Goal: Task Accomplishment & Management: Complete application form

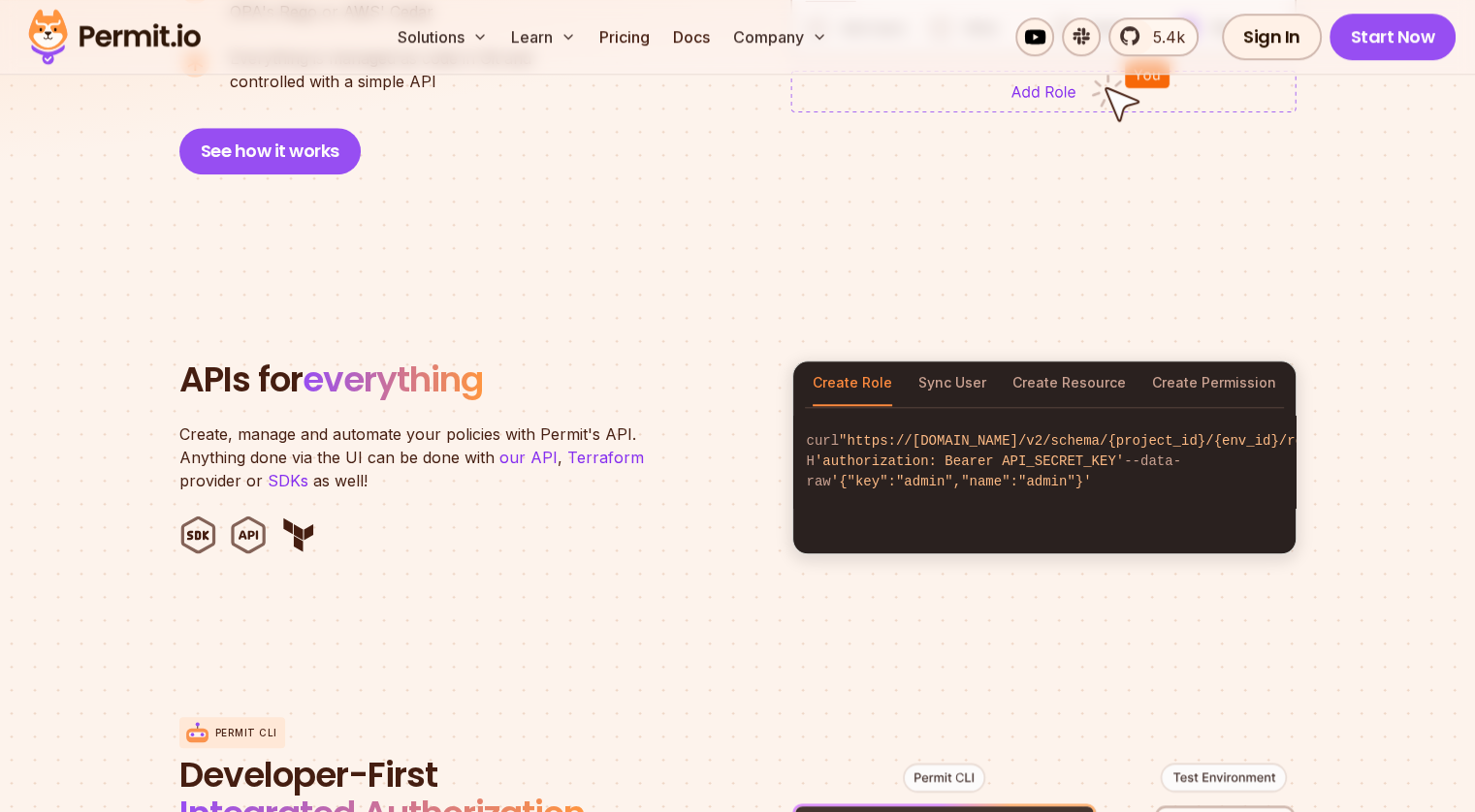
scroll to position [1770, 0]
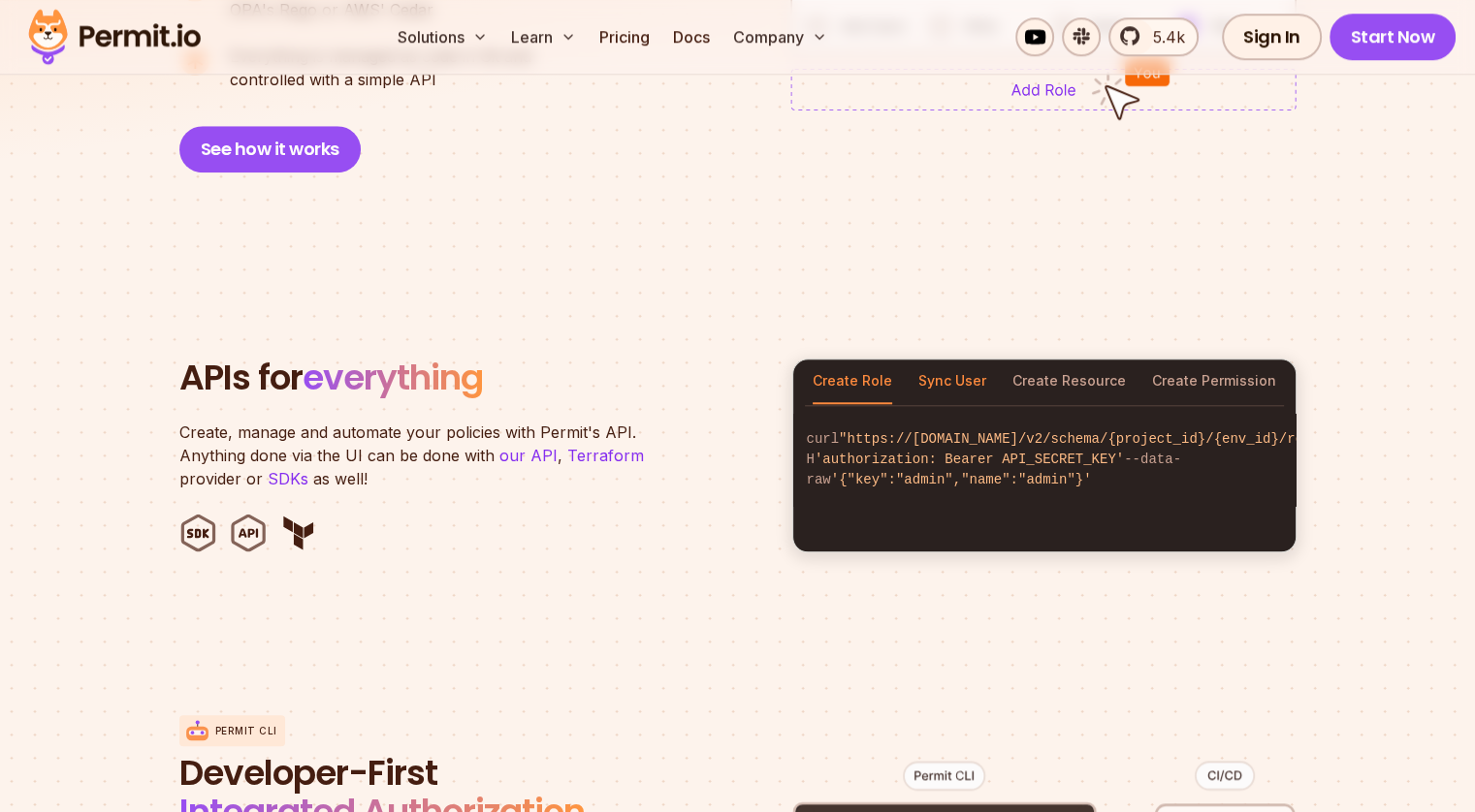
click at [939, 370] on button "Sync User" at bounding box center [952, 382] width 68 height 45
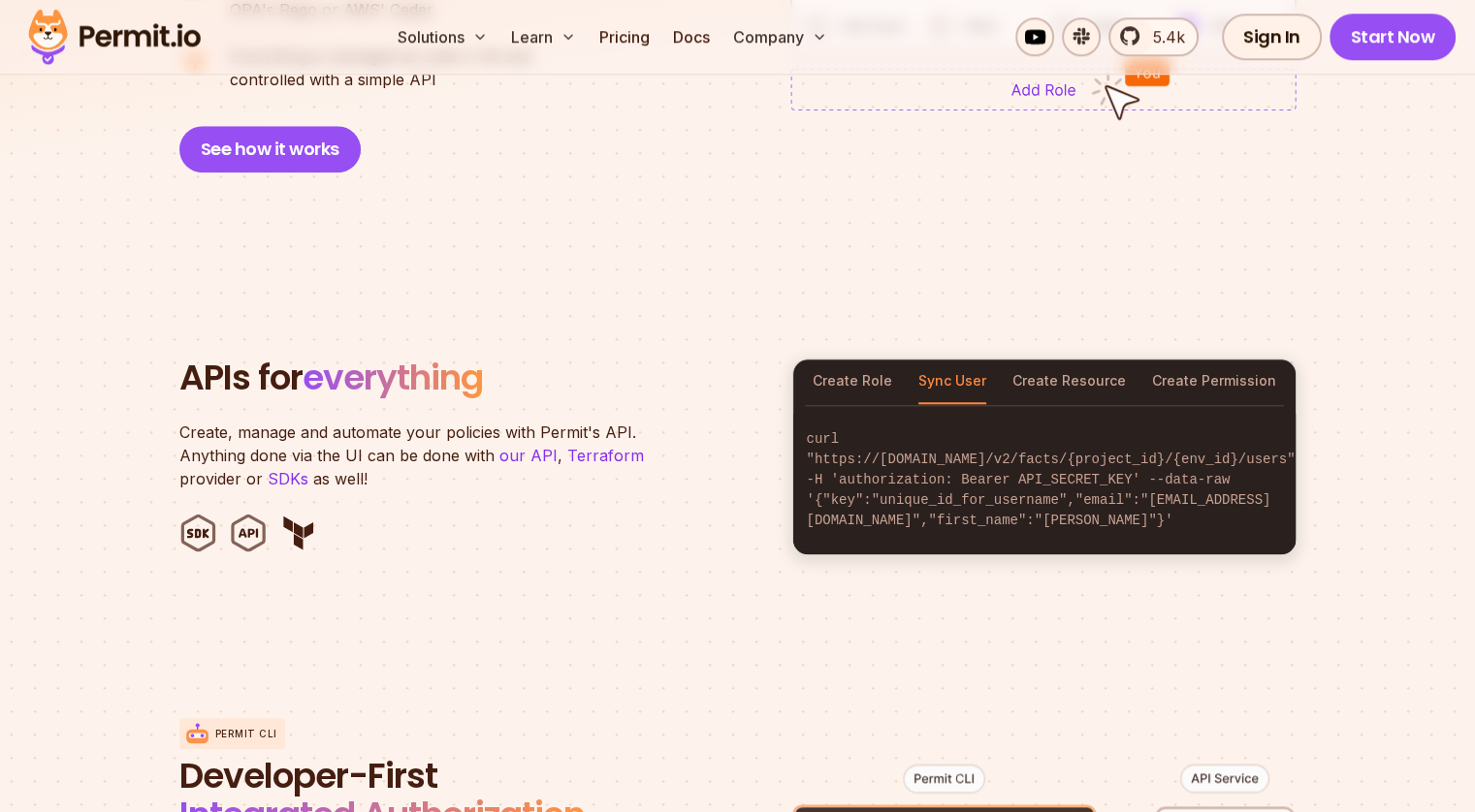
click at [993, 469] on code "curl "https://[DOMAIN_NAME]/v2/facts/{project_id}/{env_id}/users" -H 'authoriza…" at bounding box center [1045, 481] width 503 height 133
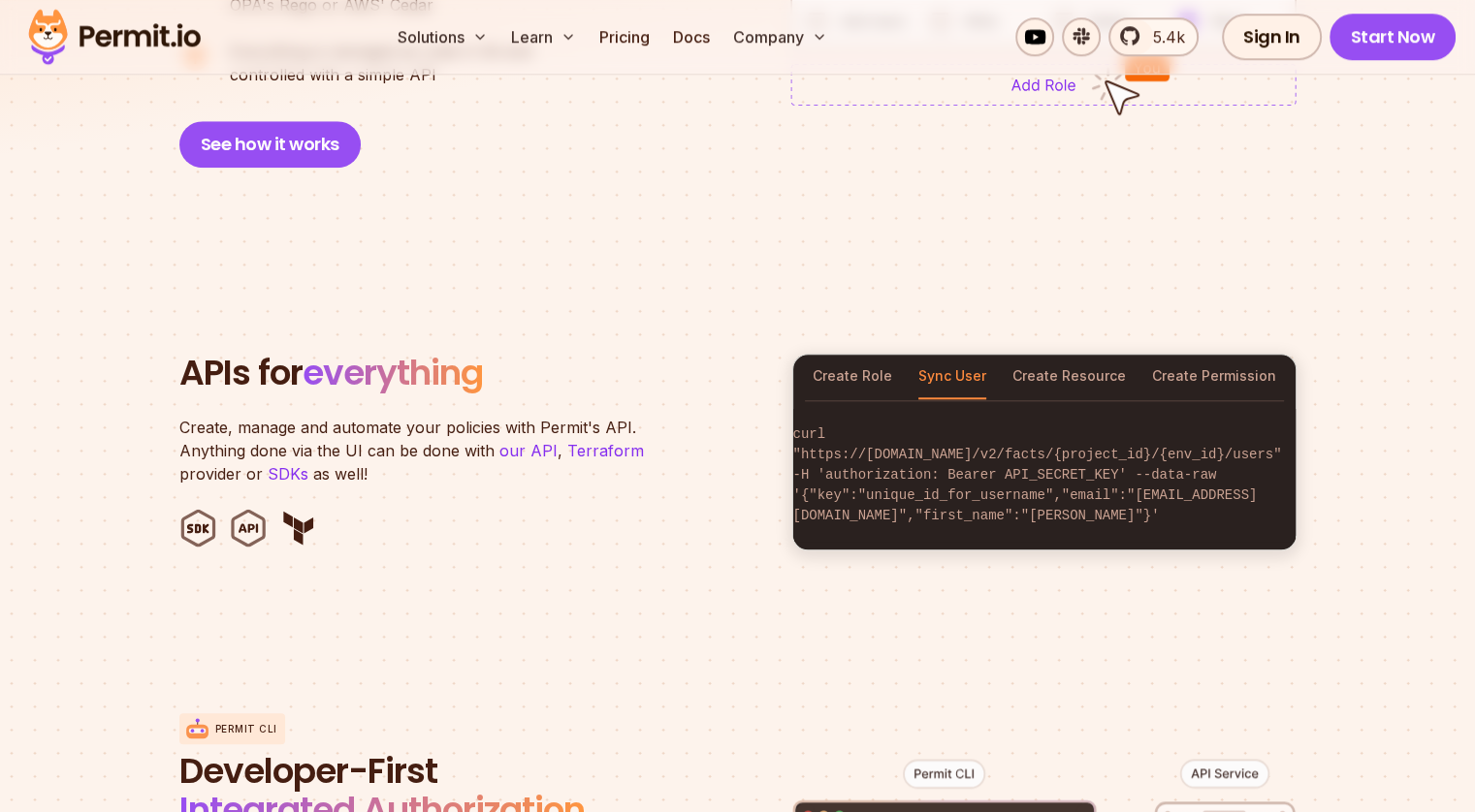
scroll to position [0, 0]
click at [1051, 363] on button "Create Resource" at bounding box center [1069, 377] width 114 height 45
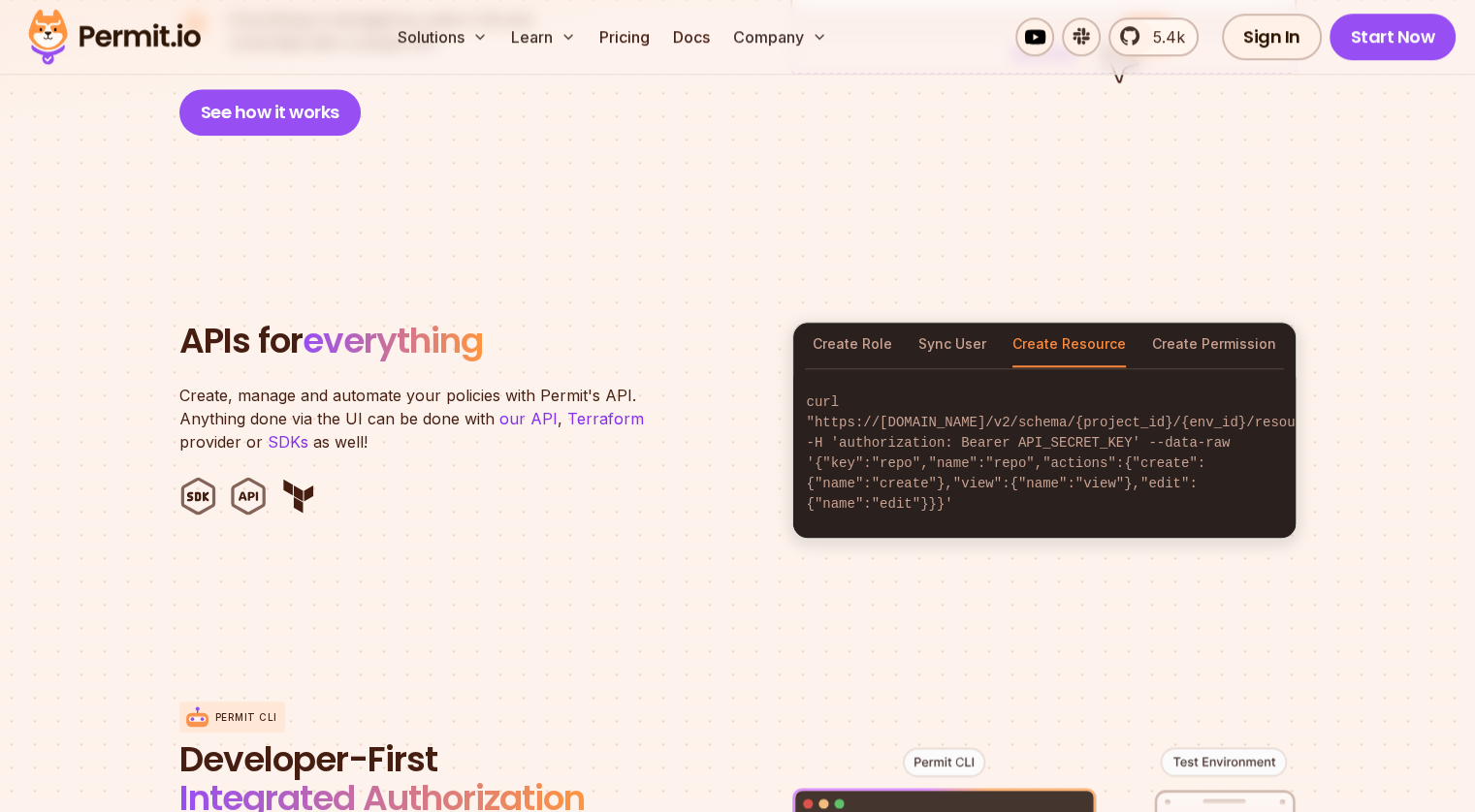
scroll to position [1764, 0]
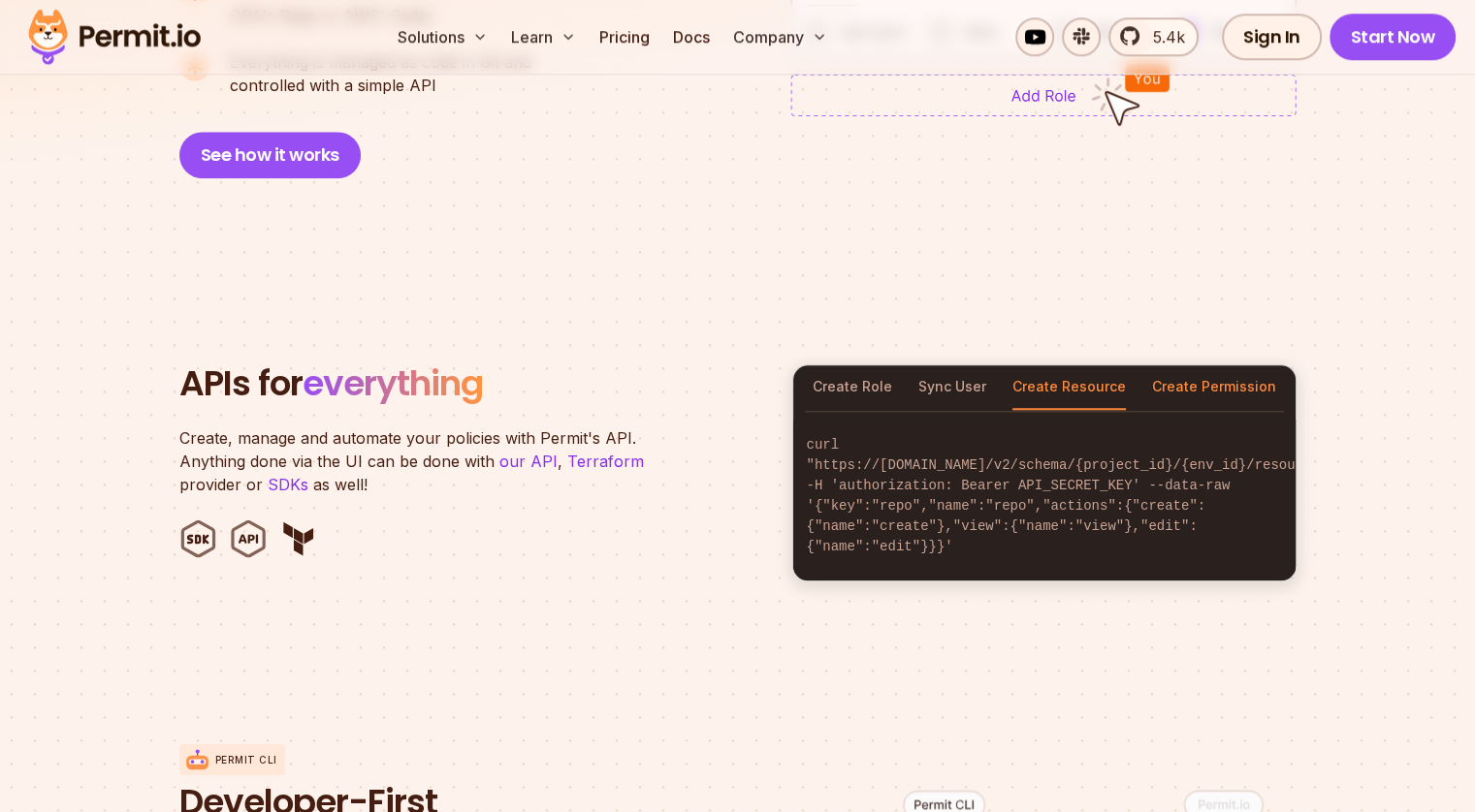
click at [1183, 365] on button "Create Permission" at bounding box center [1214, 388] width 124 height 45
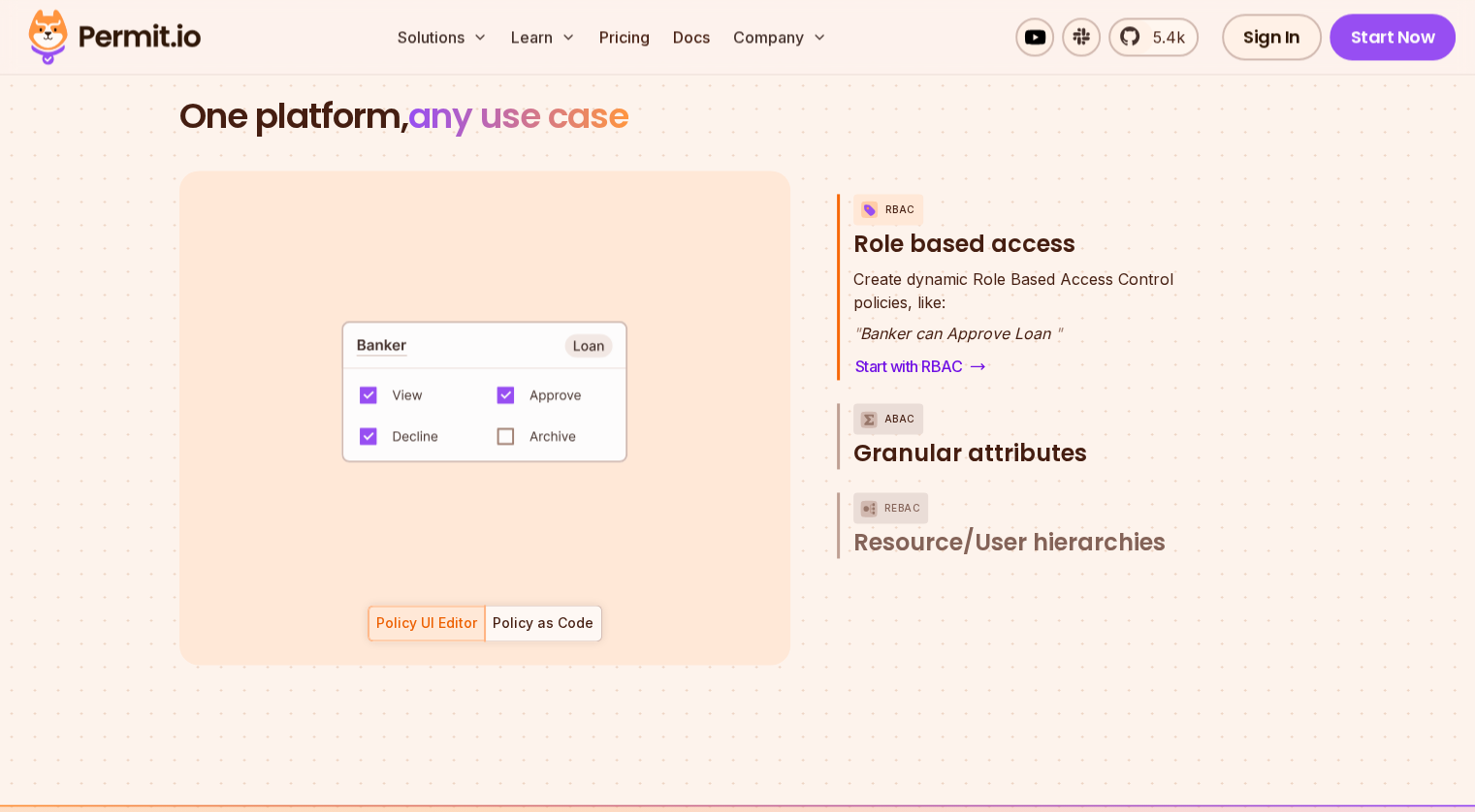
scroll to position [2795, 0]
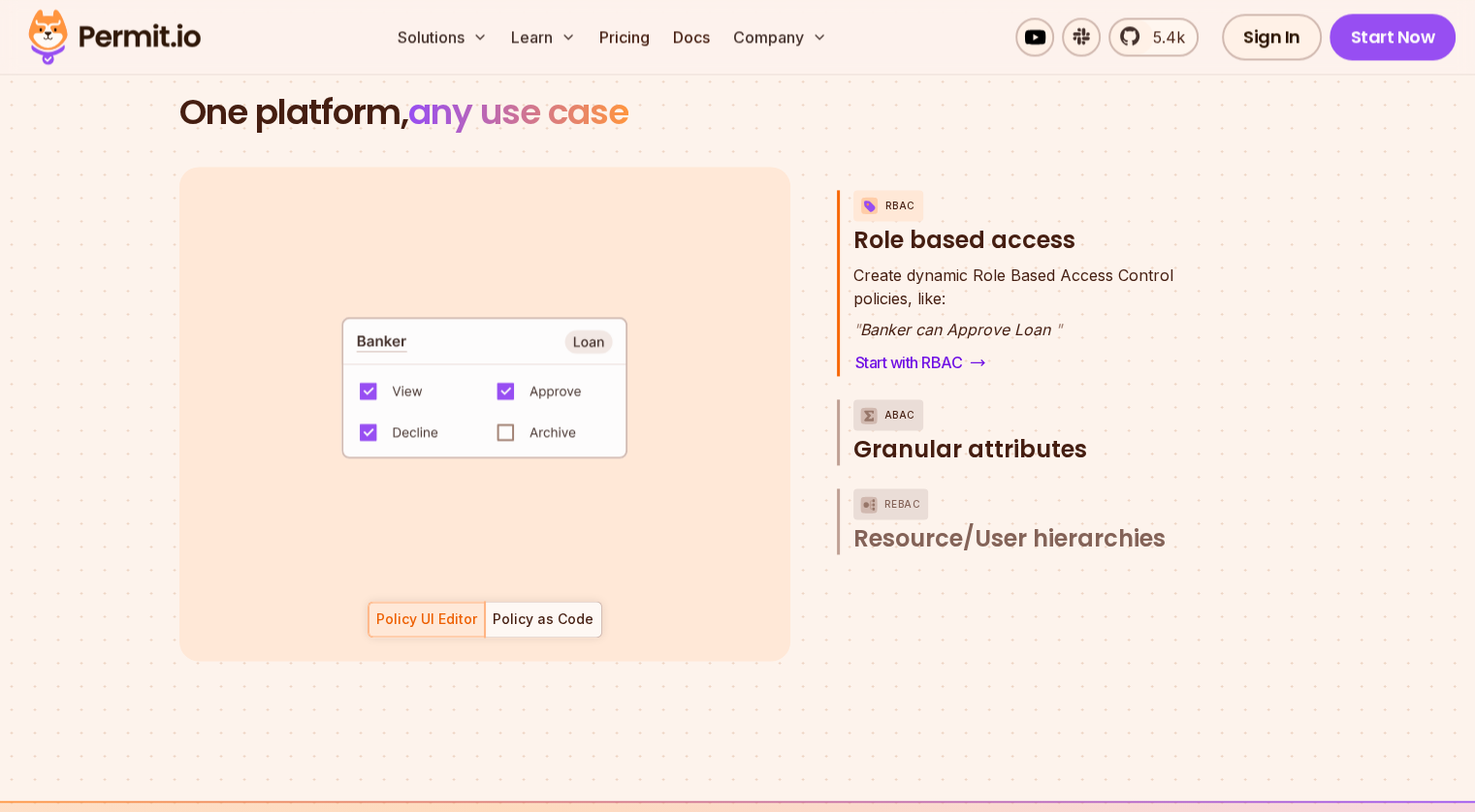
click at [889, 400] on p "ABAC" at bounding box center [901, 415] width 31 height 31
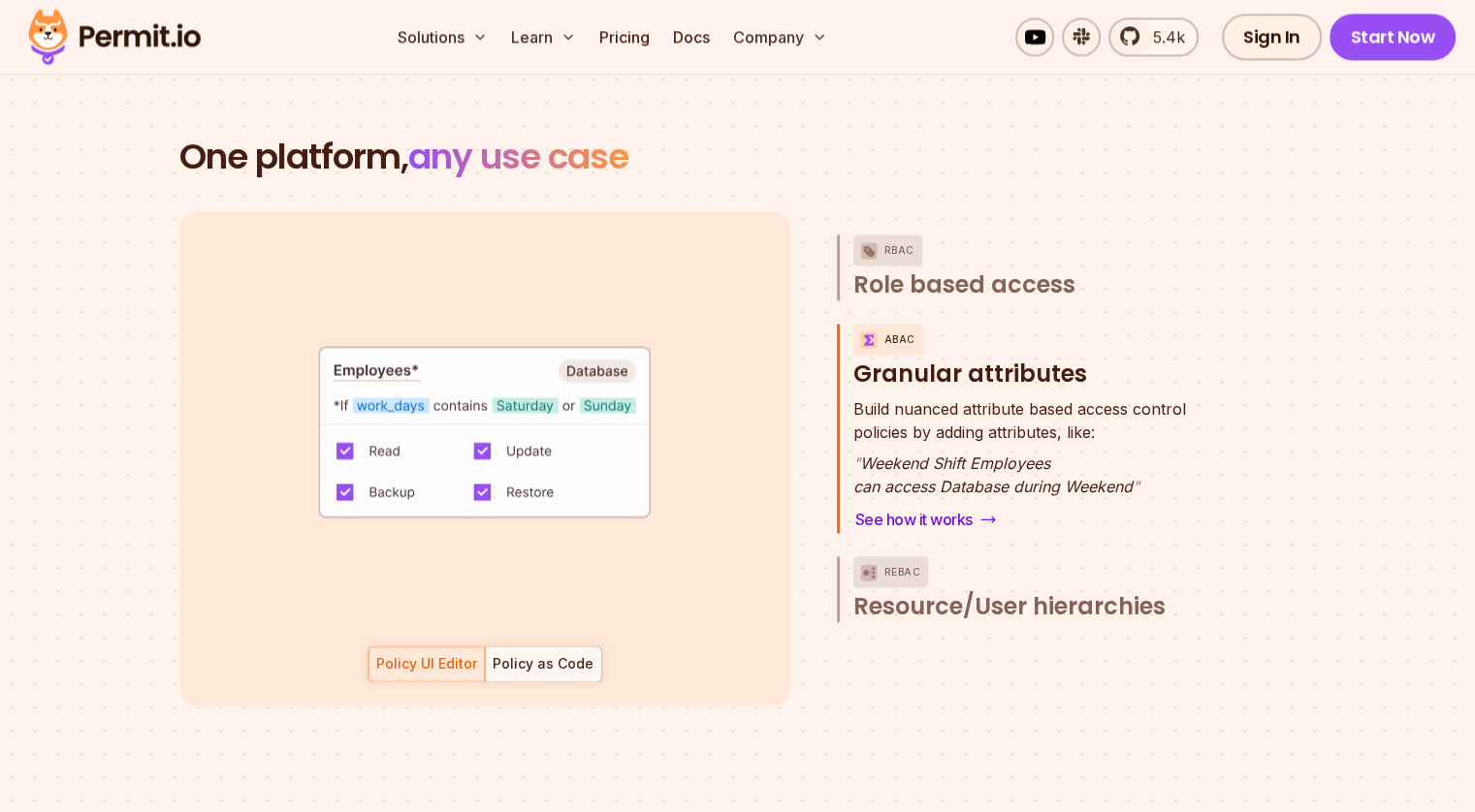
scroll to position [2746, 0]
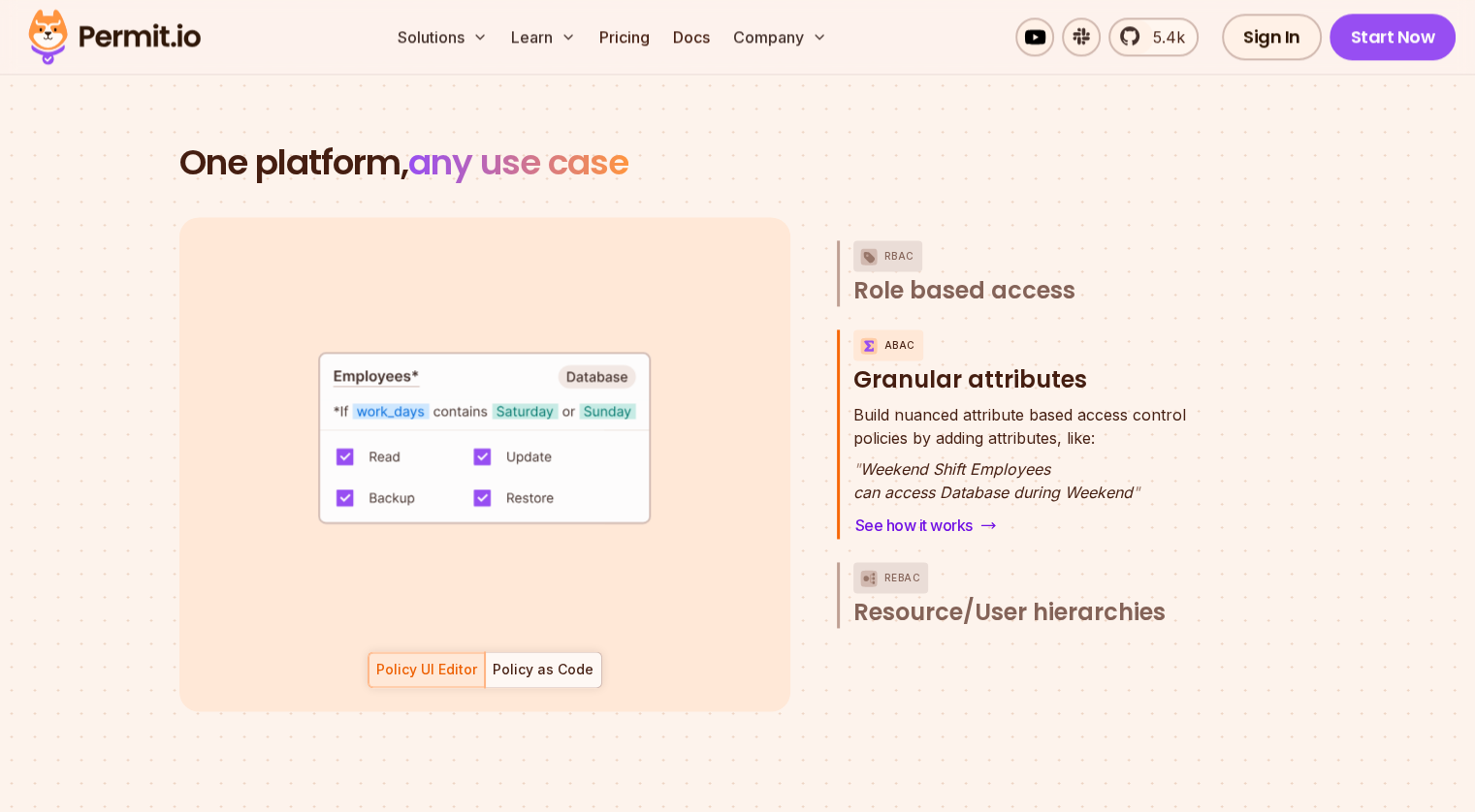
drag, startPoint x: 501, startPoint y: 379, endPoint x: 632, endPoint y: 452, distance: 150.0
click at [632, 452] on code "default allow := false allow if { some _, allowed_actions in conditions input.a…" at bounding box center [484, 447] width 448 height 206
click at [514, 660] on div "Policy as Code" at bounding box center [543, 670] width 101 height 20
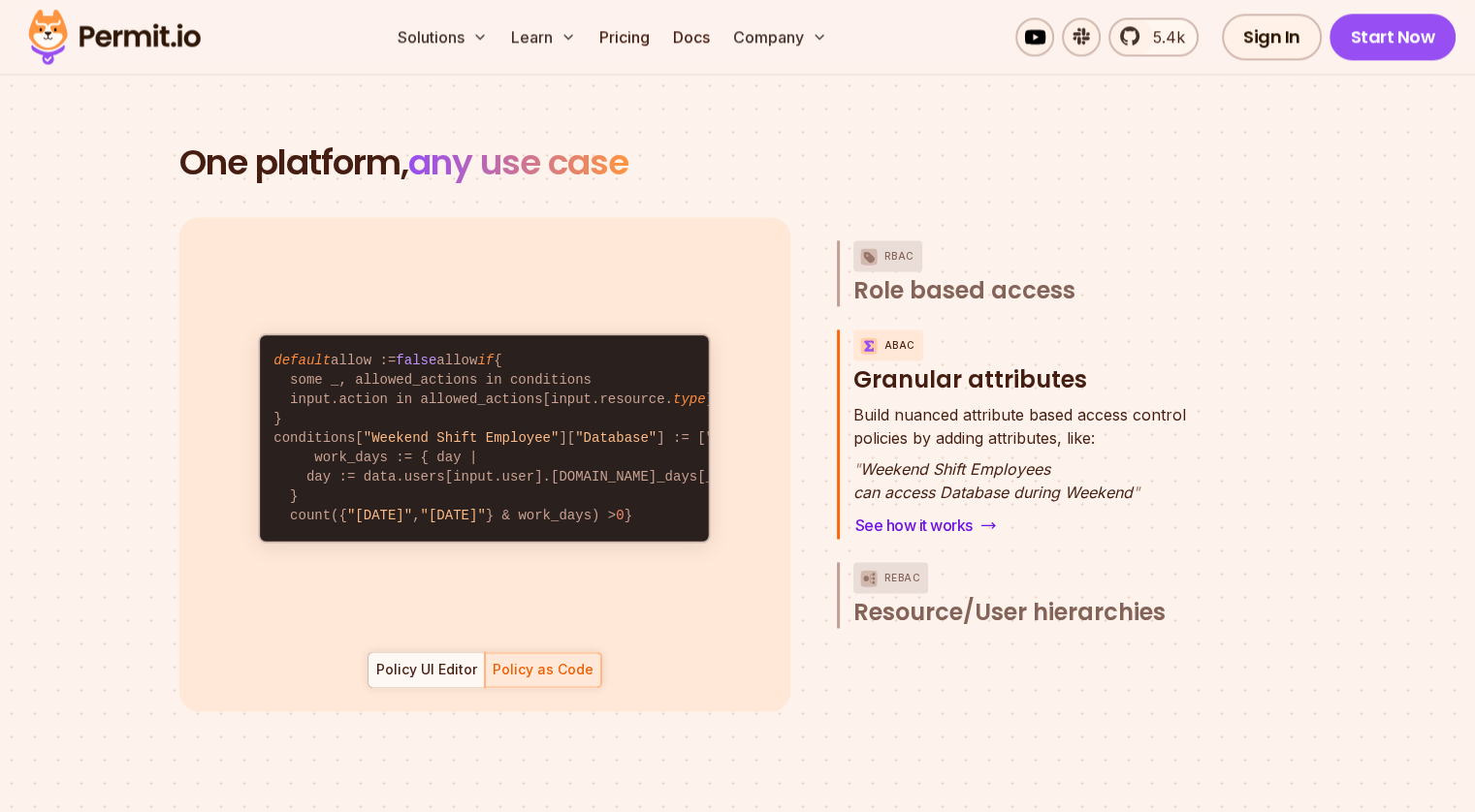
click at [493, 472] on code "default allow := false allow if { some _, allowed_actions in conditions input.a…" at bounding box center [484, 438] width 448 height 206
click at [966, 275] on span "Role based access" at bounding box center [964, 291] width 222 height 31
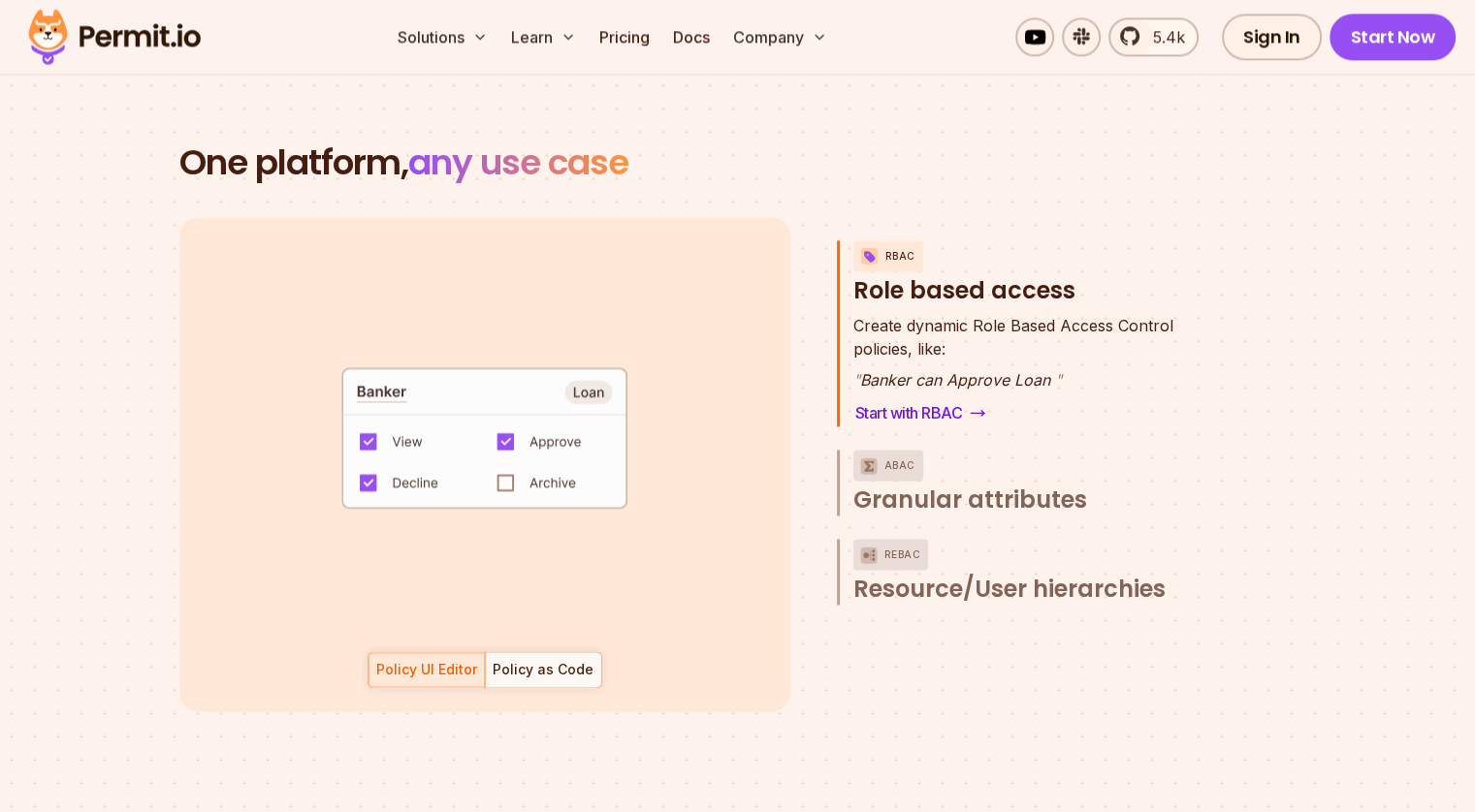
click at [547, 622] on div "default allow := false allow if { some role in data.users[input.user].roles act…" at bounding box center [485, 464] width 612 height 495
click at [545, 652] on div at bounding box center [543, 670] width 117 height 35
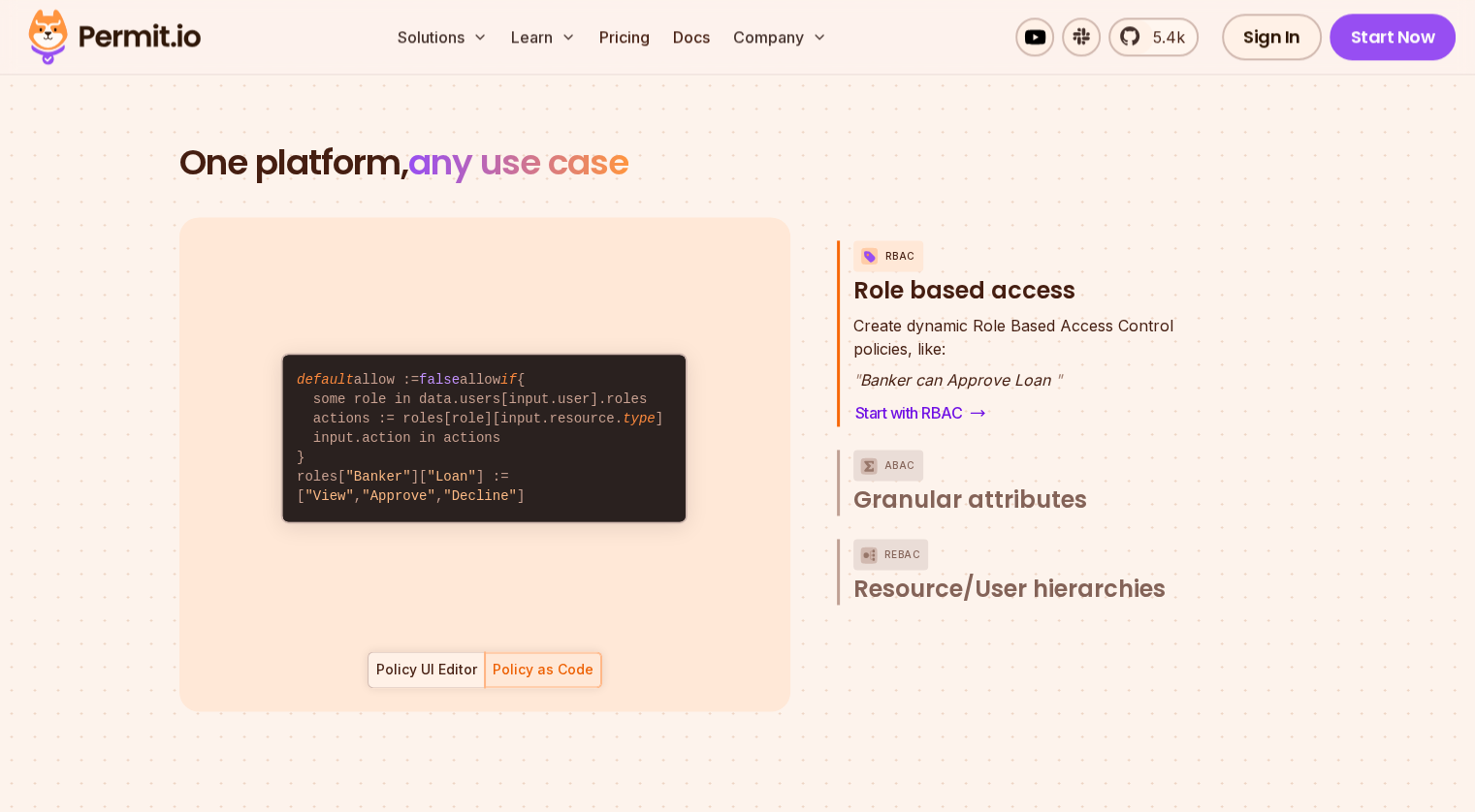
click at [430, 660] on div "Policy UI Editor" at bounding box center [426, 670] width 101 height 20
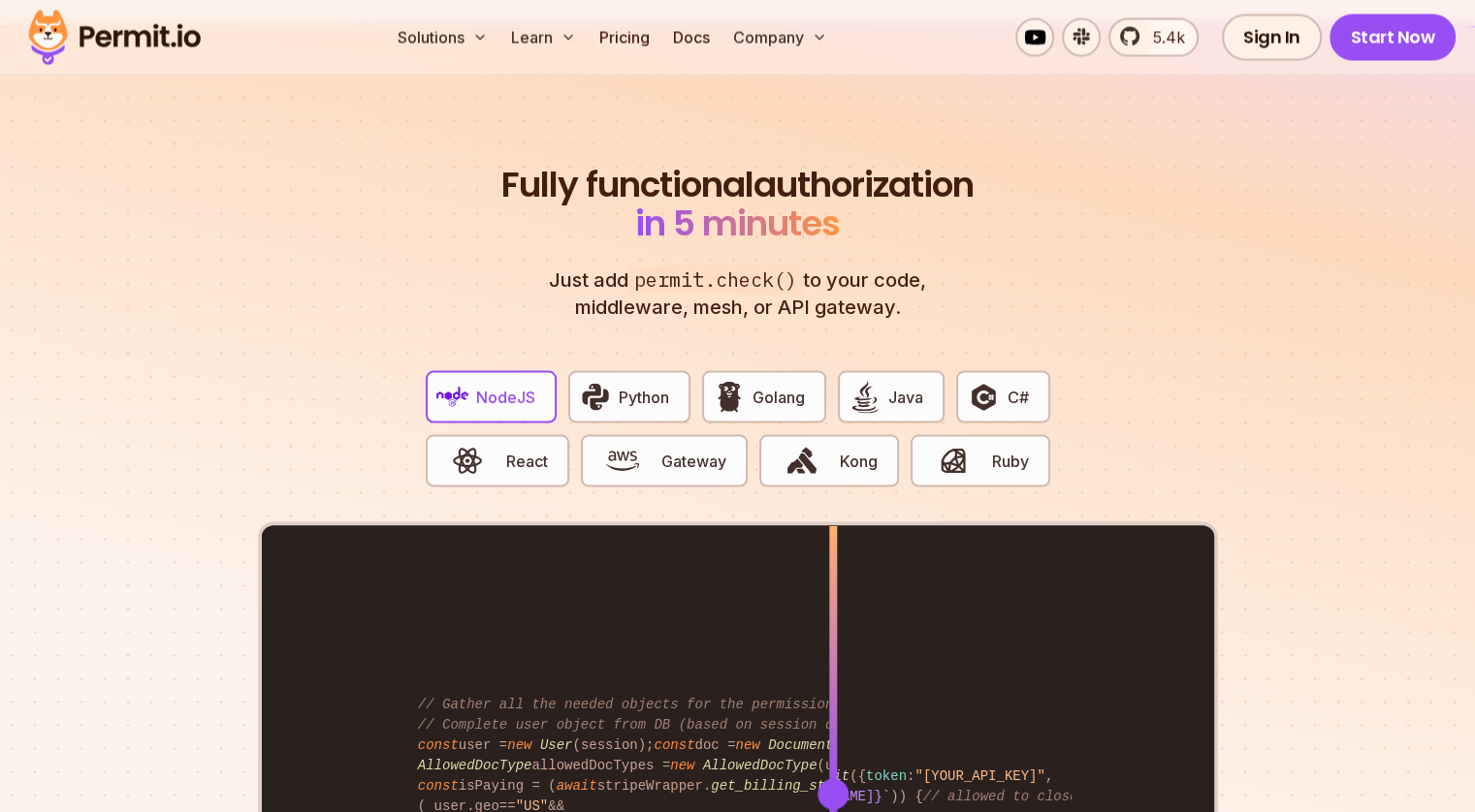
scroll to position [3575, 0]
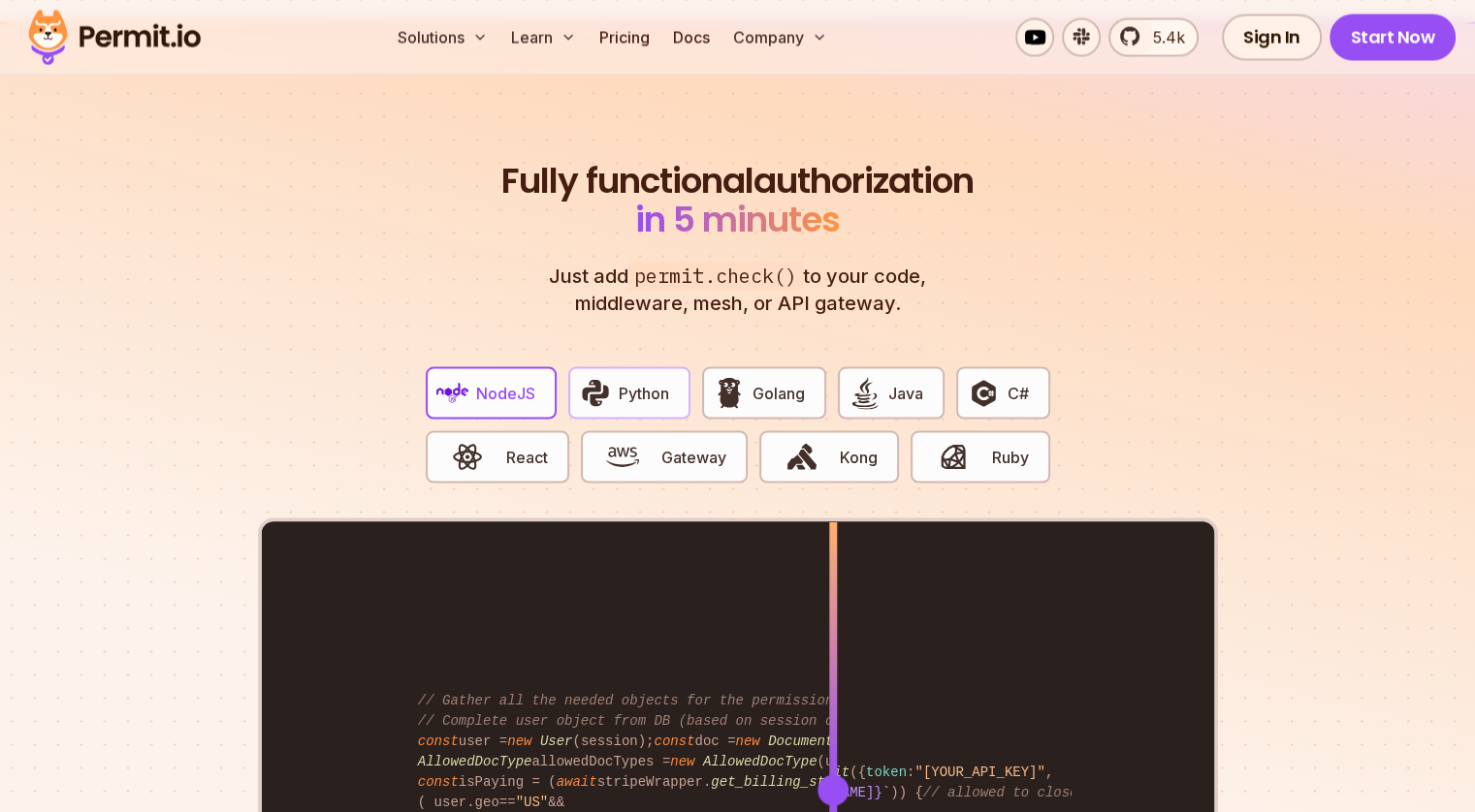
click at [614, 368] on button "Python" at bounding box center [629, 392] width 123 height 52
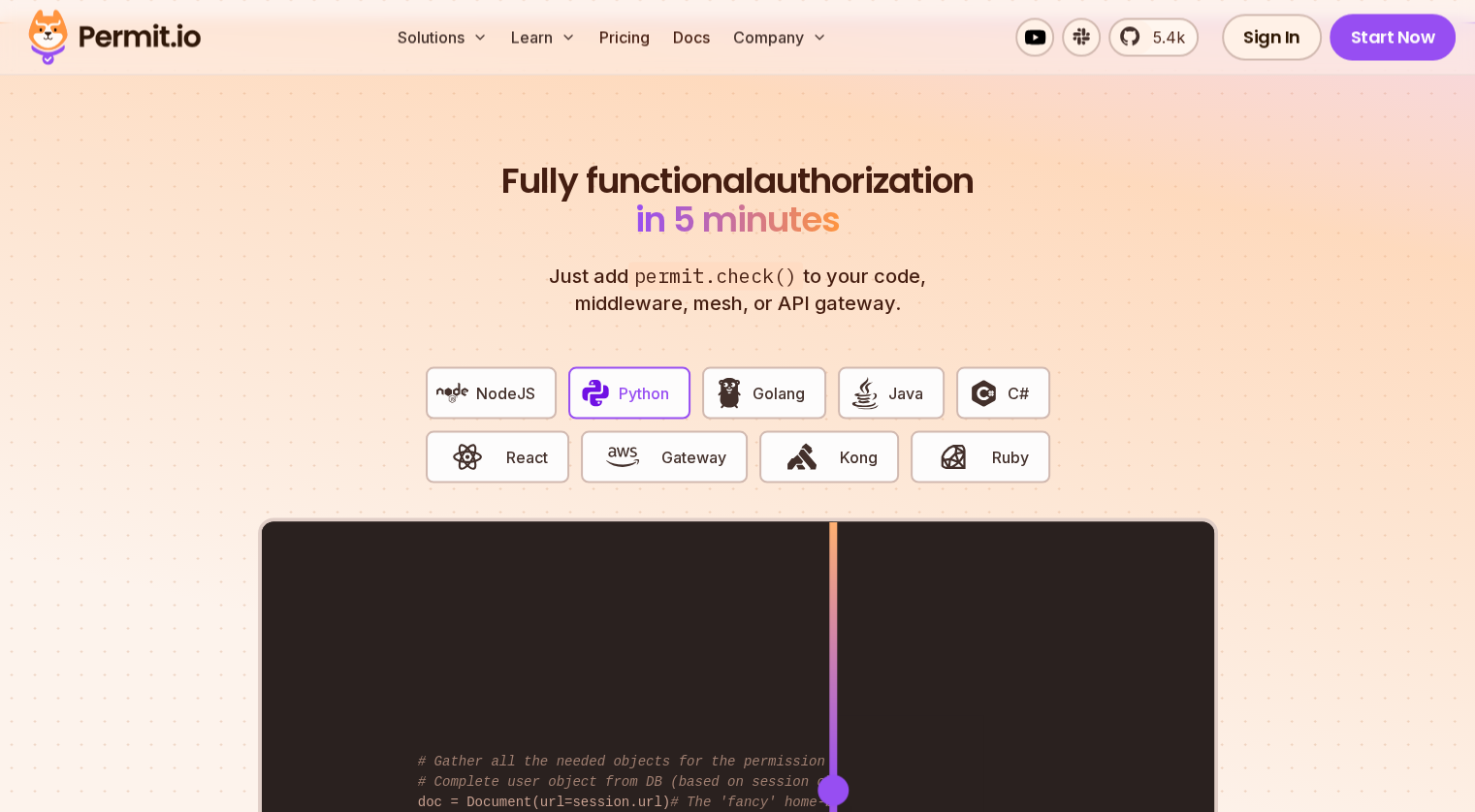
click at [481, 351] on div "NodeJS Python Golang Java C# React Gateway Kong Ruby" at bounding box center [738, 434] width 656 height 167
click at [501, 381] on span "NodeJS" at bounding box center [506, 393] width 59 height 24
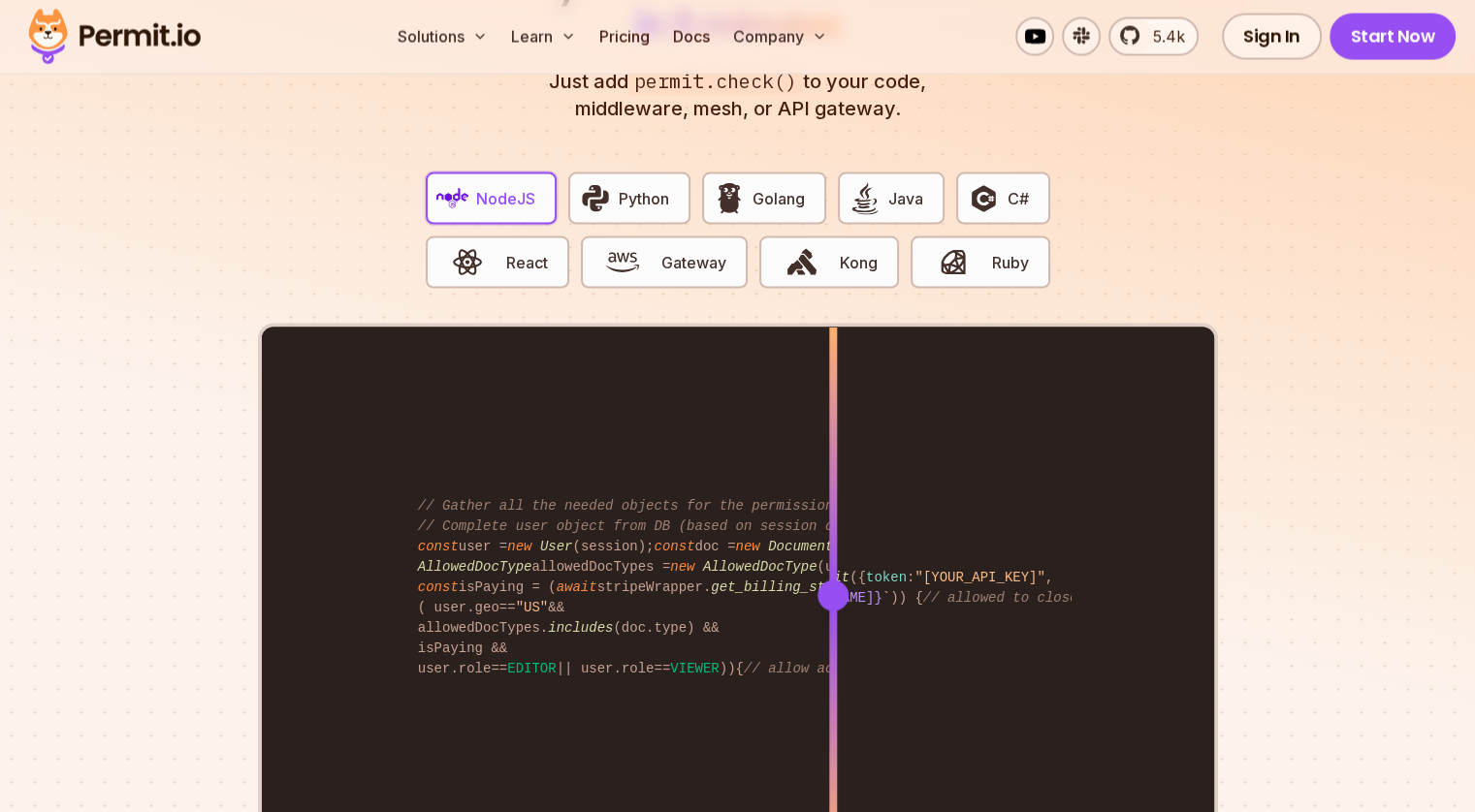
scroll to position [3810, 0]
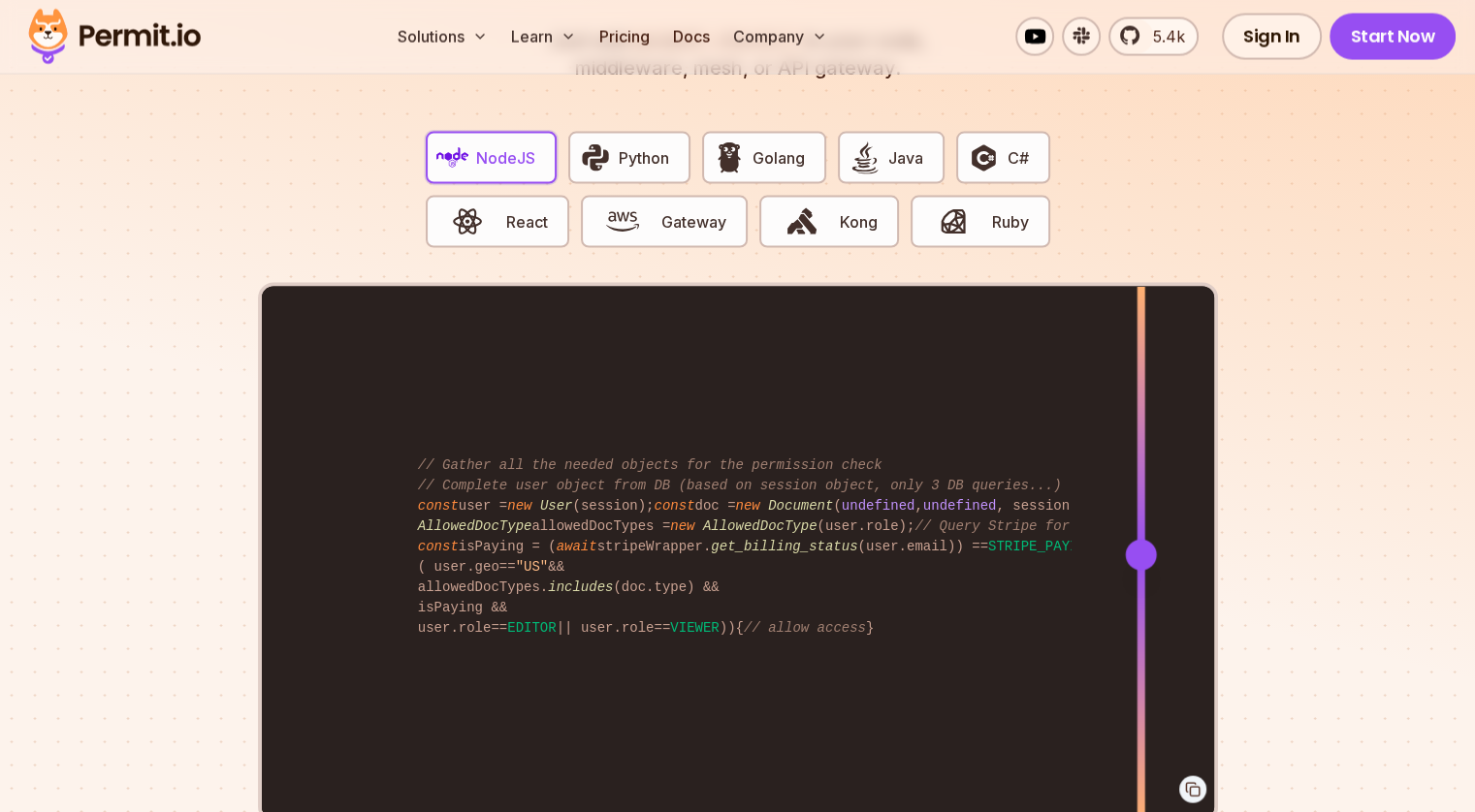
drag, startPoint x: 834, startPoint y: 524, endPoint x: 1132, endPoint y: 332, distance: 354.5
click at [1137, 332] on div at bounding box center [1141, 554] width 8 height 535
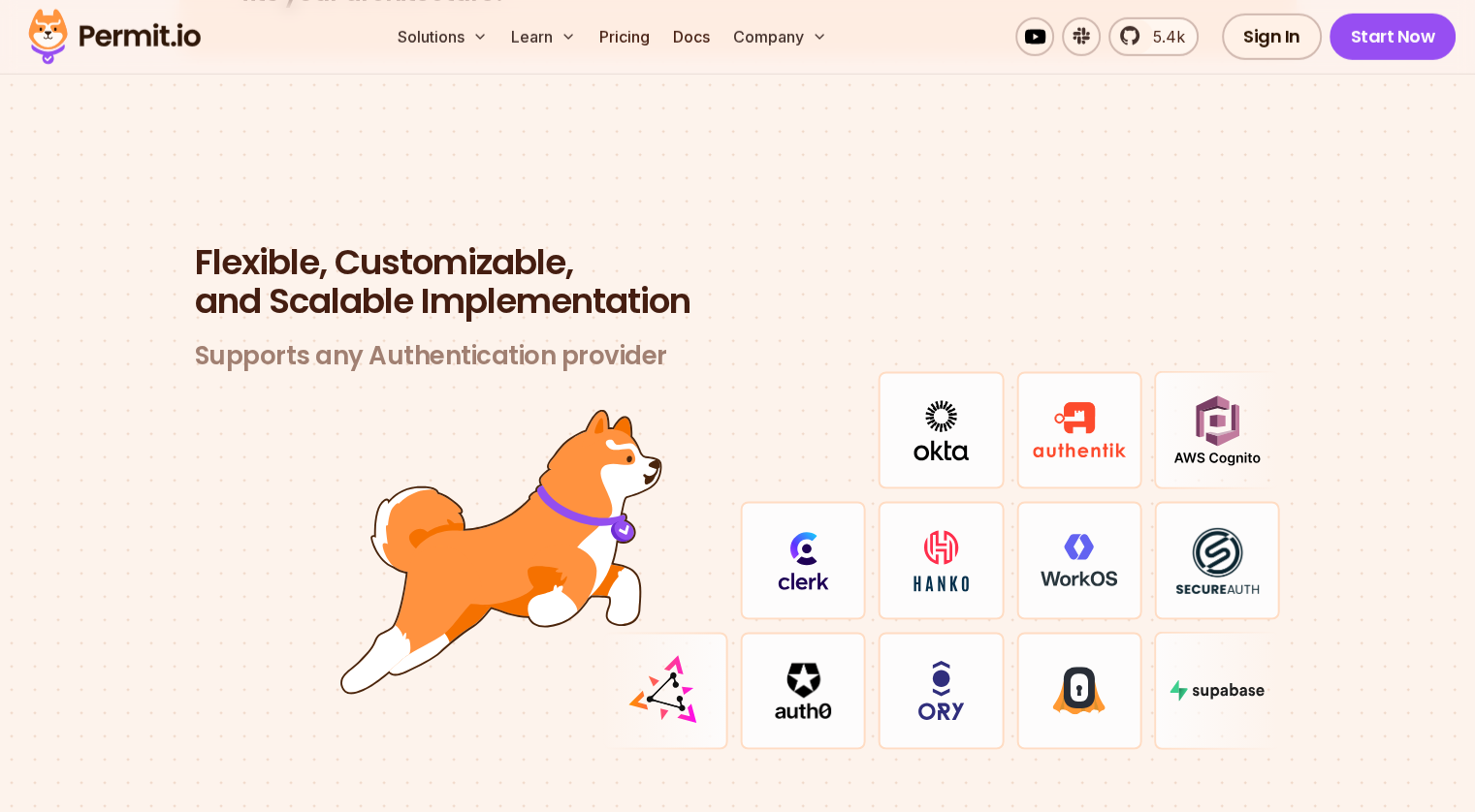
scroll to position [5574, 0]
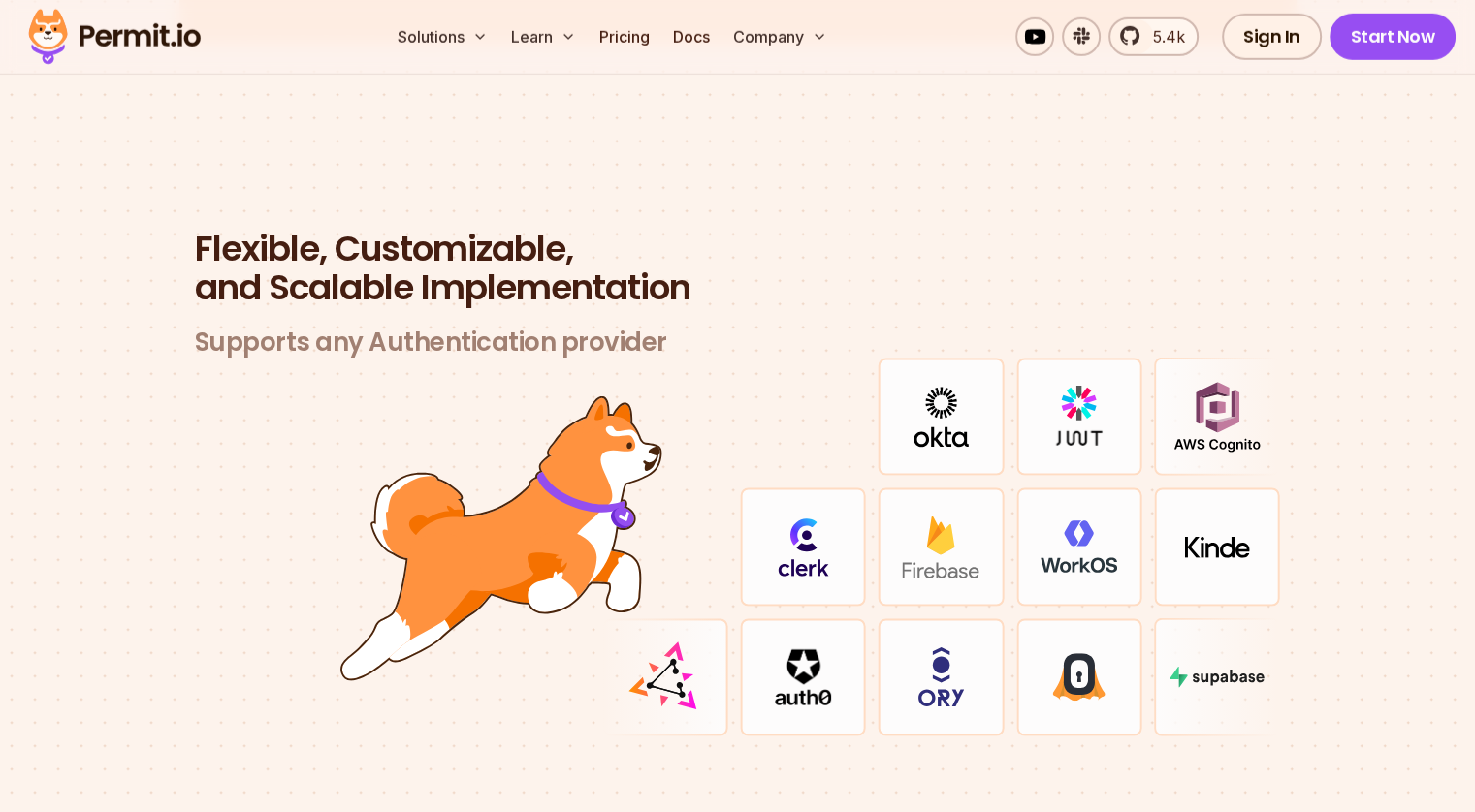
drag, startPoint x: 1234, startPoint y: 588, endPoint x: 1241, endPoint y: 500, distance: 88.3
click at [1241, 500] on div at bounding box center [942, 547] width 679 height 379
drag, startPoint x: 1241, startPoint y: 500, endPoint x: 1303, endPoint y: 294, distance: 215.1
click at [1303, 294] on section "Flexible, Customizable, and Scalable Implementation Supports any Authentication…" at bounding box center [737, 507] width 1475 height 740
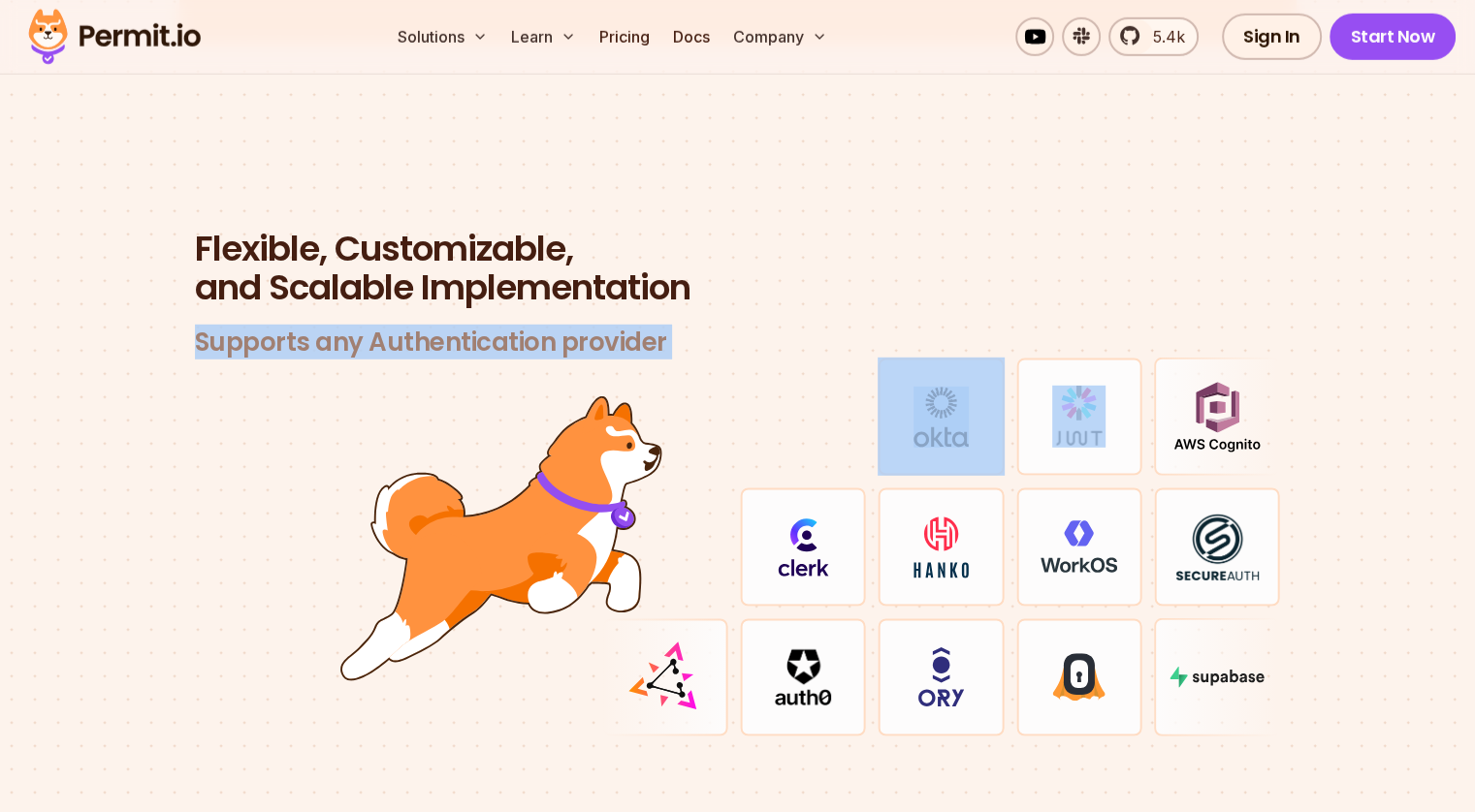
drag, startPoint x: 1075, startPoint y: 358, endPoint x: 1051, endPoint y: 342, distance: 28.8
click at [1051, 358] on div at bounding box center [1079, 416] width 126 height 119
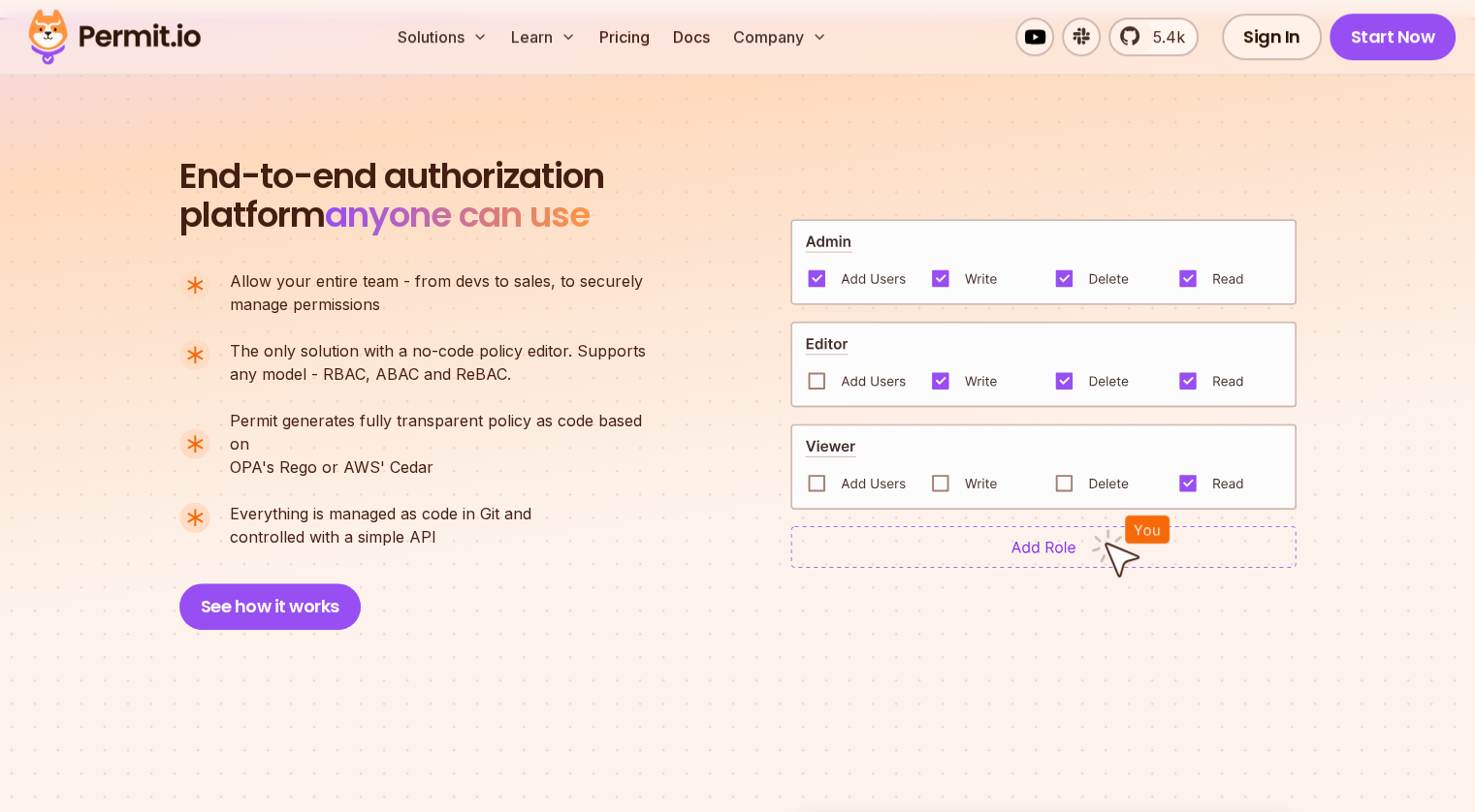
scroll to position [1311, 0]
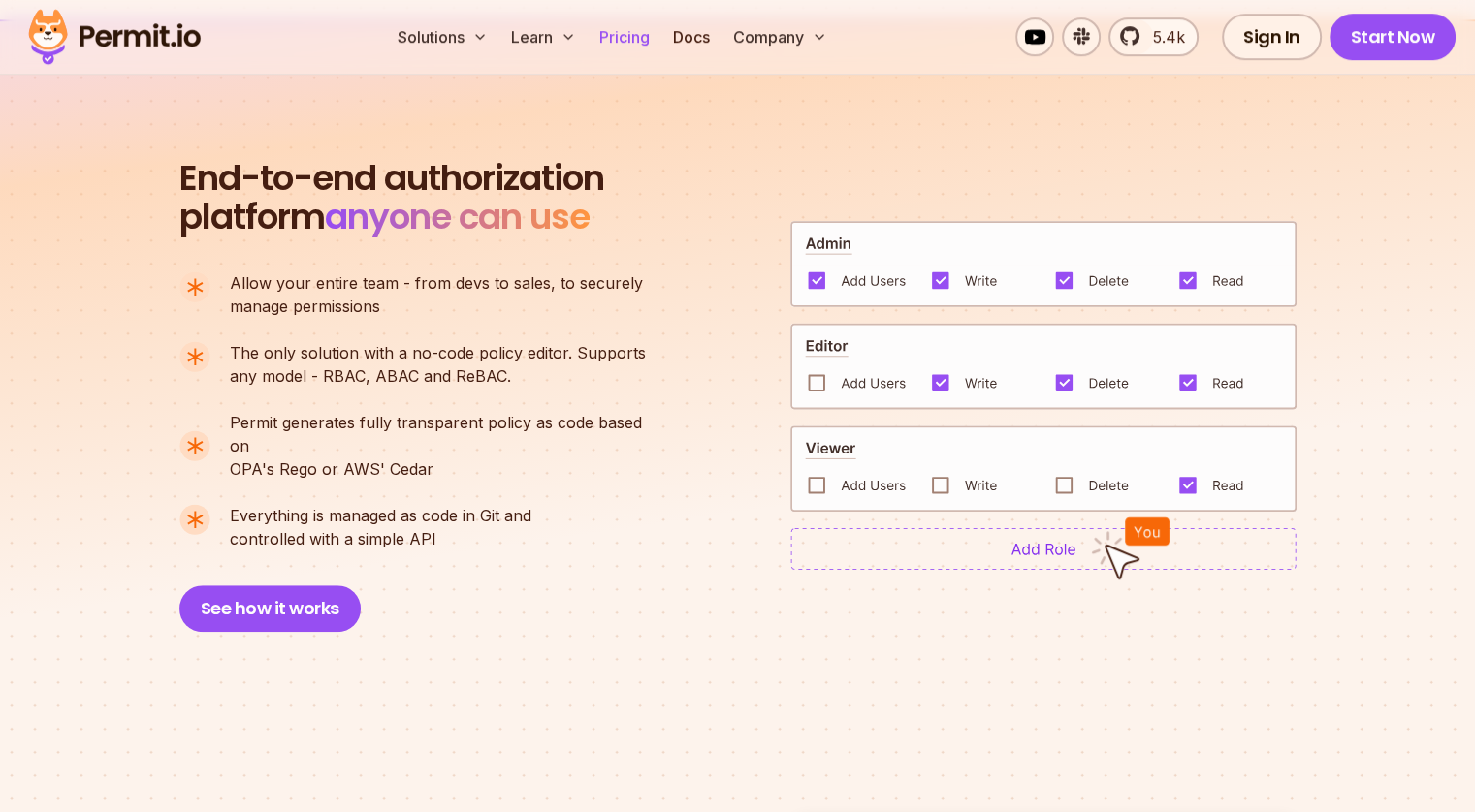
click at [658, 42] on link "Pricing" at bounding box center [624, 37] width 66 height 39
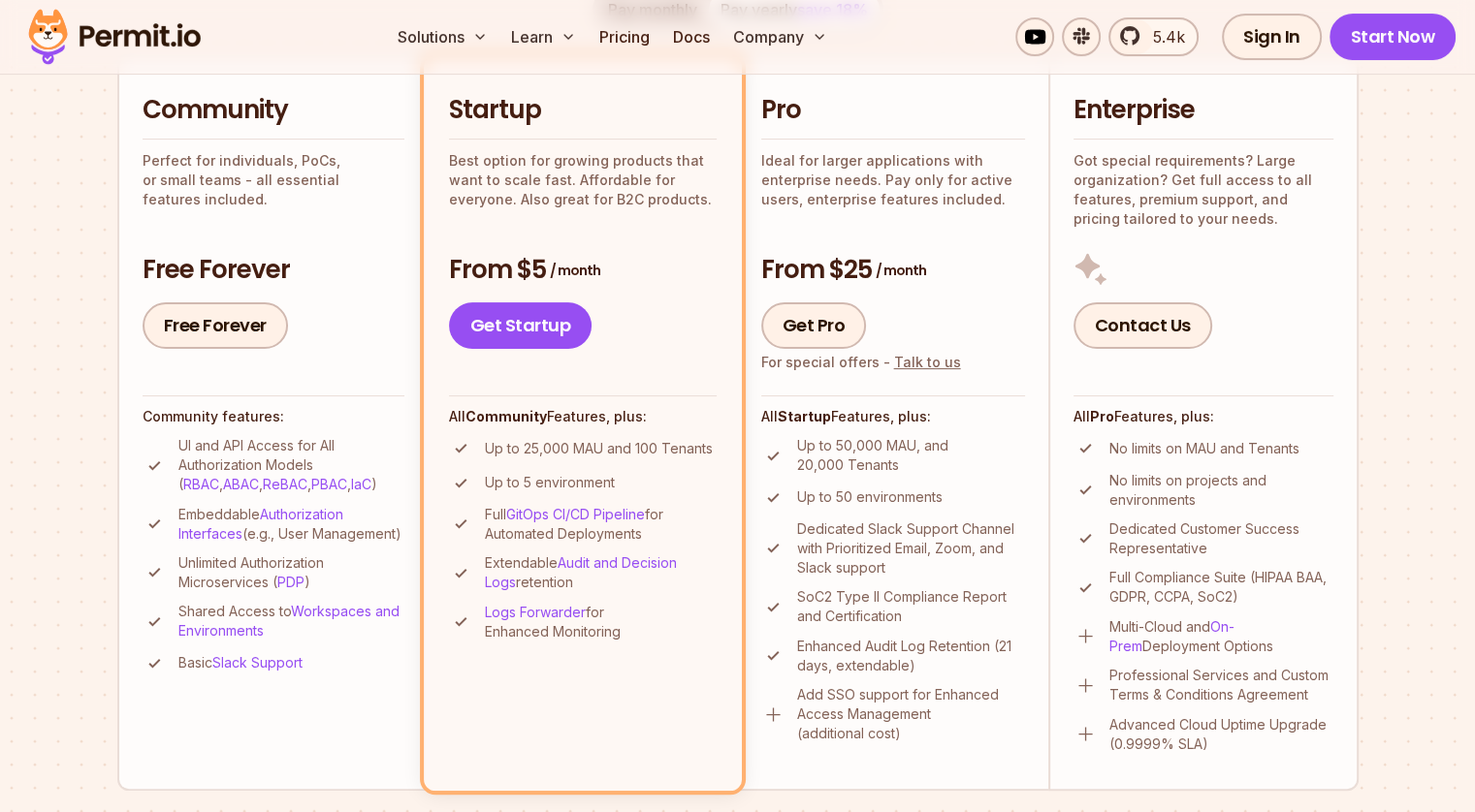
scroll to position [462, 0]
click at [465, 257] on h3 "From $5 / month" at bounding box center [582, 268] width 268 height 35
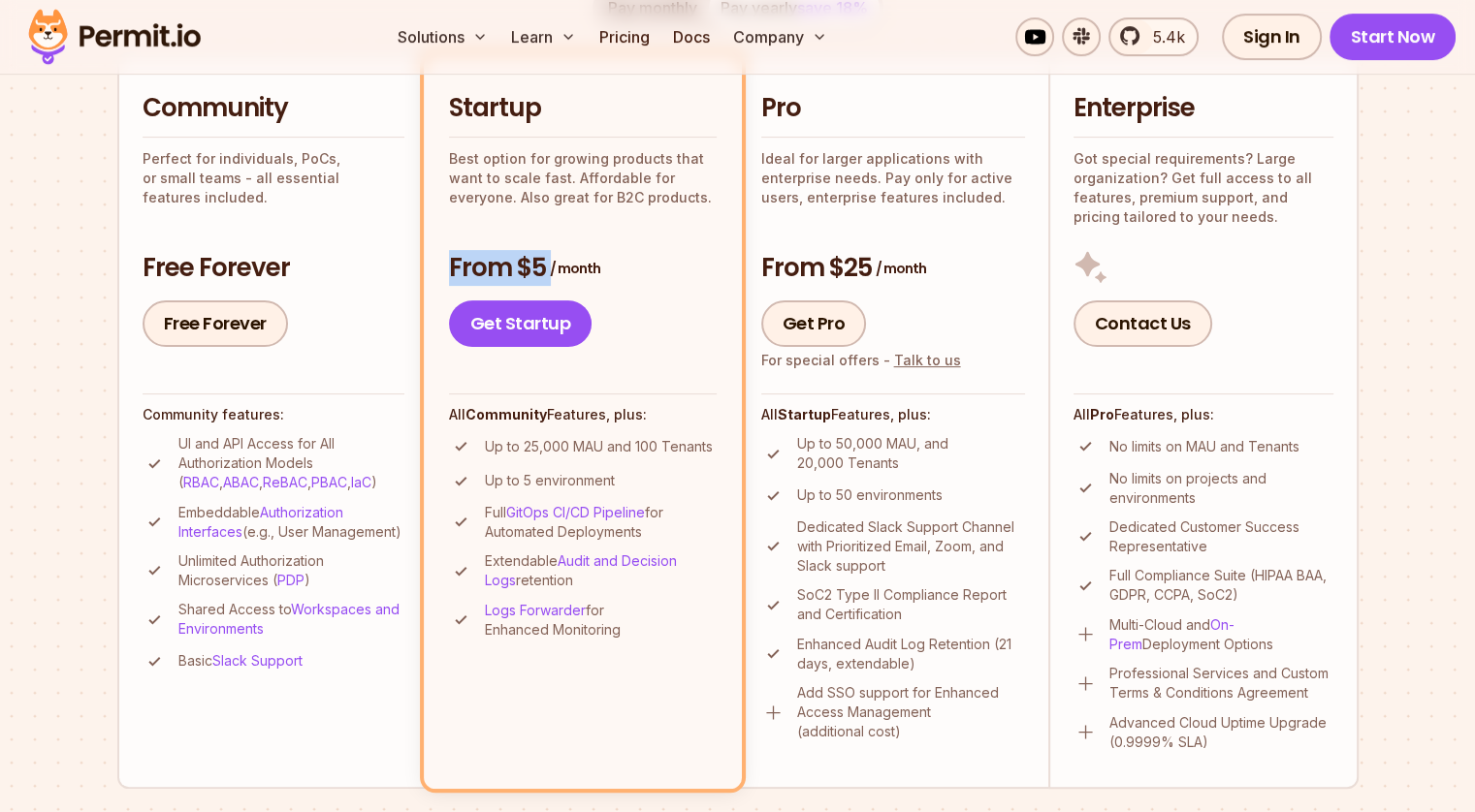
drag, startPoint x: 465, startPoint y: 257, endPoint x: 607, endPoint y: 272, distance: 142.8
click at [607, 272] on h3 "From $5 / month" at bounding box center [582, 268] width 268 height 35
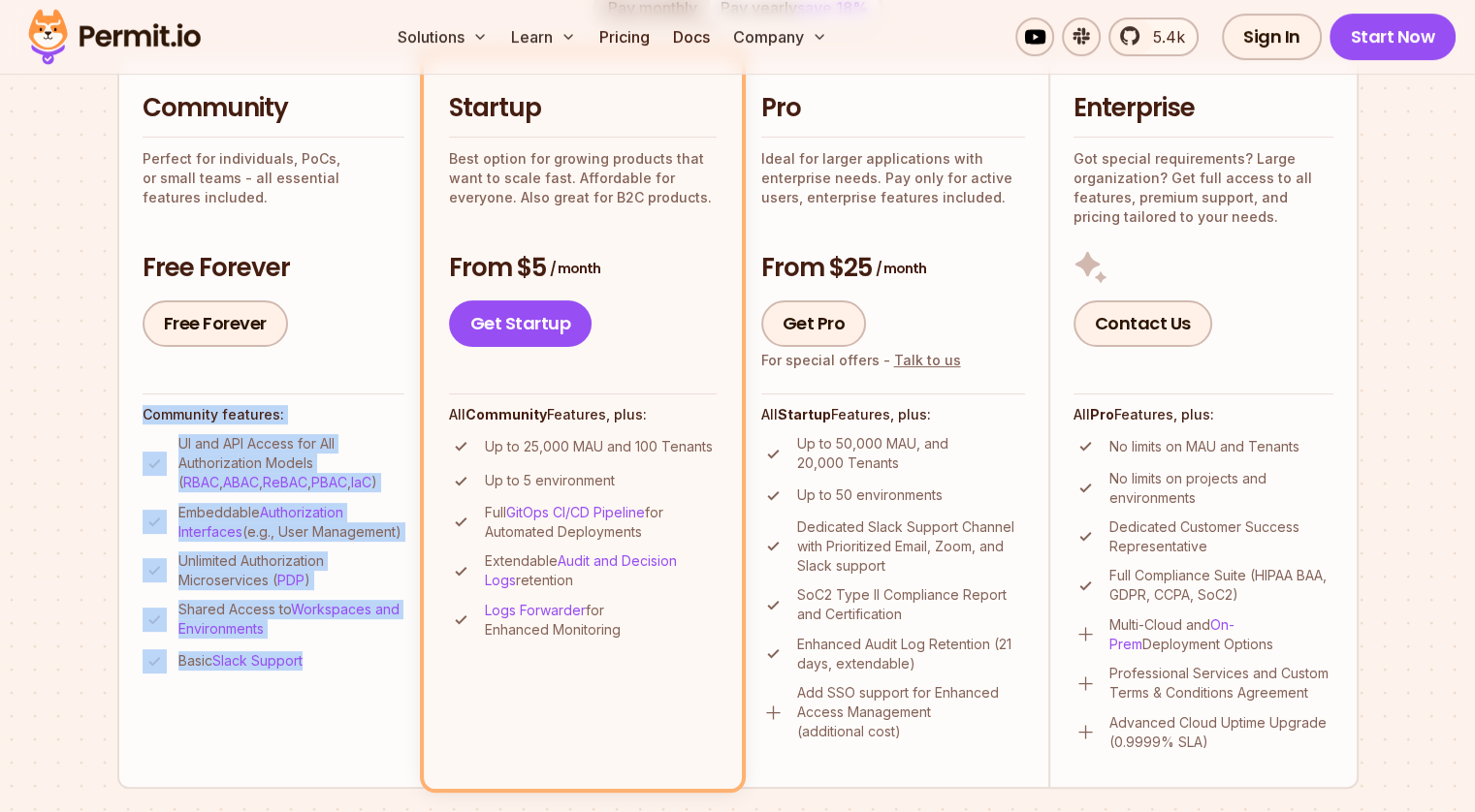
drag, startPoint x: 112, startPoint y: 415, endPoint x: 323, endPoint y: 689, distance: 345.8
click at [323, 689] on section "Permit Pricing From Free to Predictable Scaling From a startup with 100 users t…" at bounding box center [737, 637] width 1475 height 2098
click at [323, 674] on li "Basic Slack Support" at bounding box center [272, 661] width 262 height 24
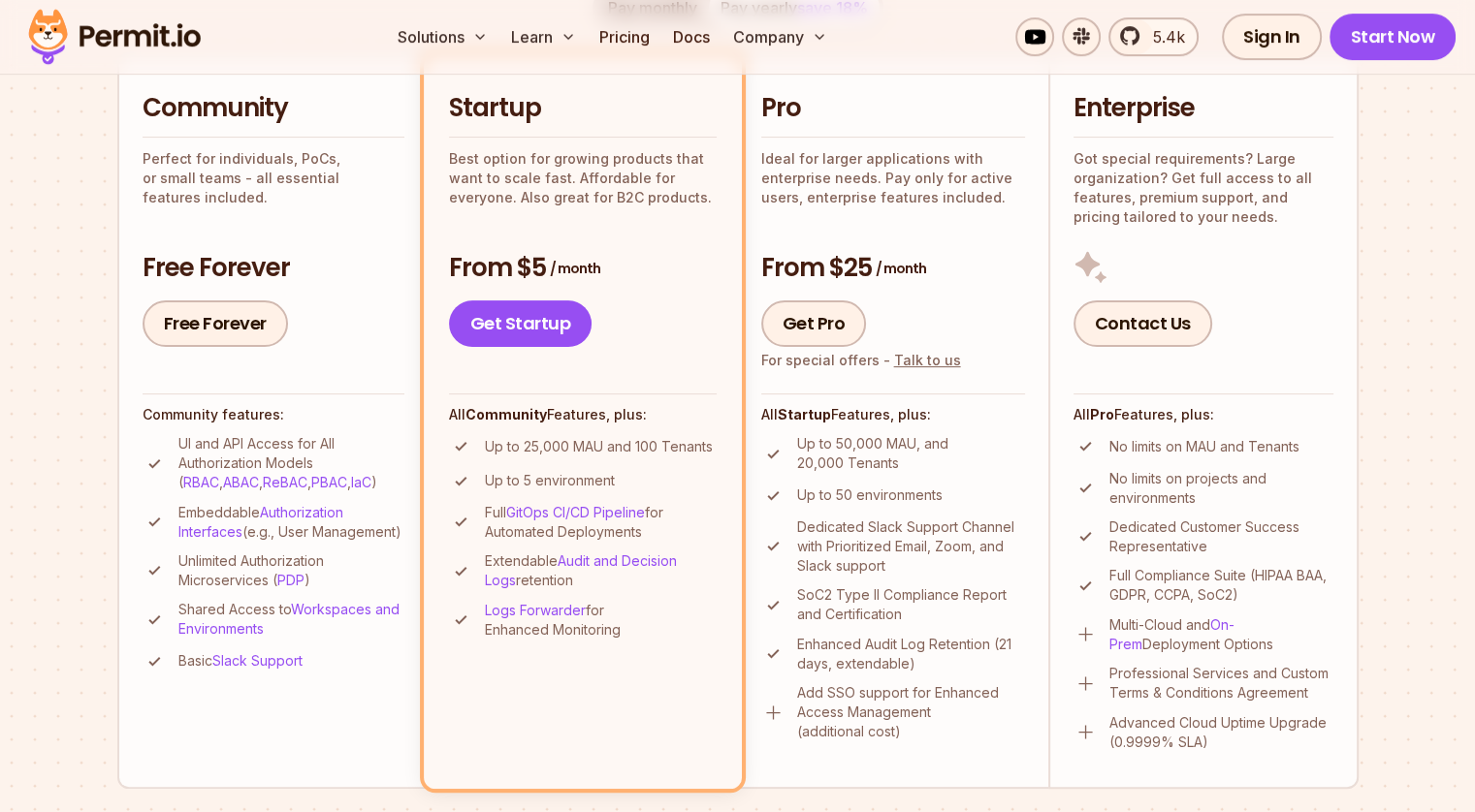
drag, startPoint x: 632, startPoint y: 641, endPoint x: 437, endPoint y: 406, distance: 305.4
click at [437, 406] on li "Startup Best option for growing products that want to scale fast. Affordable fo…" at bounding box center [583, 420] width 319 height 734
click at [495, 407] on strong "Community" at bounding box center [506, 414] width 81 height 17
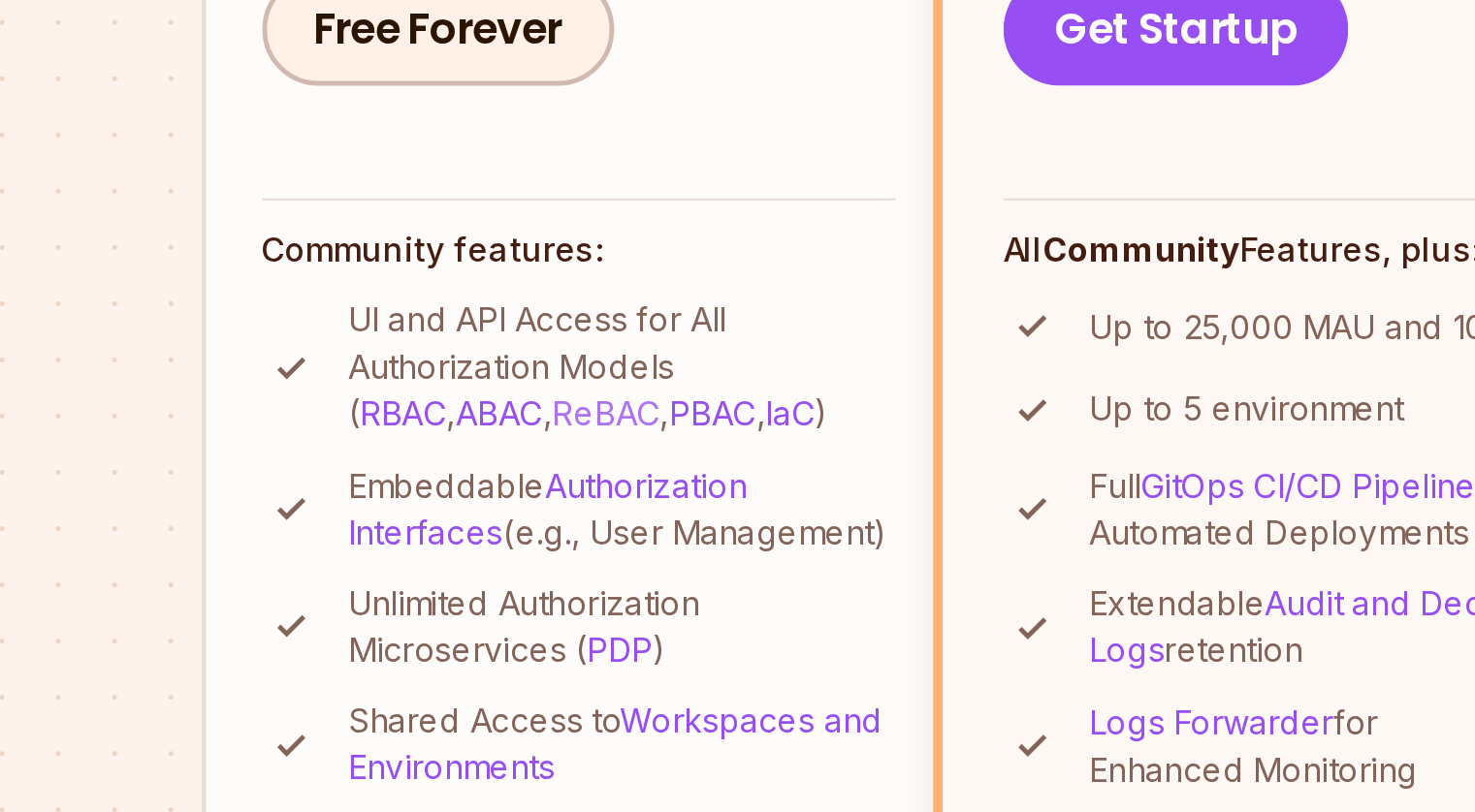
scroll to position [478, 0]
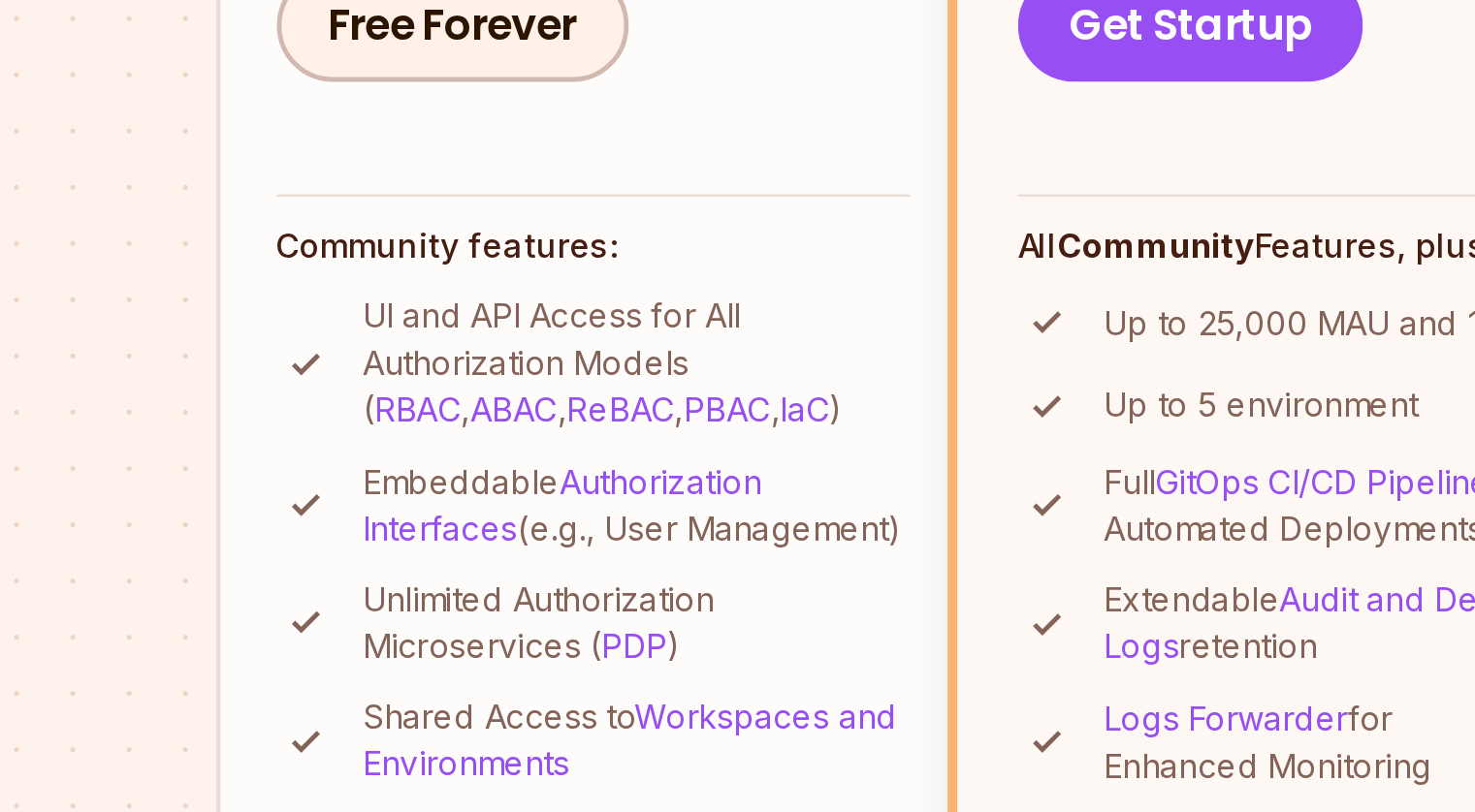
click at [178, 429] on p "UI and API Access for All Authorization Models ( RBAC , ABAC , ReBAC , PBAC , I…" at bounding box center [291, 448] width 226 height 58
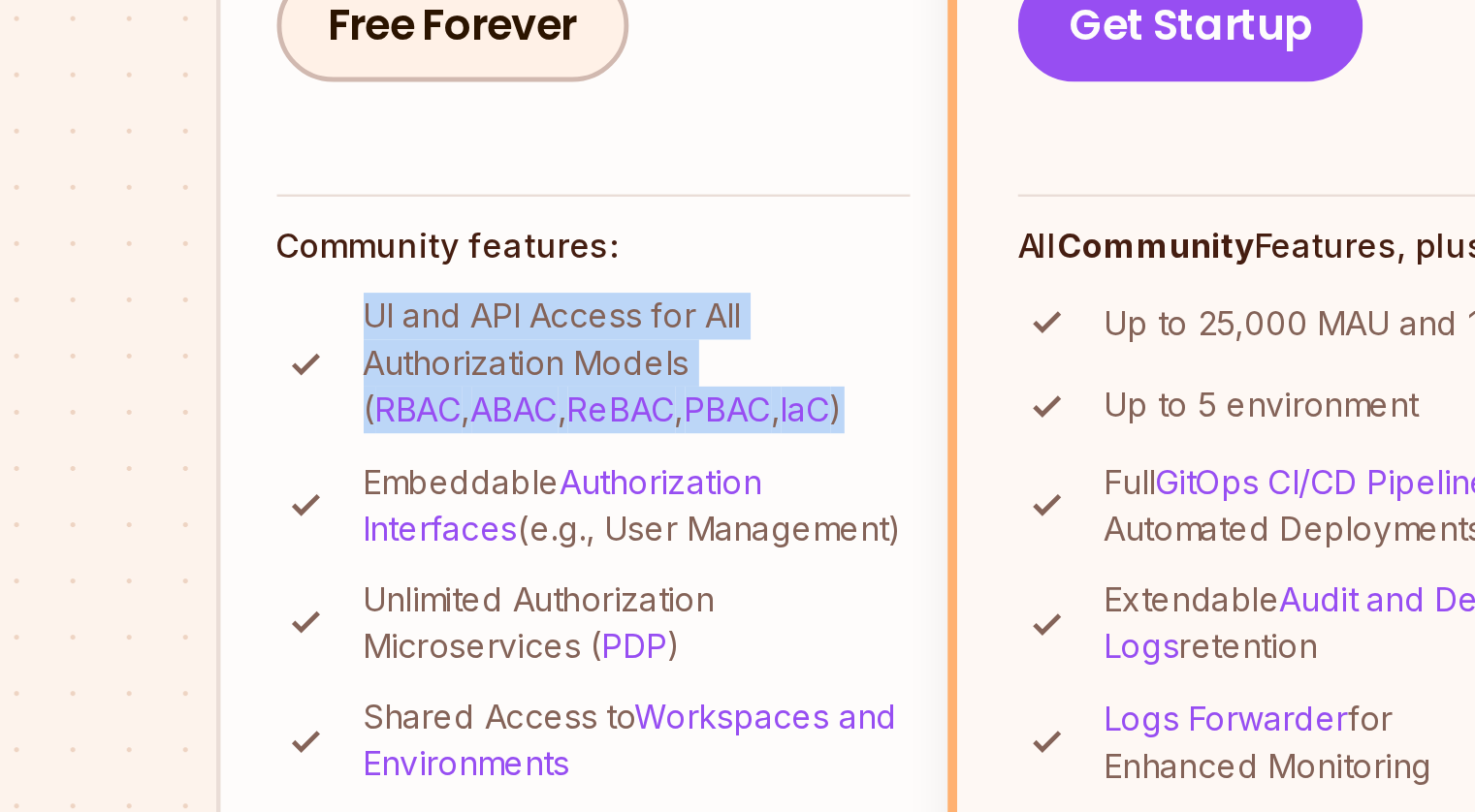
drag, startPoint x: 178, startPoint y: 429, endPoint x: 336, endPoint y: 478, distance: 165.4
click at [336, 478] on ul "UI and API Access for All Authorization Models ( RBAC , ABAC , ReBAC , PBAC , I…" at bounding box center [272, 539] width 262 height 239
click at [364, 478] on ul "UI and API Access for All Authorization Models ( RBAC , ABAC , ReBAC , PBAC , I…" at bounding box center [272, 539] width 262 height 239
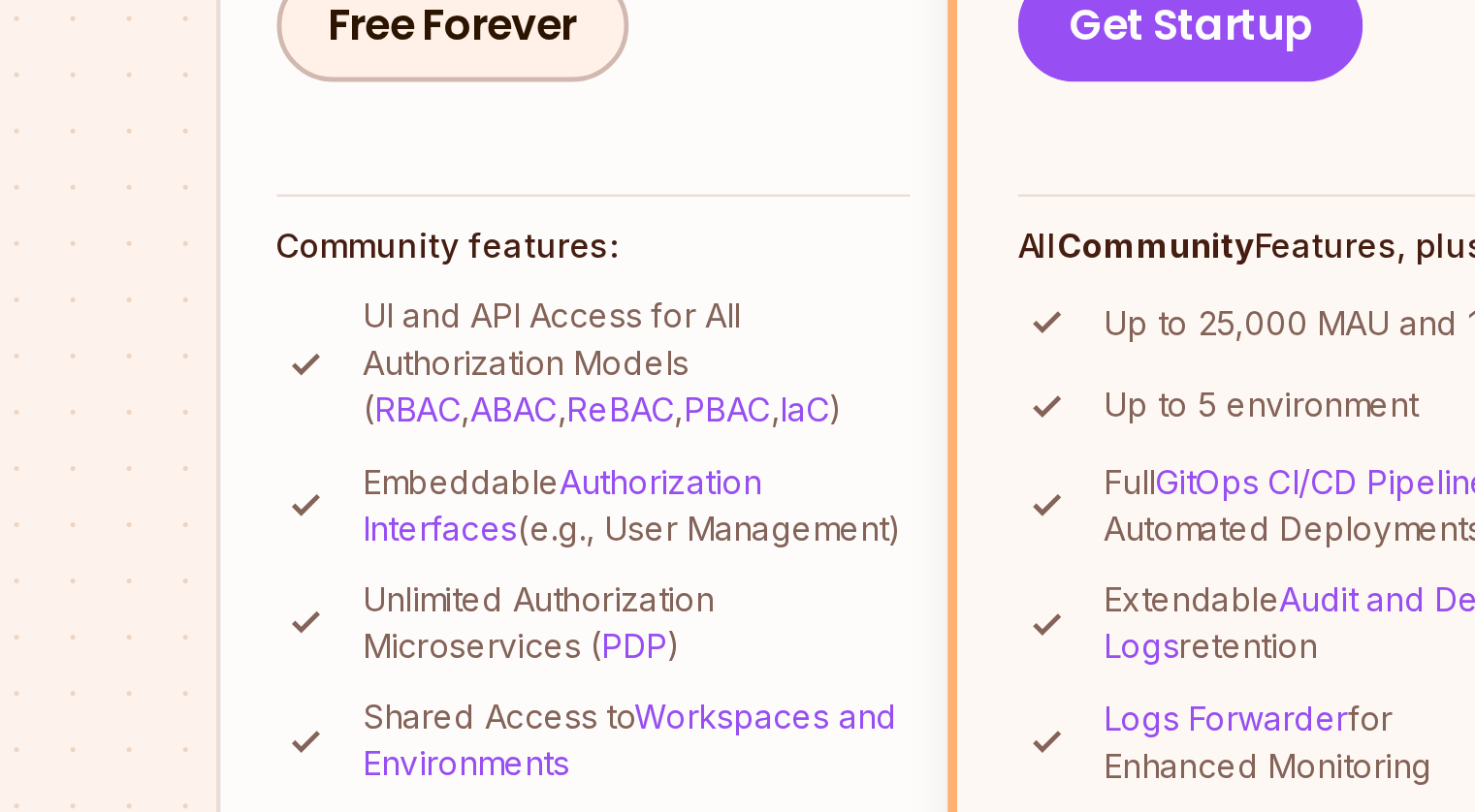
drag, startPoint x: 278, startPoint y: 543, endPoint x: 162, endPoint y: 485, distance: 129.7
click at [162, 485] on ul "UI and API Access for All Authorization Models ( RBAC , ABAC , ReBAC , PBAC , I…" at bounding box center [272, 539] width 262 height 239
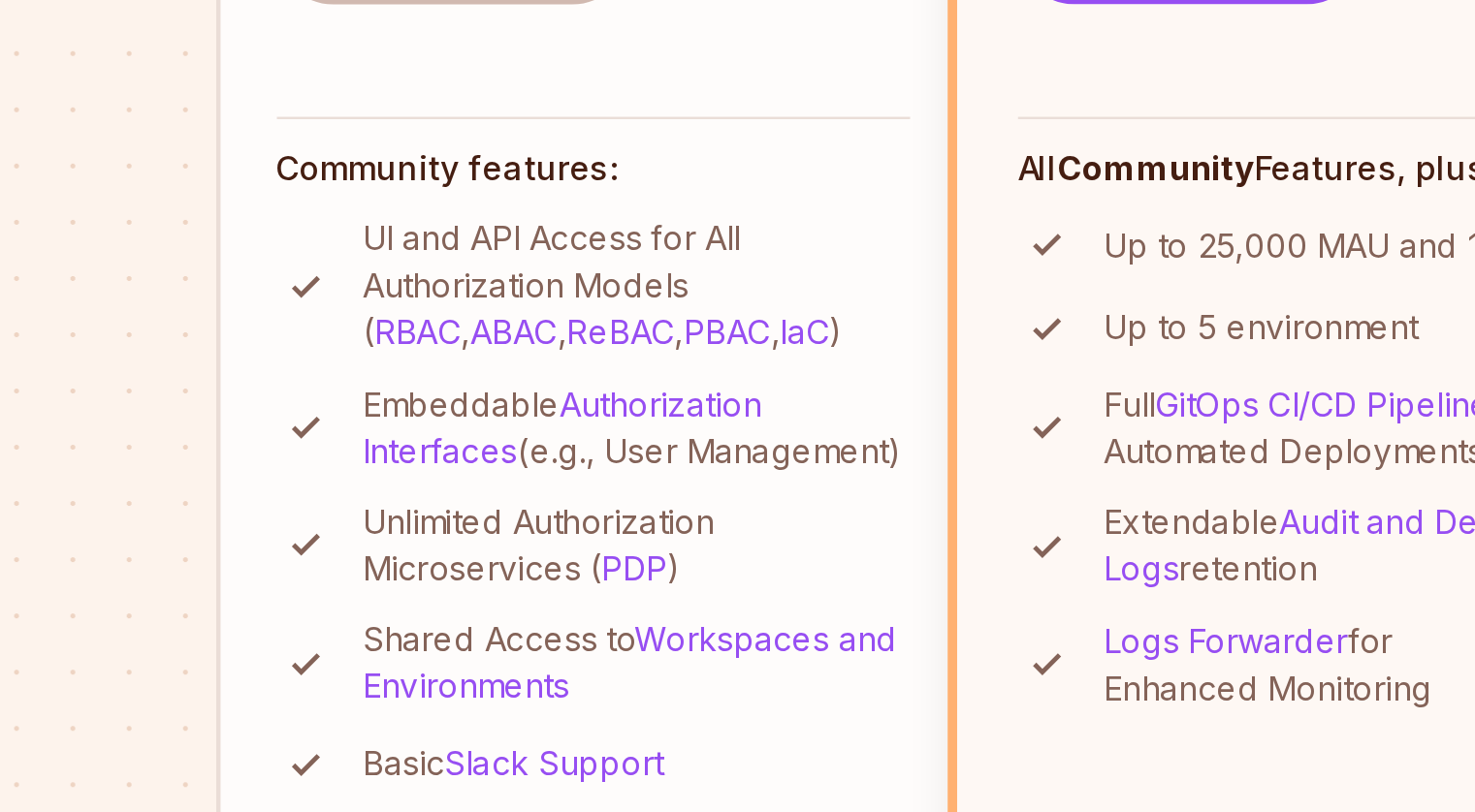
click at [276, 524] on p "Embeddable Authorization Interfaces (e.g., User Management)" at bounding box center [291, 507] width 226 height 39
click at [183, 565] on p "Unlimited Authorization Microservices ( PDP )" at bounding box center [291, 555] width 226 height 39
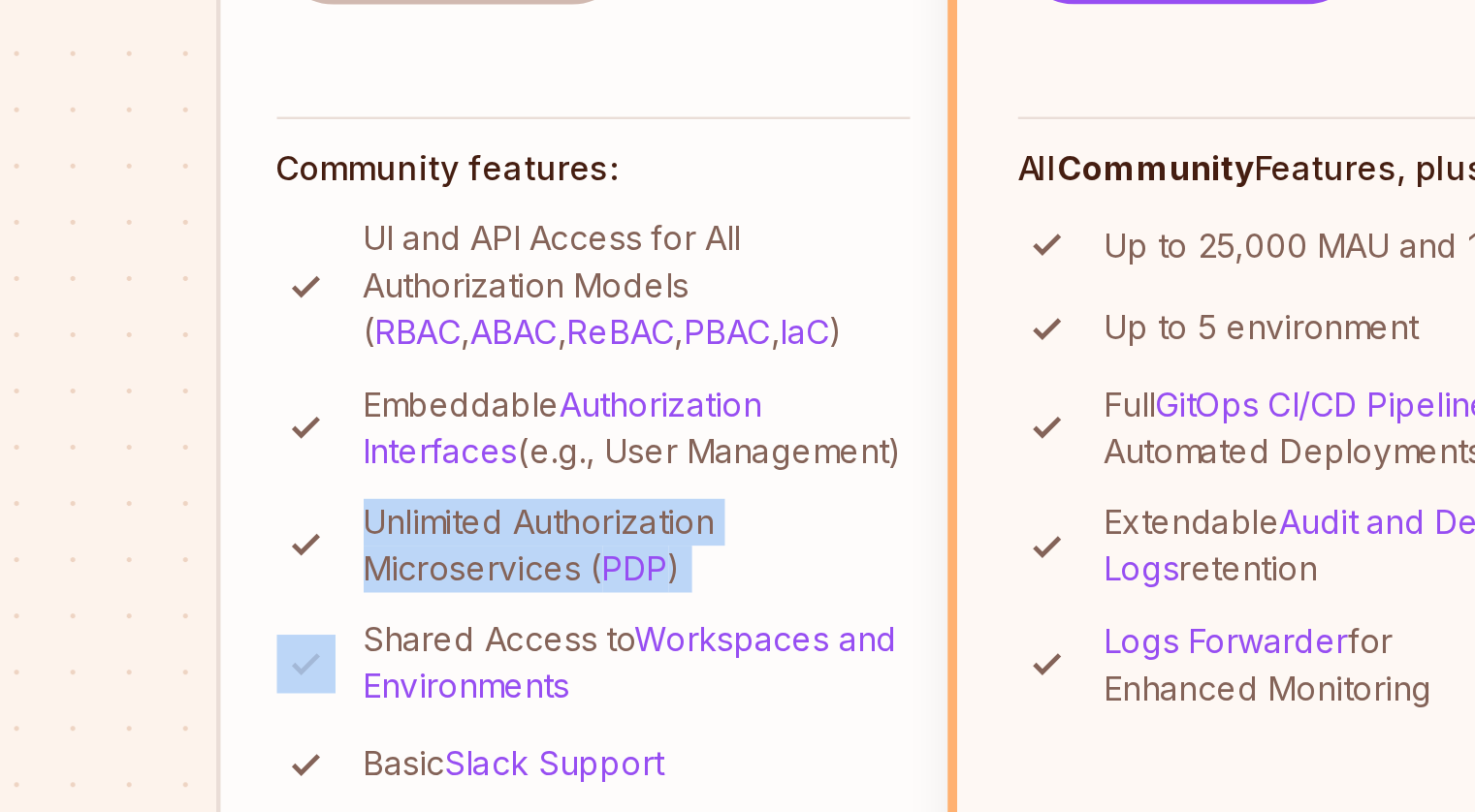
drag, startPoint x: 183, startPoint y: 565, endPoint x: 332, endPoint y: 586, distance: 150.5
click at [332, 575] on p "Unlimited Authorization Microservices ( PDP )" at bounding box center [291, 555] width 226 height 39
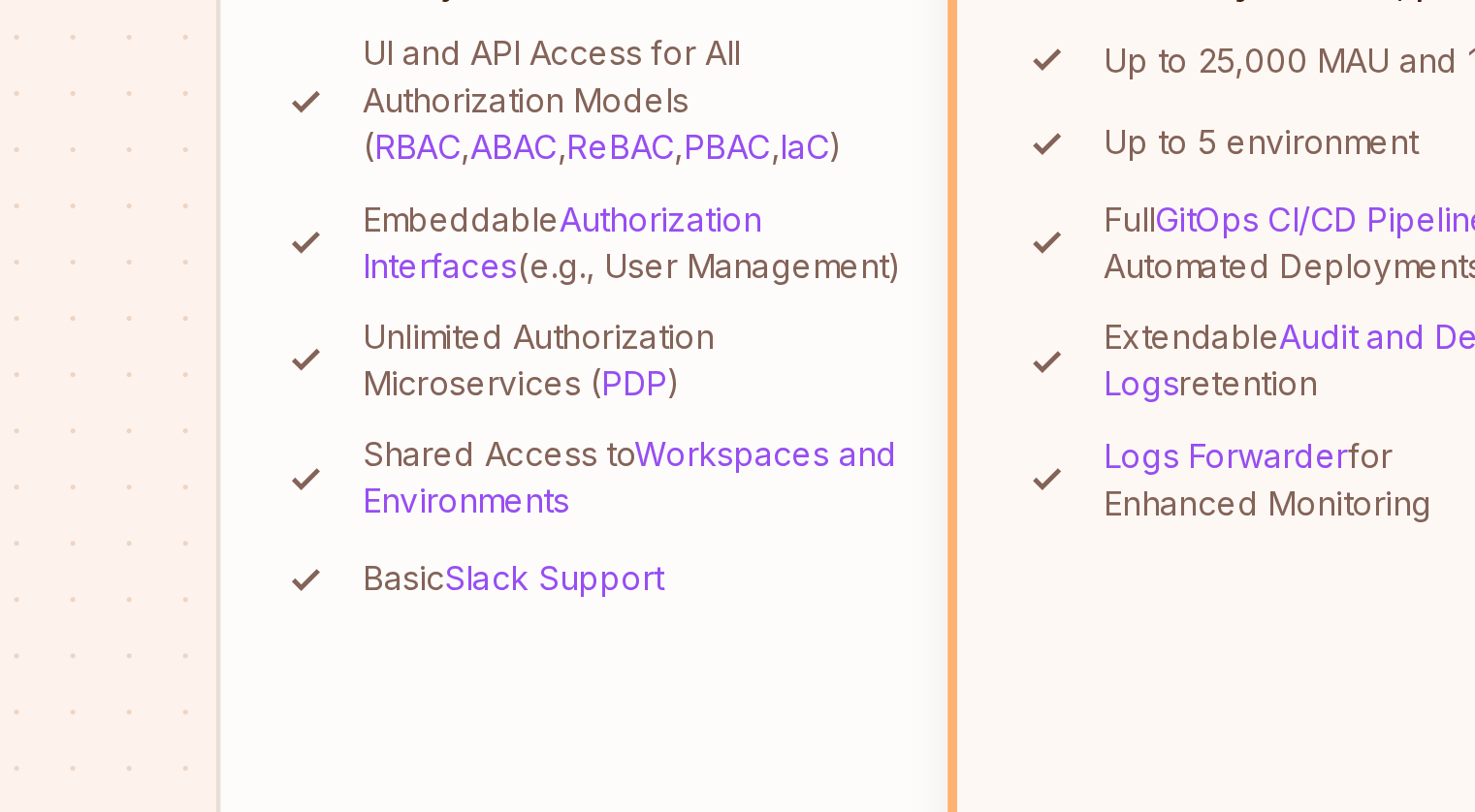
click at [191, 613] on p "Shared Access to Workspaces and Environments" at bounding box center [291, 604] width 226 height 39
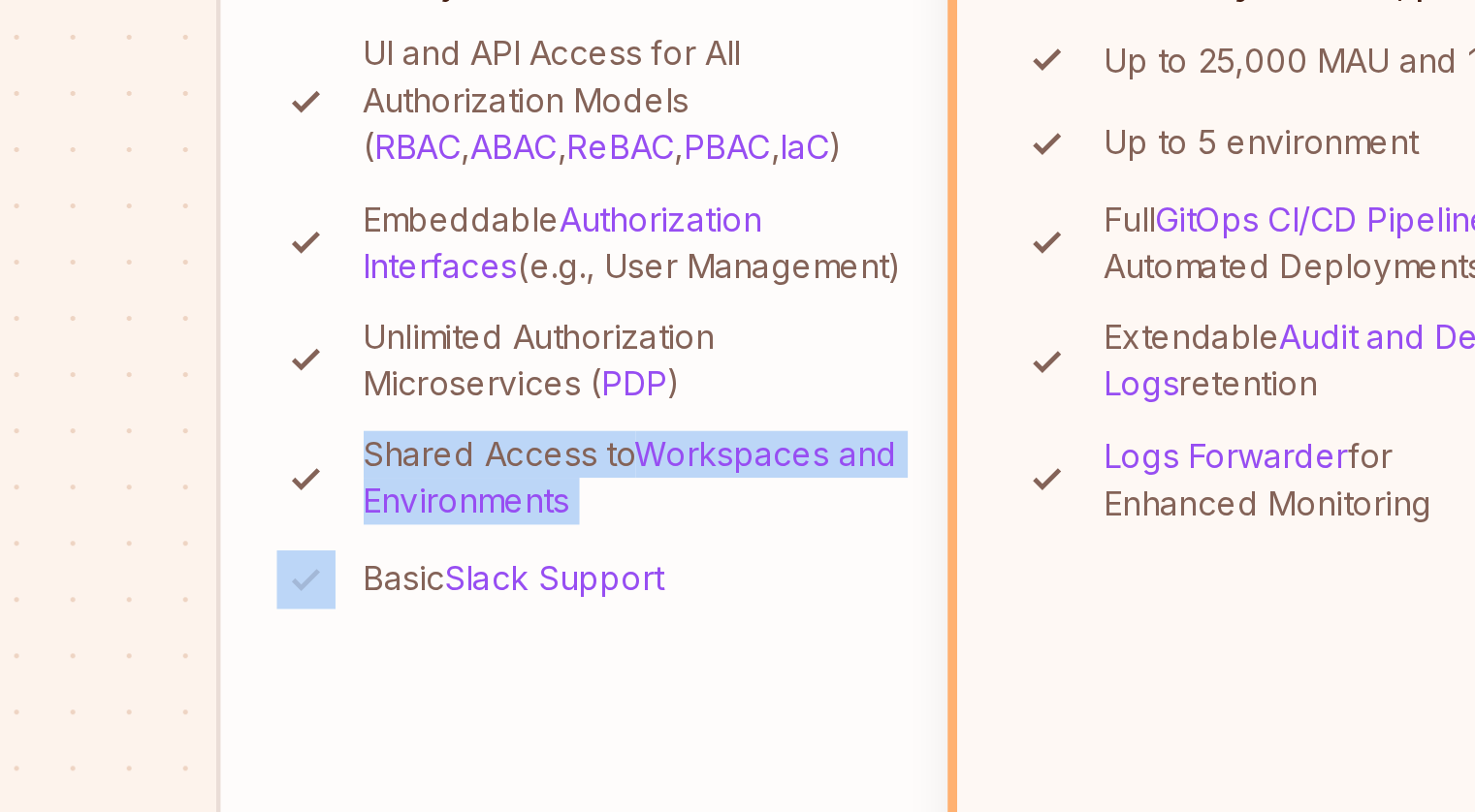
drag, startPoint x: 191, startPoint y: 613, endPoint x: 320, endPoint y: 640, distance: 131.8
click at [320, 623] on p "Shared Access to Workspaces and Environments" at bounding box center [291, 604] width 226 height 39
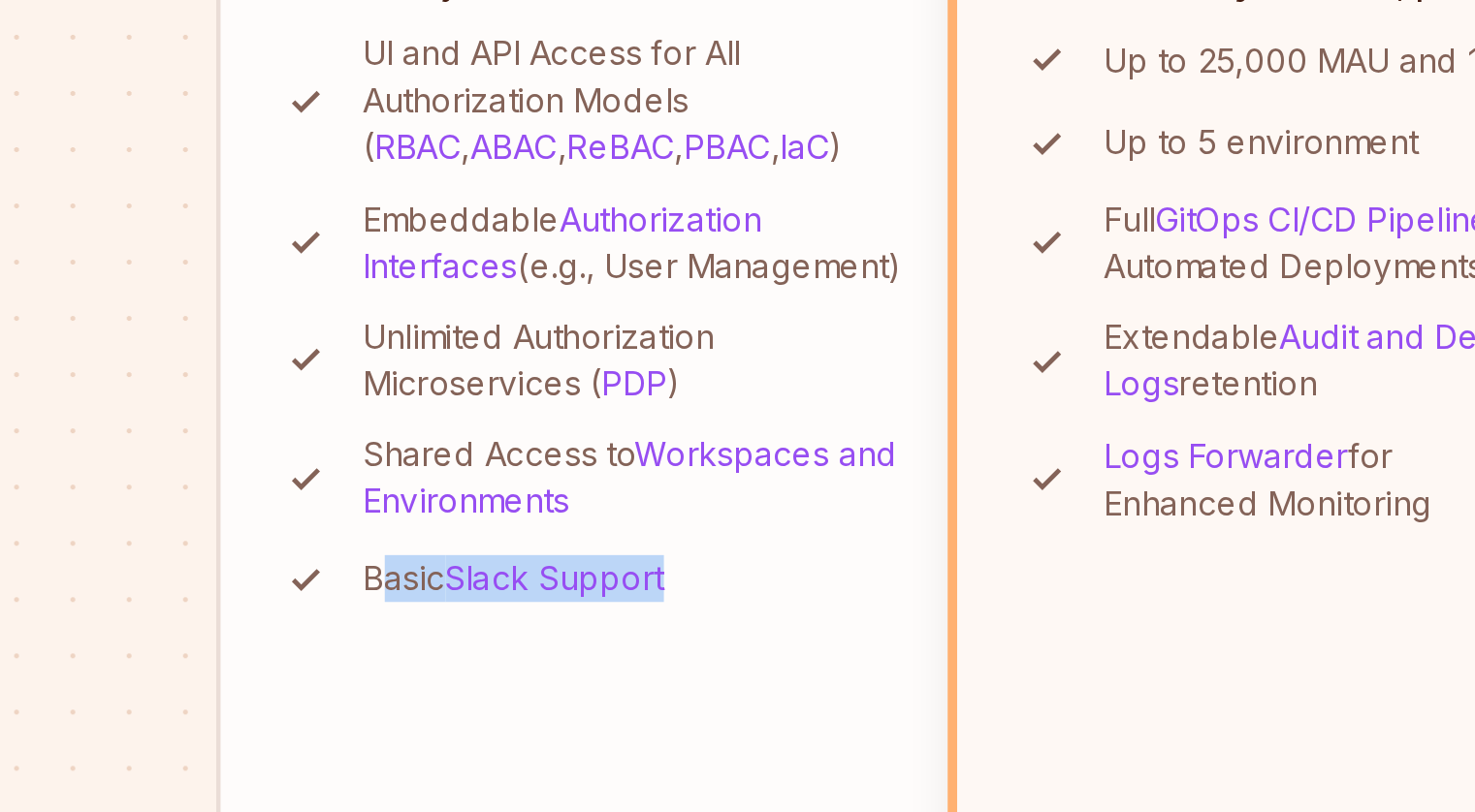
drag, startPoint x: 345, startPoint y: 673, endPoint x: 189, endPoint y: 675, distance: 156.0
click at [189, 658] on li "Basic Slack Support" at bounding box center [272, 645] width 262 height 24
click at [361, 688] on li "Community Perfect for individuals, PoCs, or small teams - all essential feature…" at bounding box center [272, 406] width 311 height 734
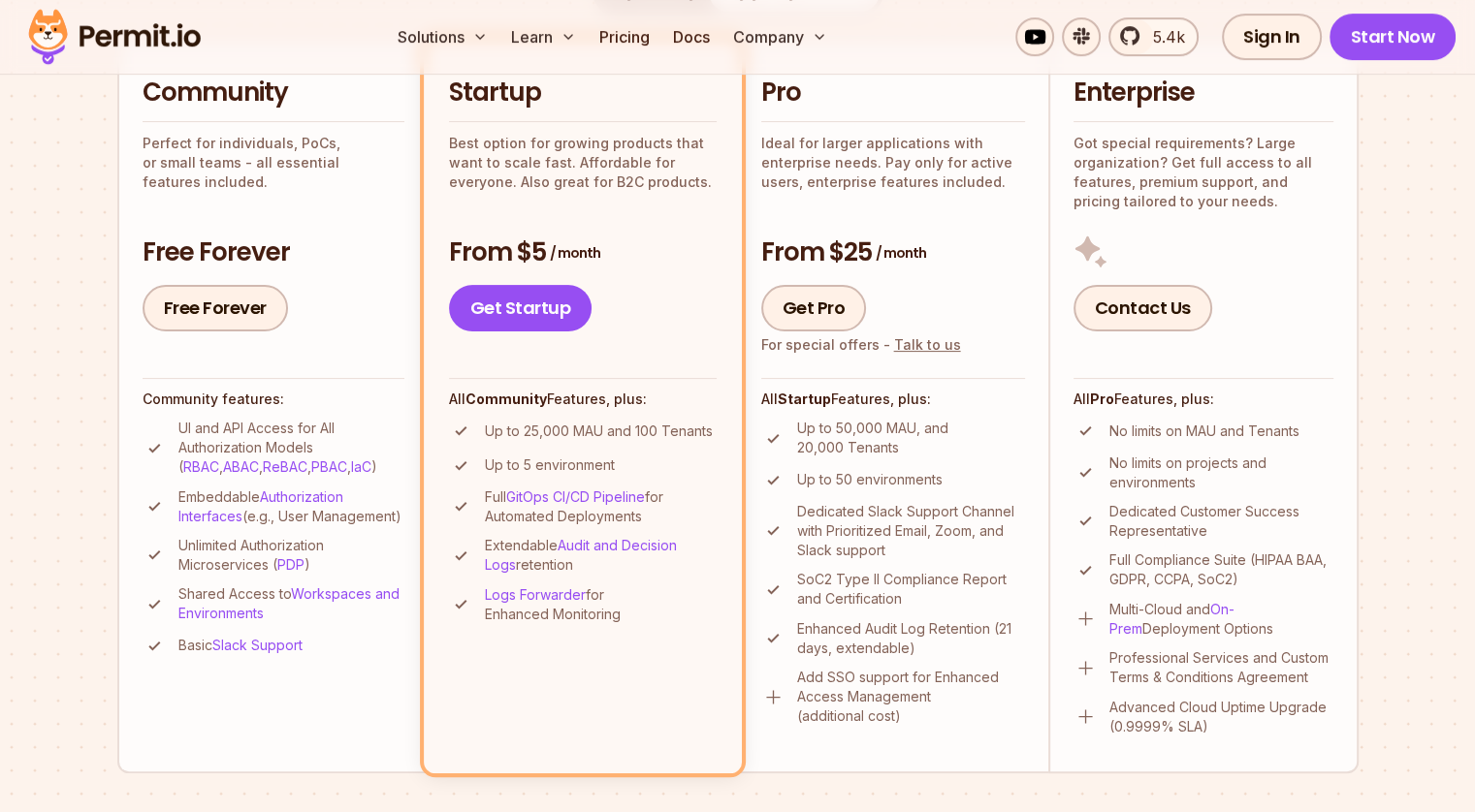
scroll to position [477, 0]
drag, startPoint x: 361, startPoint y: 688, endPoint x: 766, endPoint y: 619, distance: 410.8
click at [766, 619] on ul "Up to 50,000 MAU, and 20,000 Tenants Up to 50 environments Dedicated Slack Supp…" at bounding box center [893, 574] width 264 height 308
click at [598, 688] on li "Startup Best option for growing products that want to scale fast. Affordable fo…" at bounding box center [583, 406] width 319 height 734
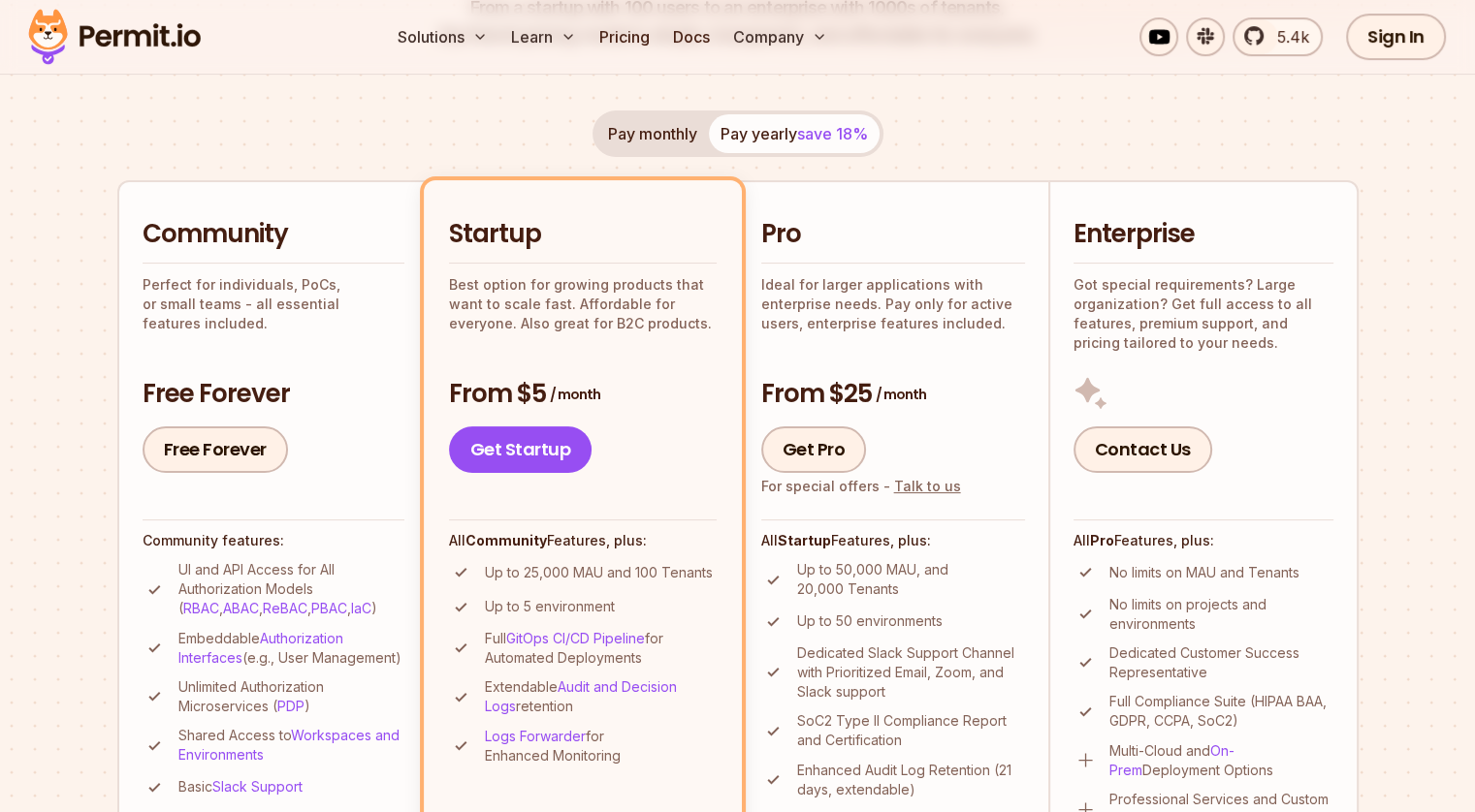
scroll to position [335, 0]
click at [276, 307] on p "Perfect for individuals, PoCs, or small teams - all essential features included." at bounding box center [272, 305] width 262 height 58
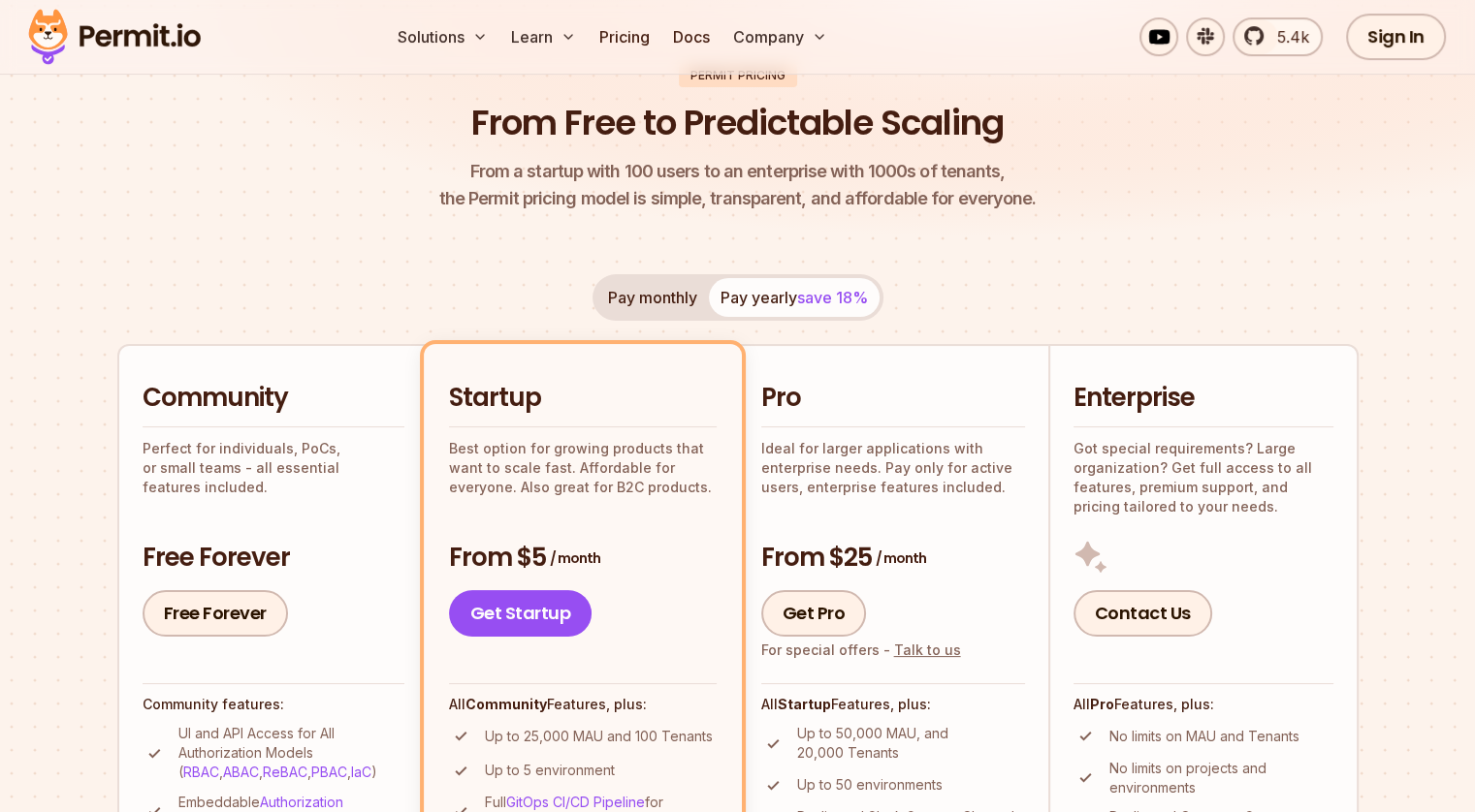
scroll to position [0, 0]
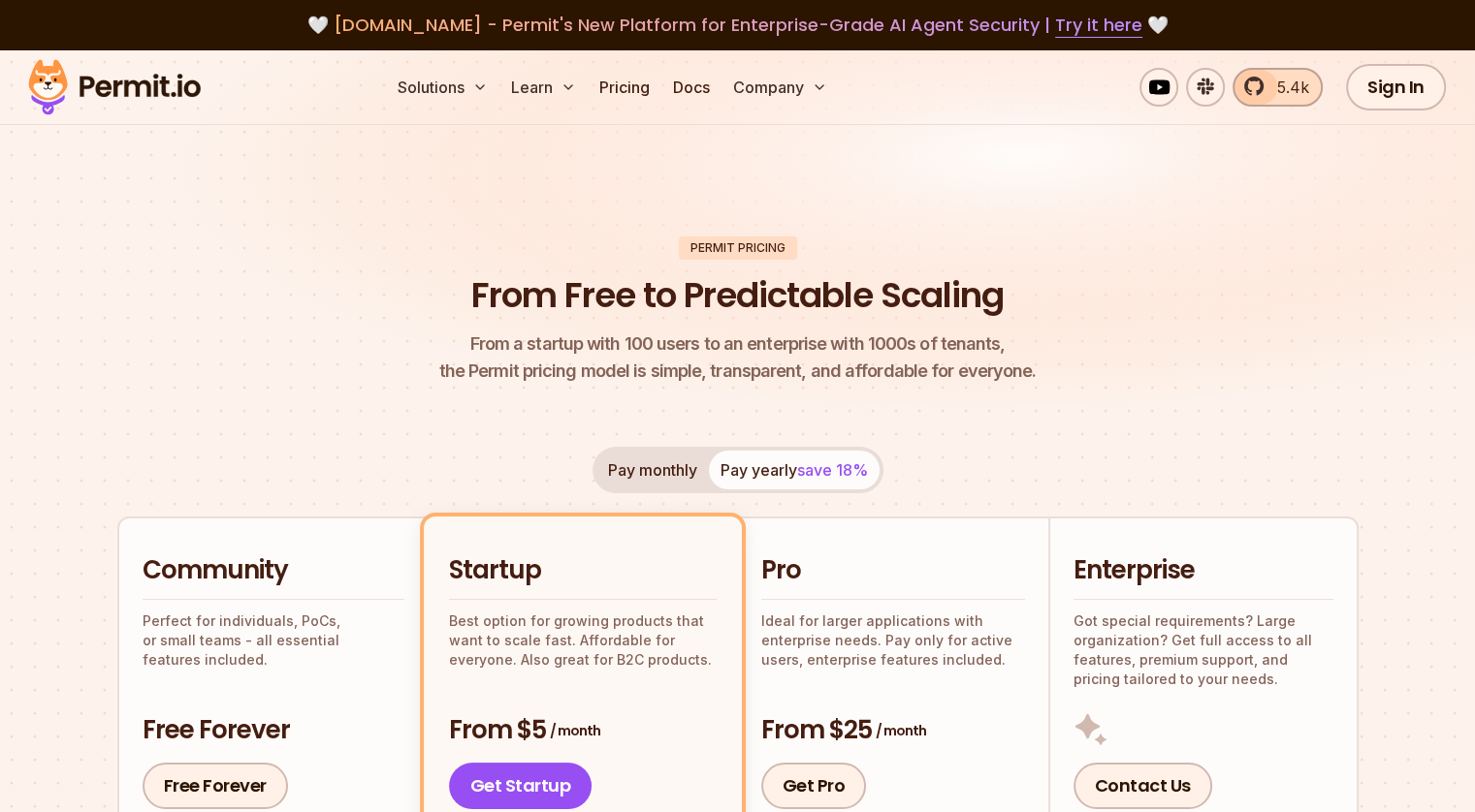
click at [1263, 93] on link "5.4k" at bounding box center [1278, 87] width 90 height 39
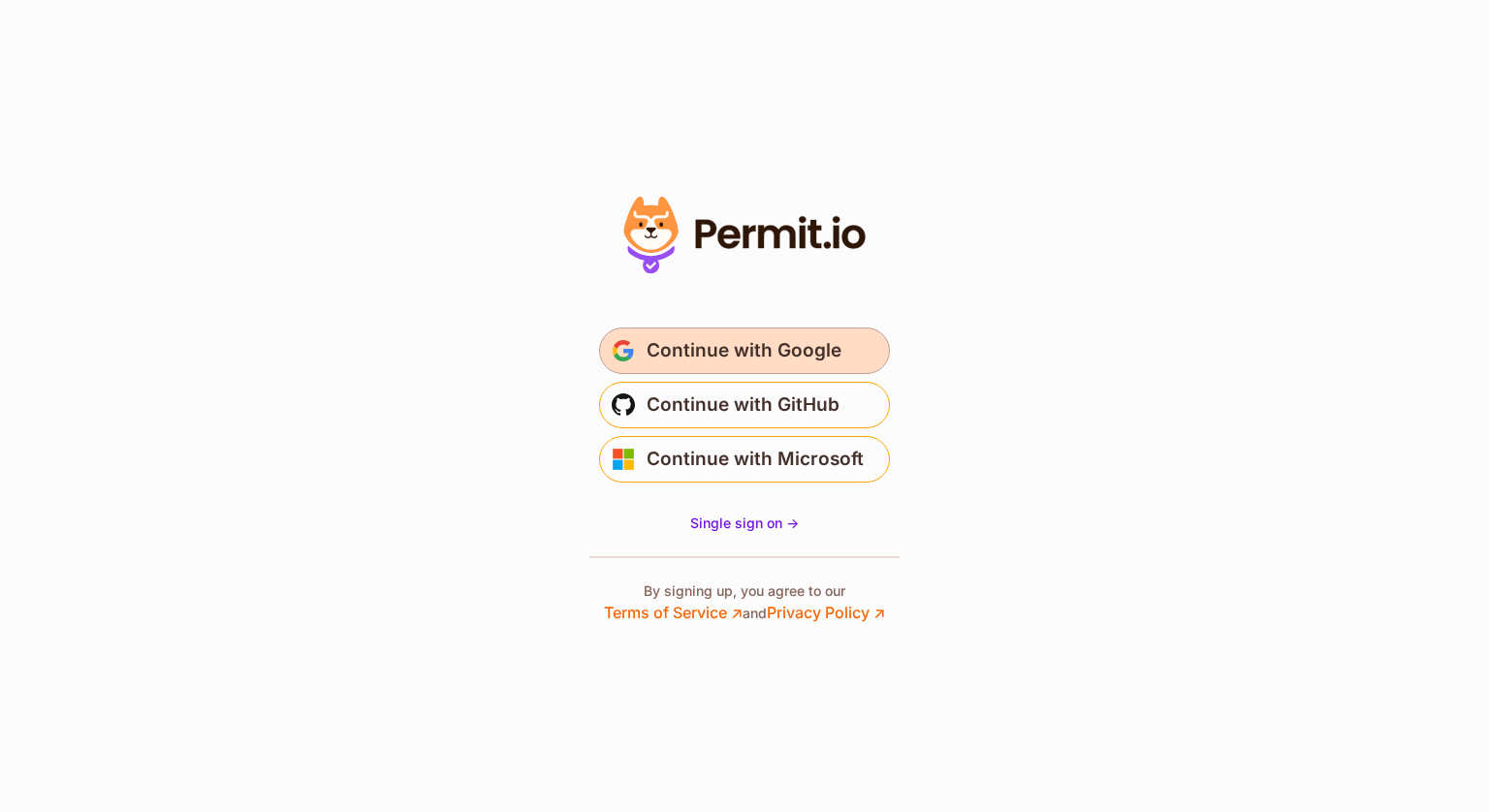
click at [806, 348] on span "Continue with Google" at bounding box center [744, 351] width 195 height 31
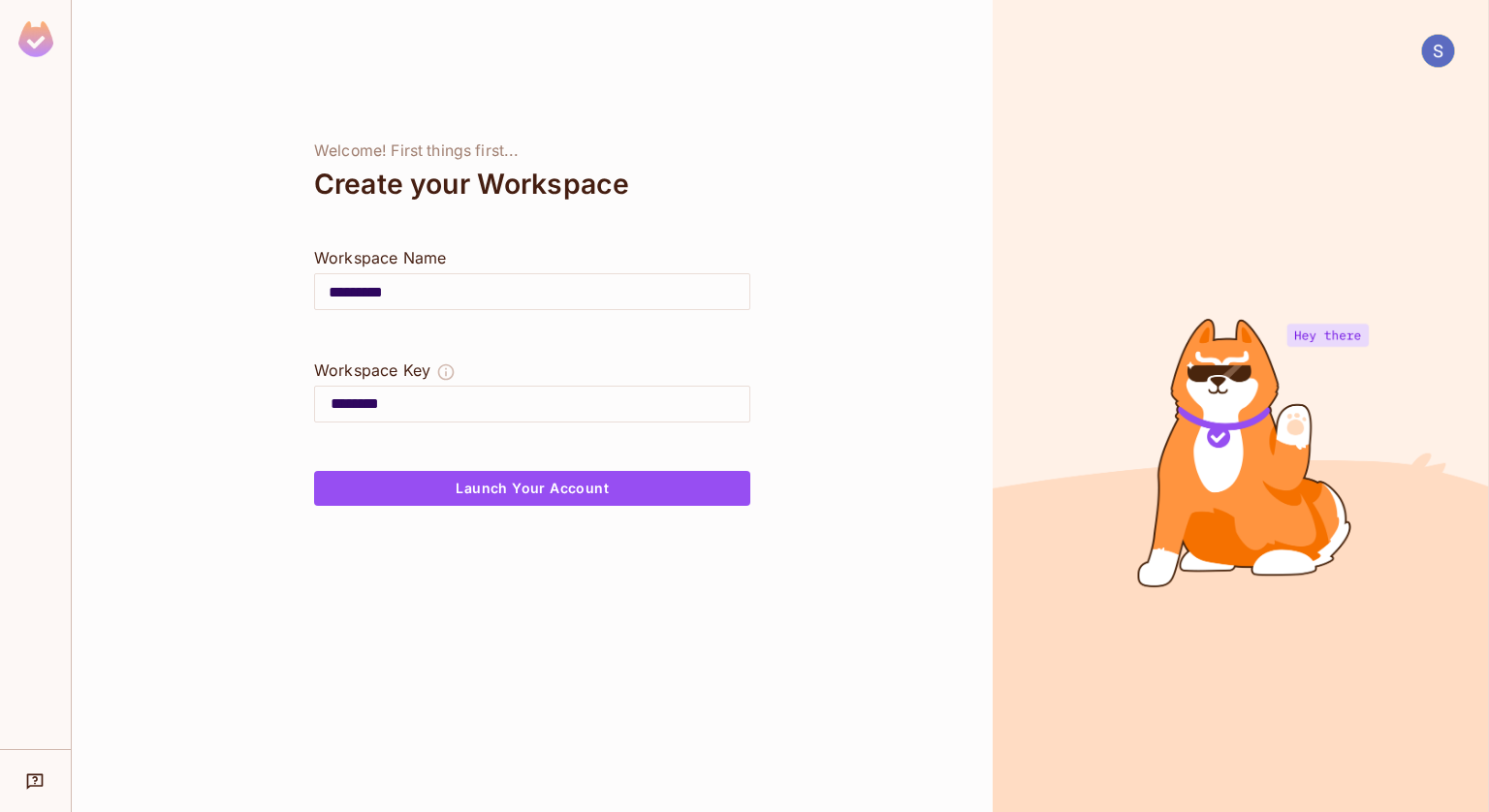
drag, startPoint x: 577, startPoint y: 291, endPoint x: 263, endPoint y: 270, distance: 314.7
click at [263, 270] on div "Welcome! First things first... Create your Workspace Workspace Name ********* ​…" at bounding box center [532, 406] width 921 height 812
type input "*"
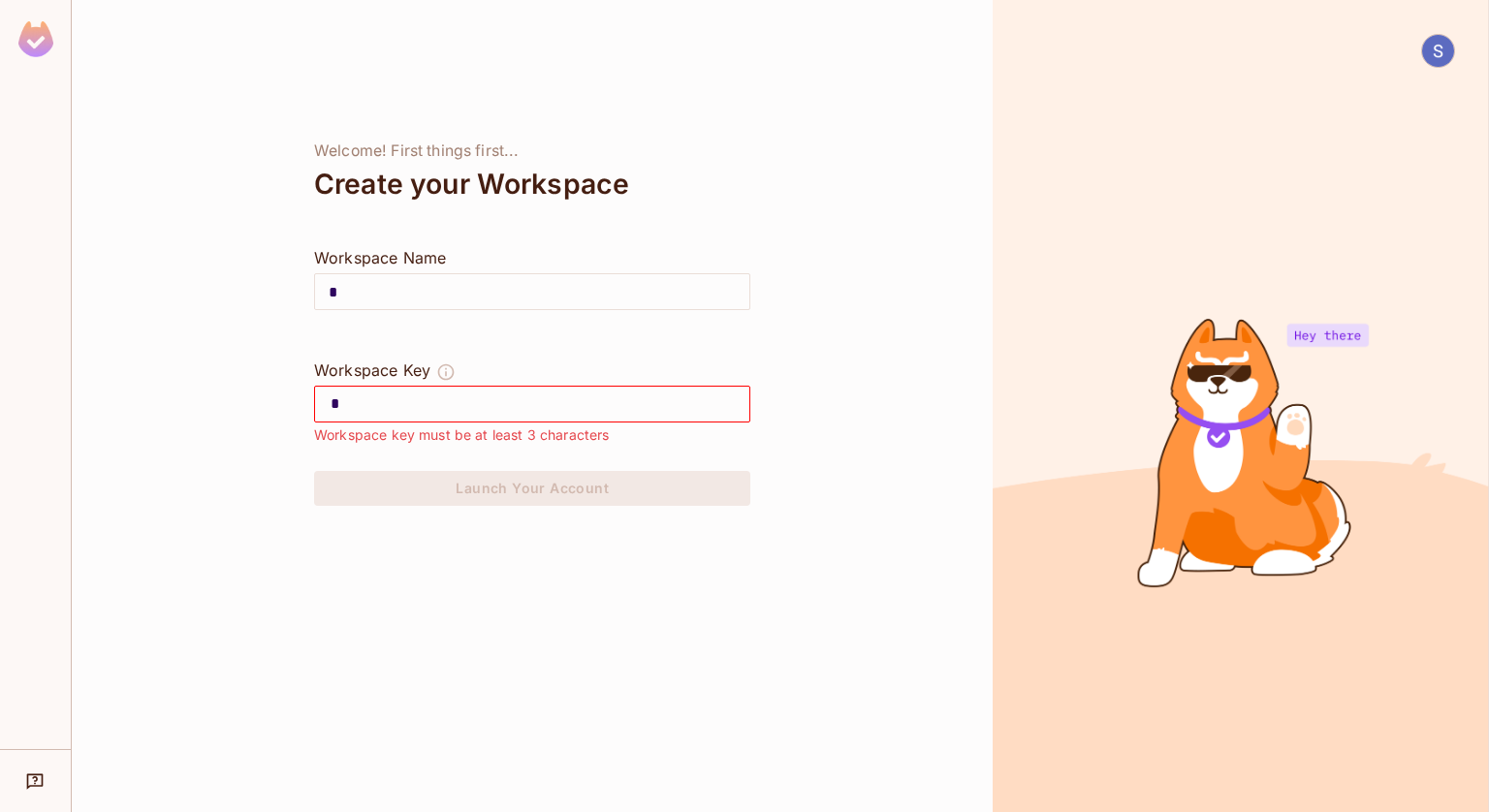
type input "**"
type input "***"
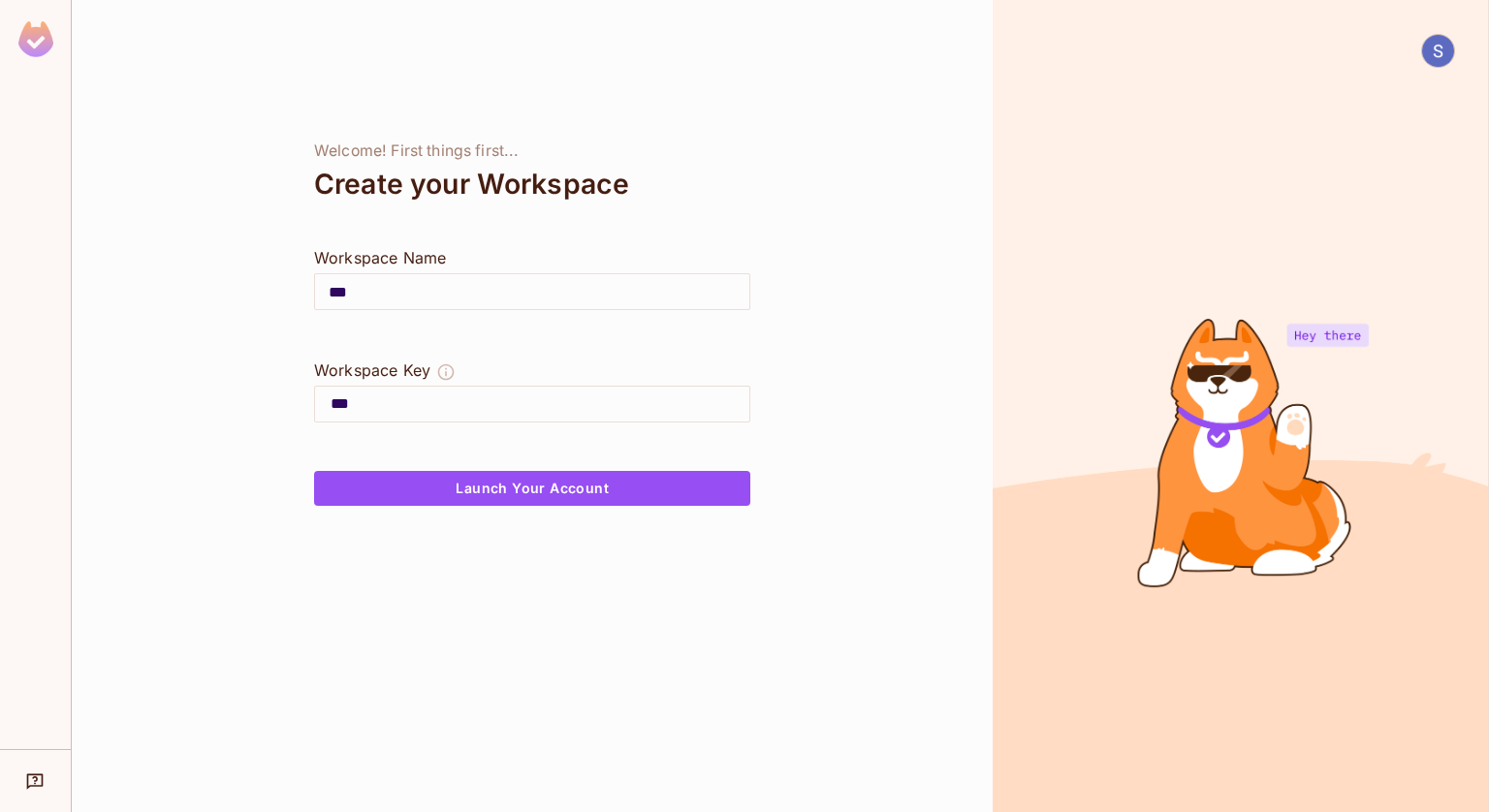
type input "****"
type input "*****"
type input "******"
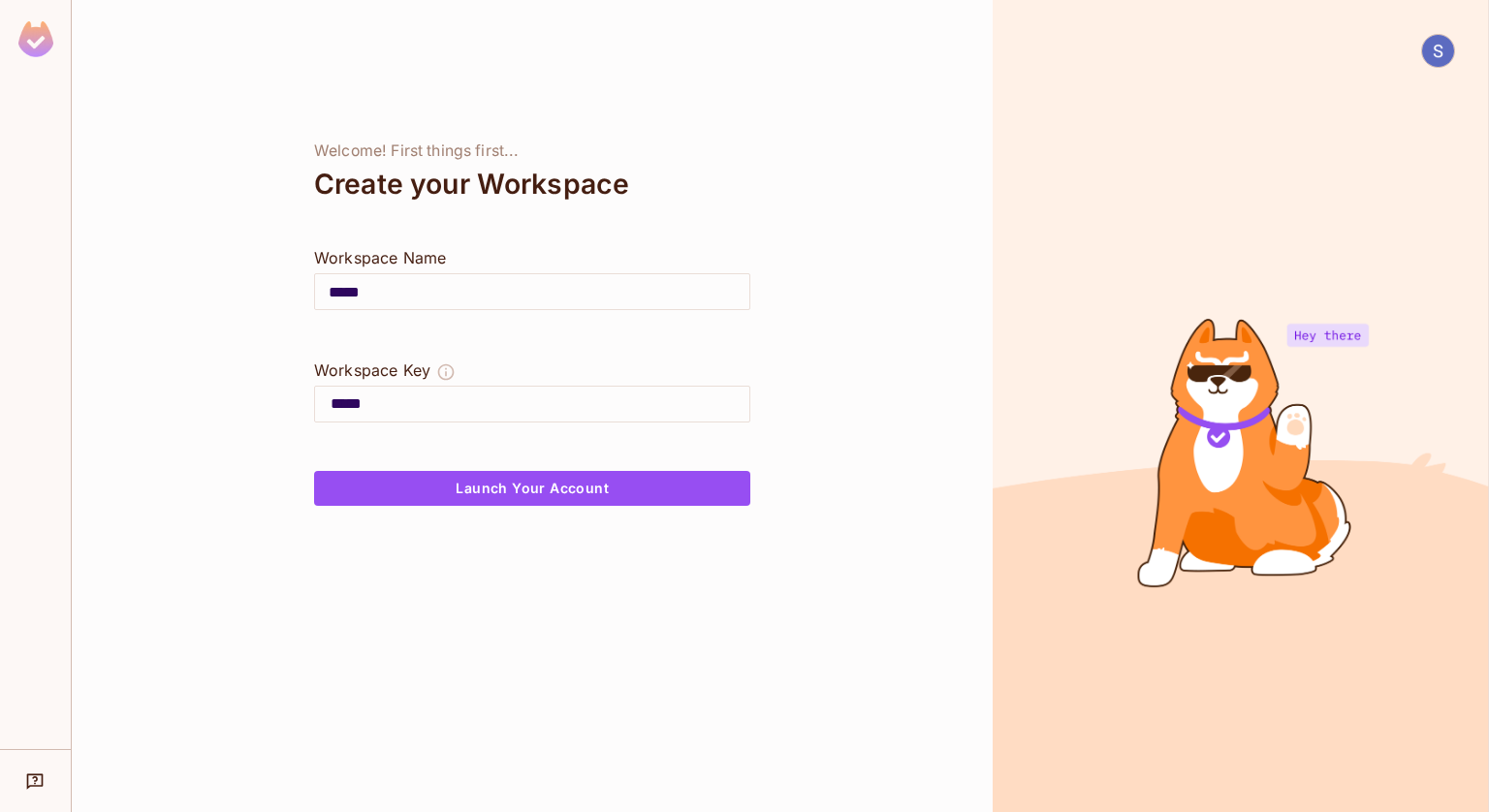
type input "******"
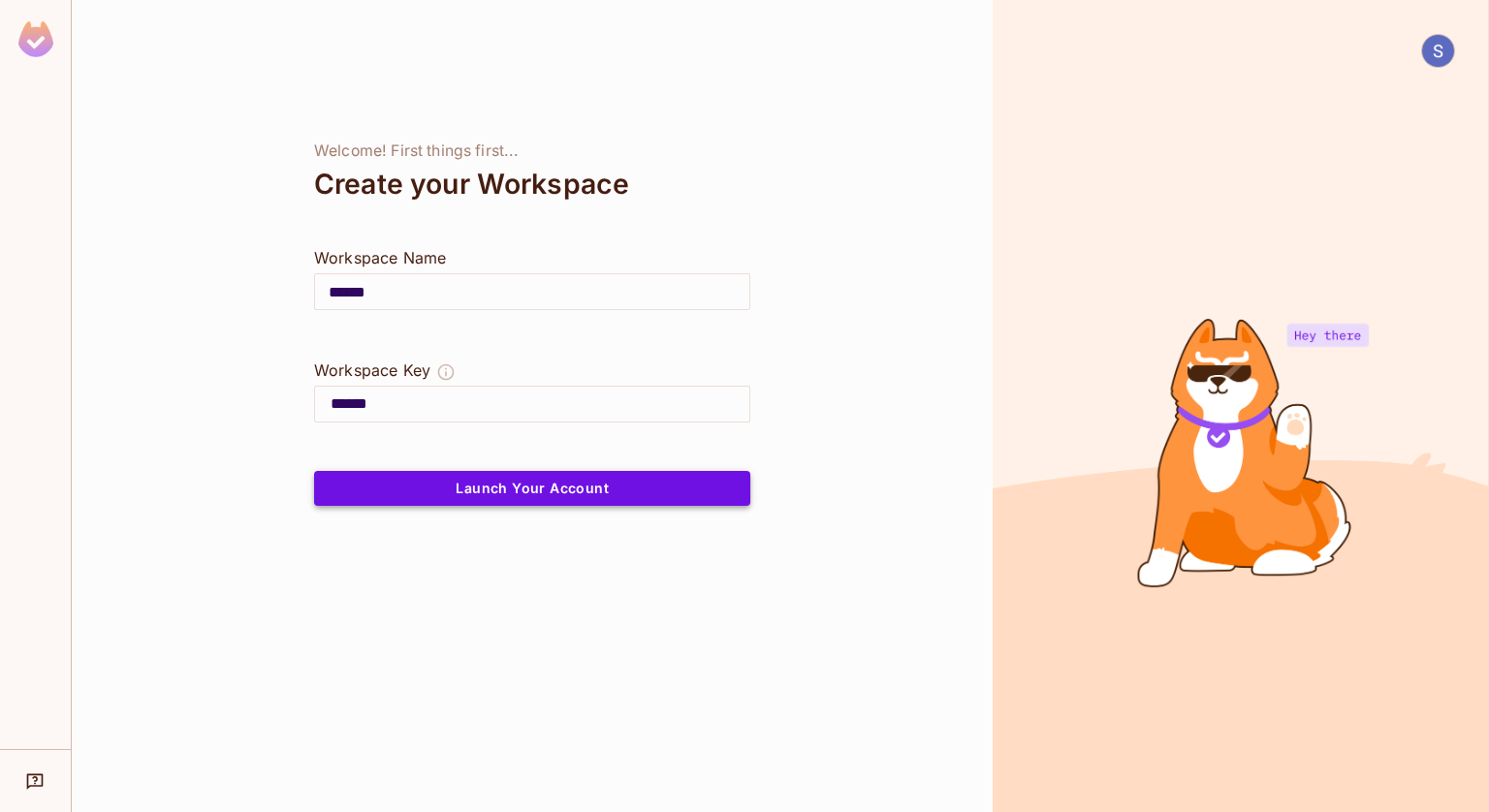
type input "******"
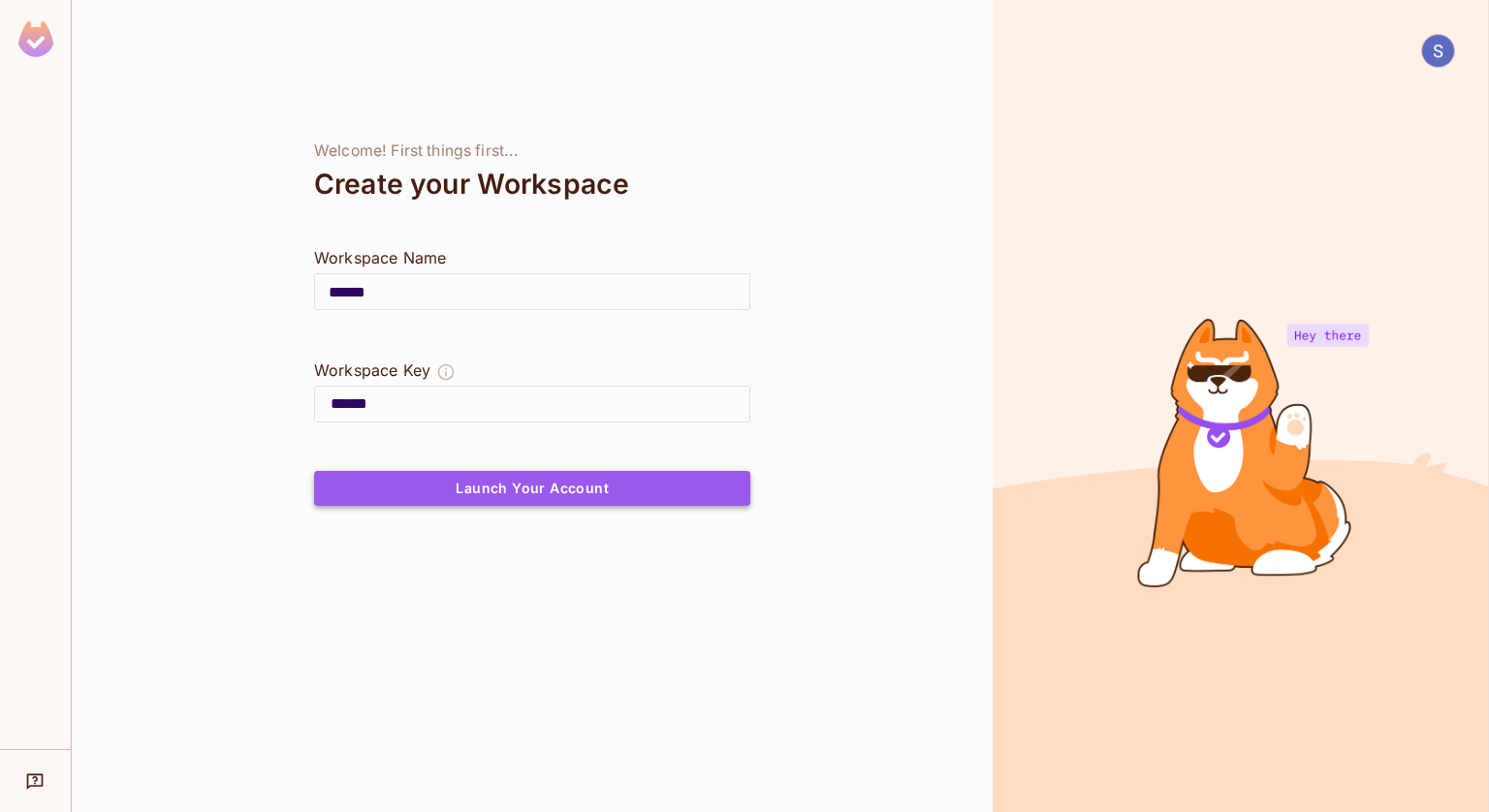
click at [531, 480] on button "Launch Your Account" at bounding box center [532, 489] width 436 height 35
click at [515, 394] on input "******" at bounding box center [541, 405] width 419 height 31
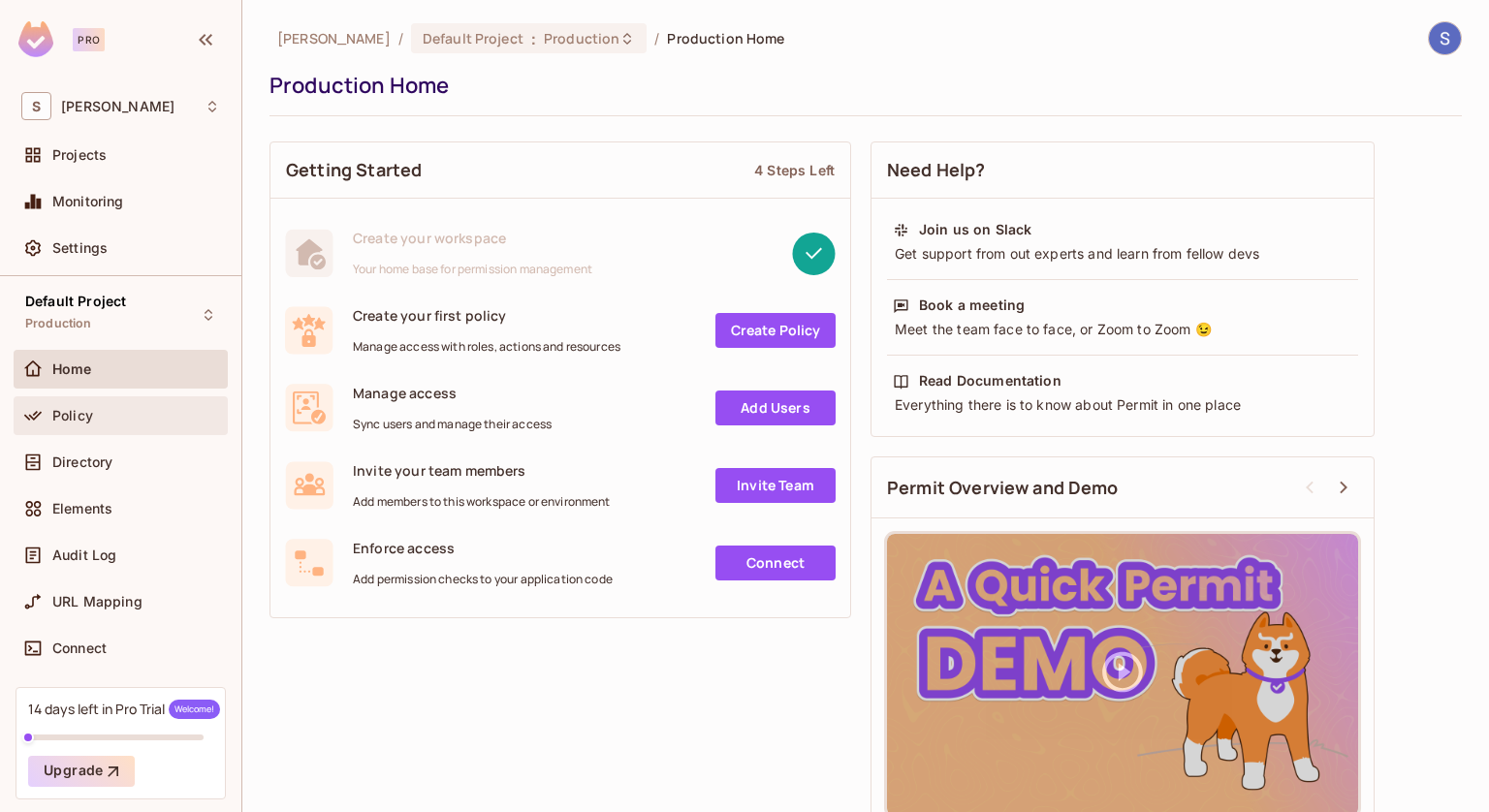
click at [119, 429] on div "Policy" at bounding box center [120, 416] width 215 height 39
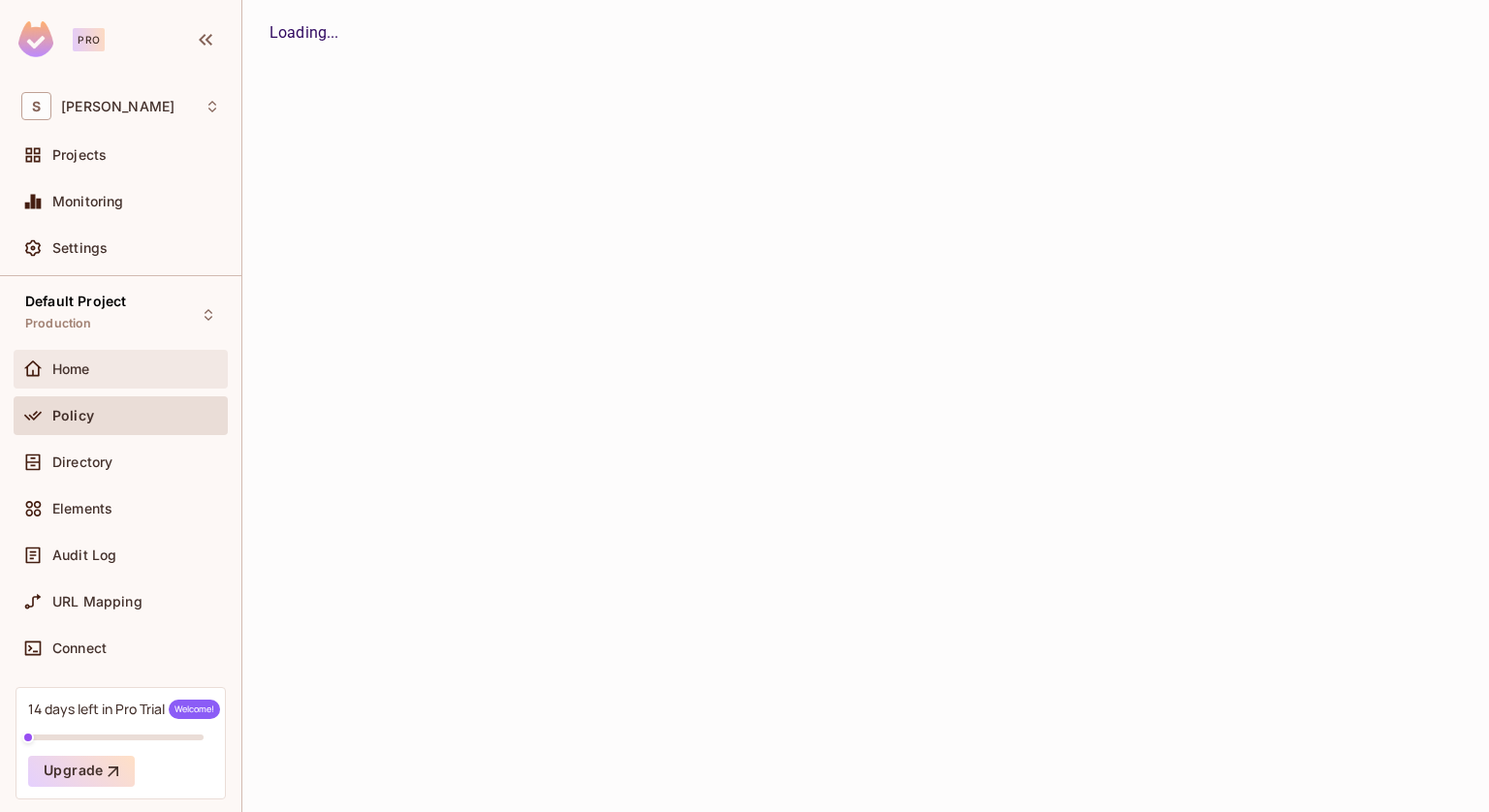
click at [132, 362] on div "Home" at bounding box center [135, 369] width 168 height 16
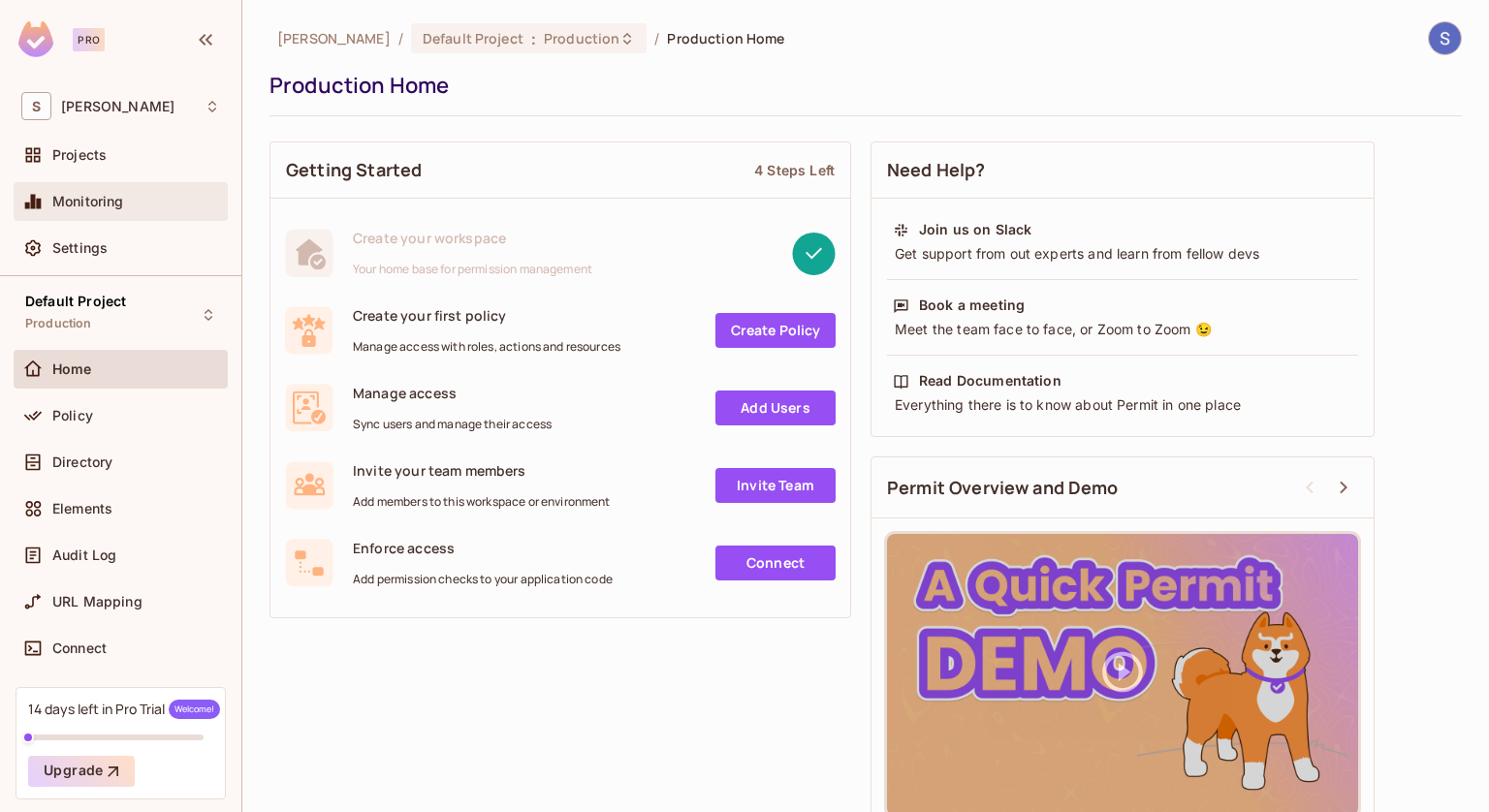
click at [167, 199] on div "Monitoring" at bounding box center [135, 202] width 168 height 16
click at [626, 643] on div "Getting Started 4 Steps Left Create your workspace Your home base for permissio…" at bounding box center [865, 488] width 1192 height 711
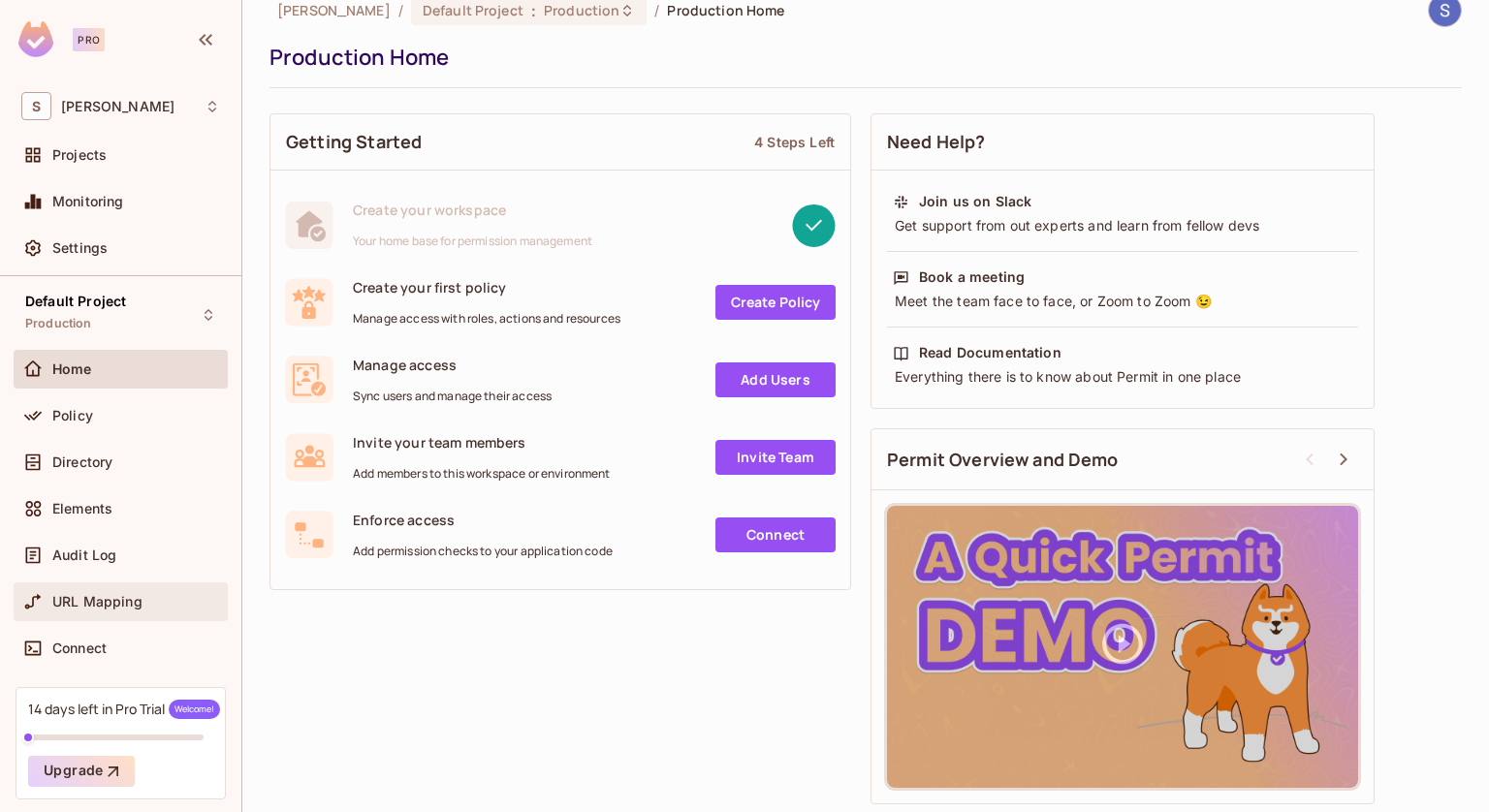
scroll to position [63, 0]
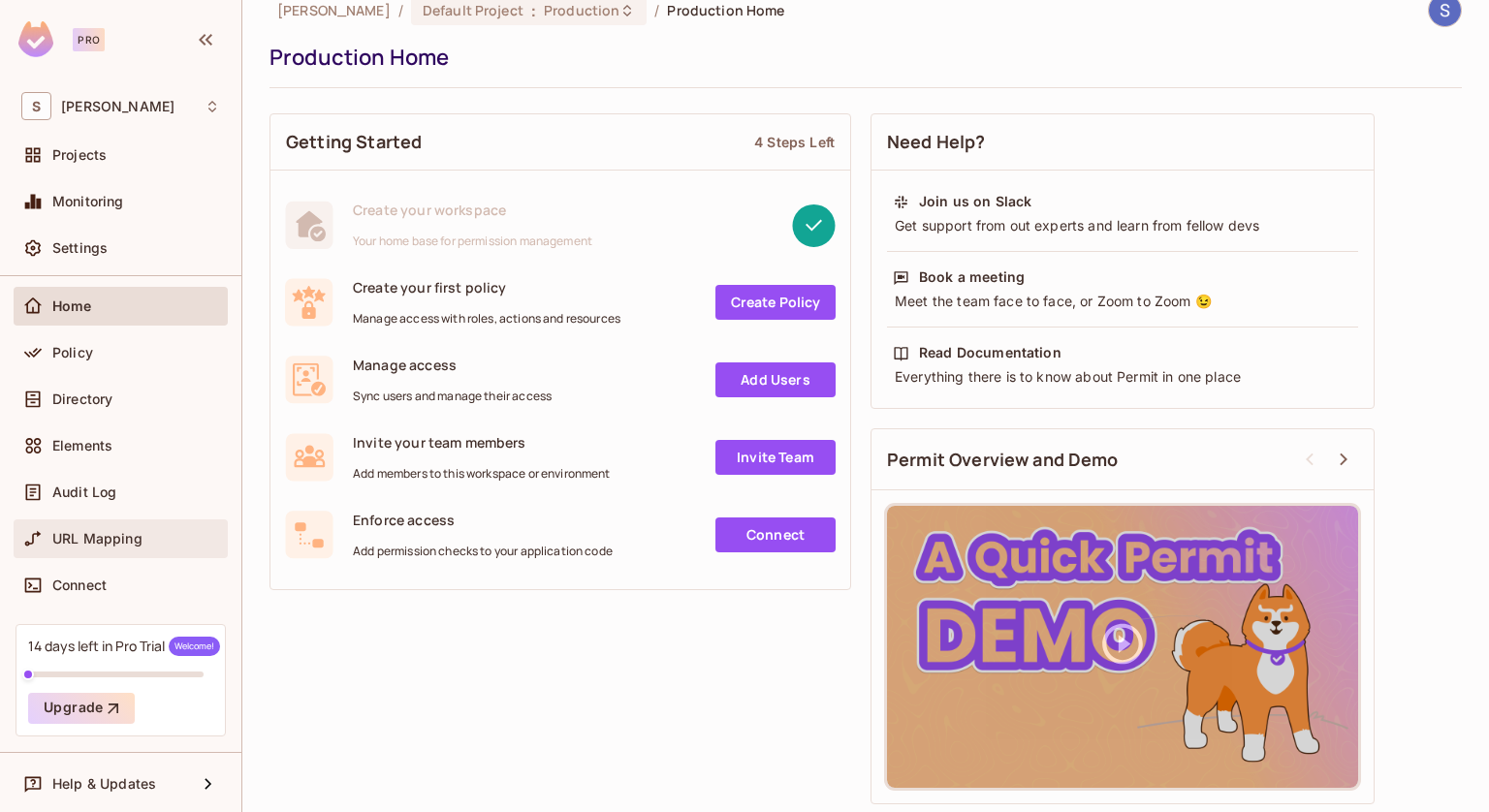
click at [103, 531] on span "URL Mapping" at bounding box center [97, 539] width 90 height 16
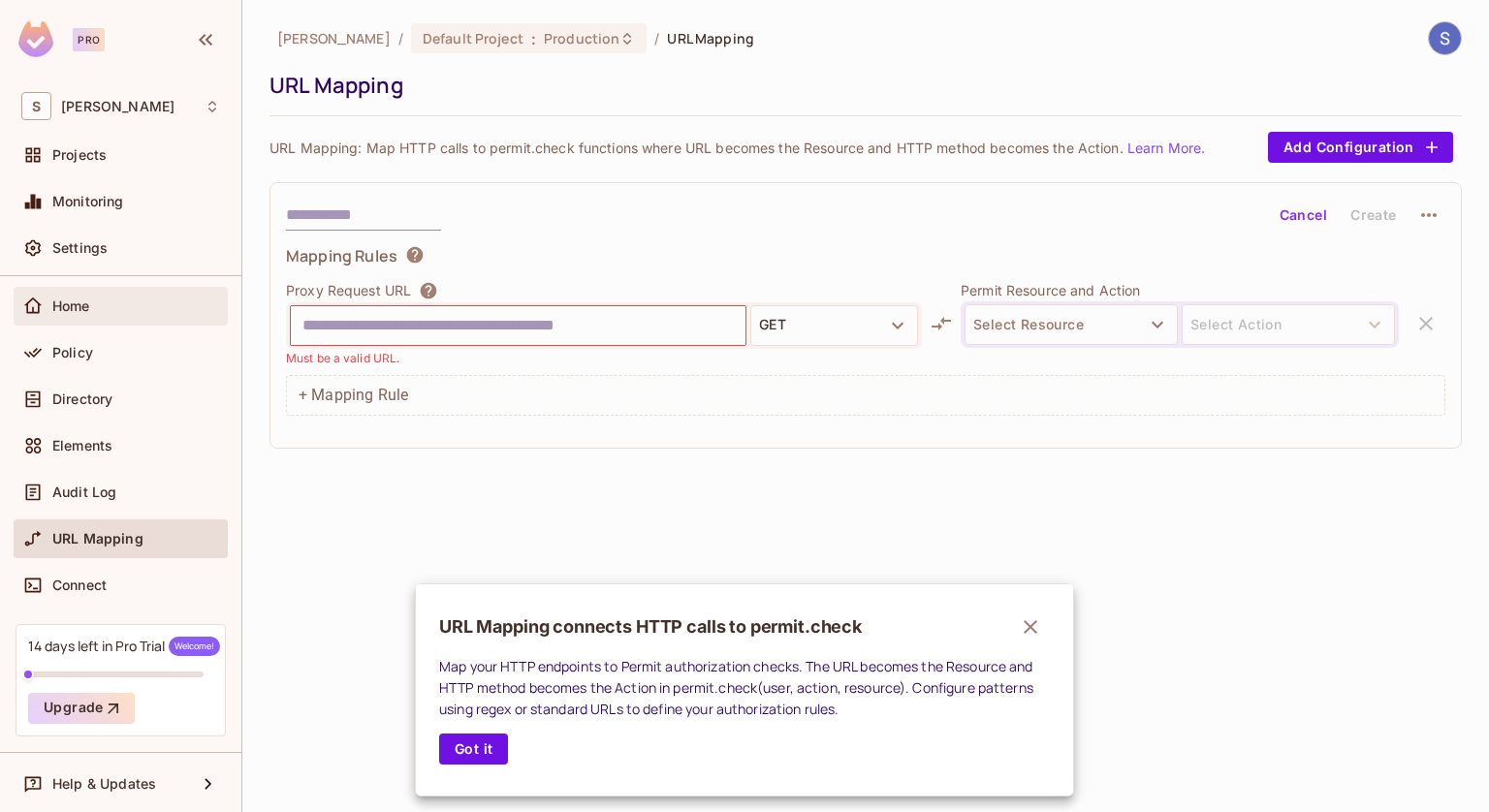
click at [77, 317] on div at bounding box center [744, 406] width 1489 height 812
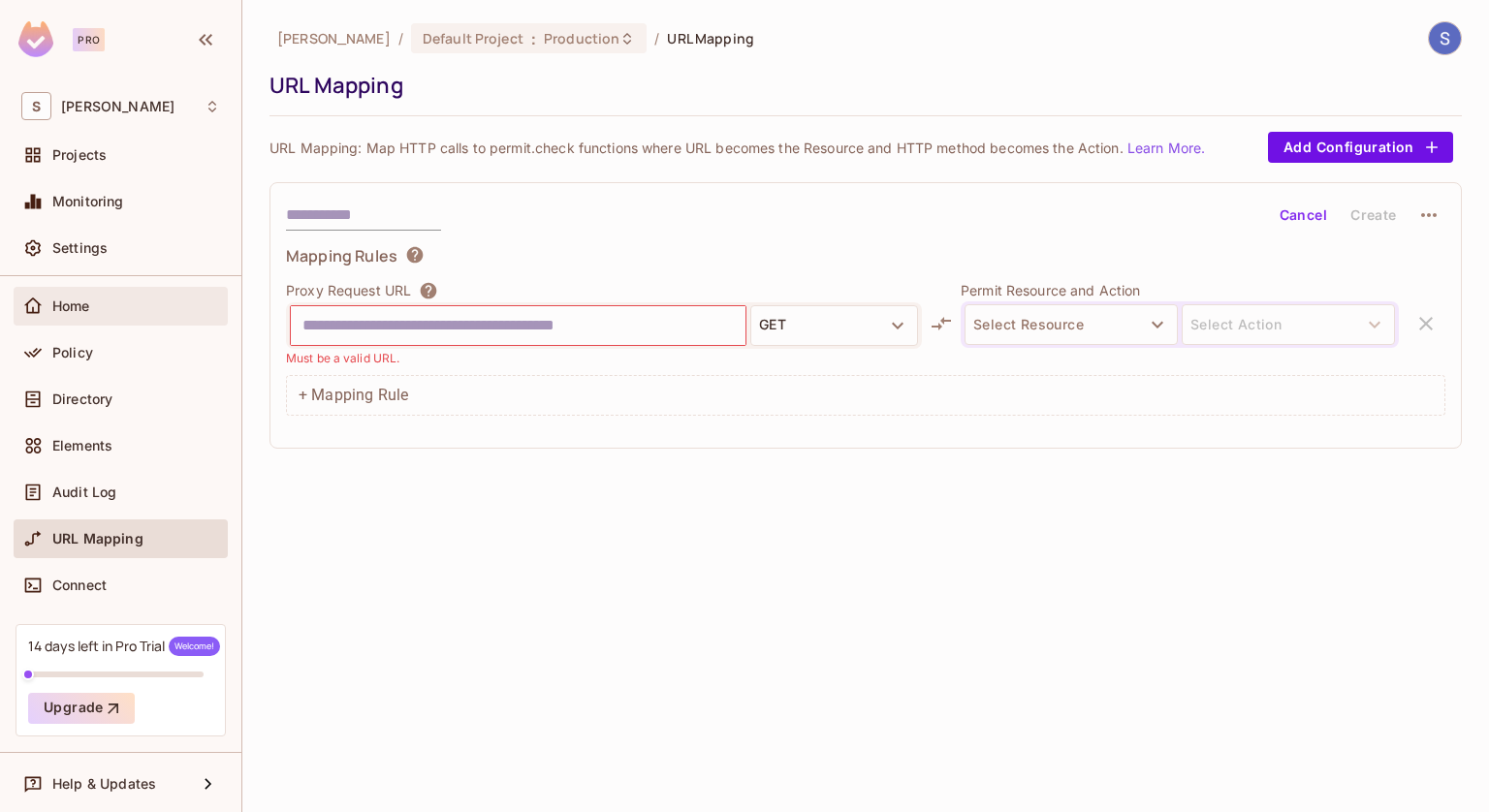
click at [75, 306] on span "Home" at bounding box center [71, 307] width 38 height 16
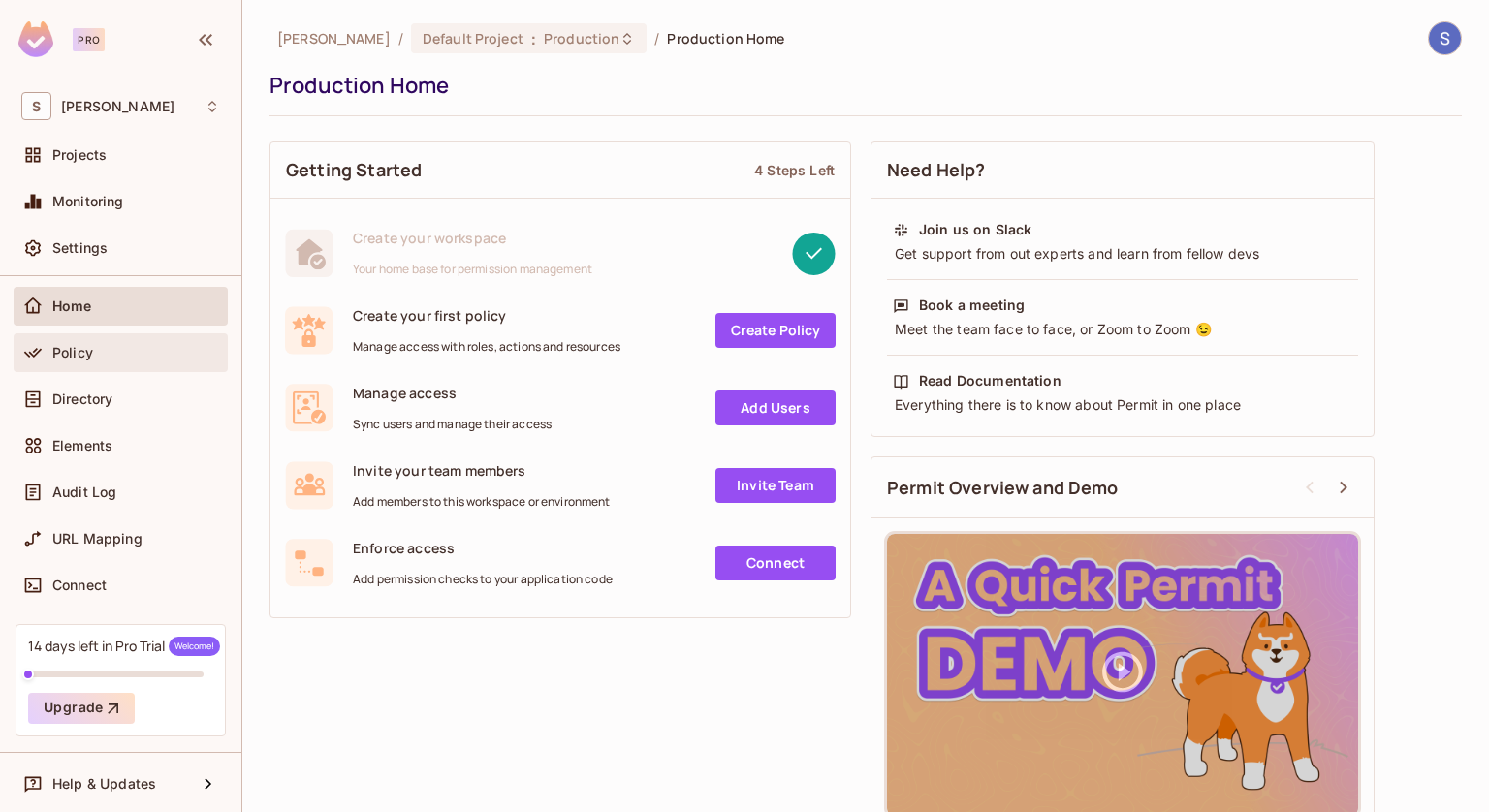
click at [132, 345] on div "Policy" at bounding box center [135, 353] width 168 height 16
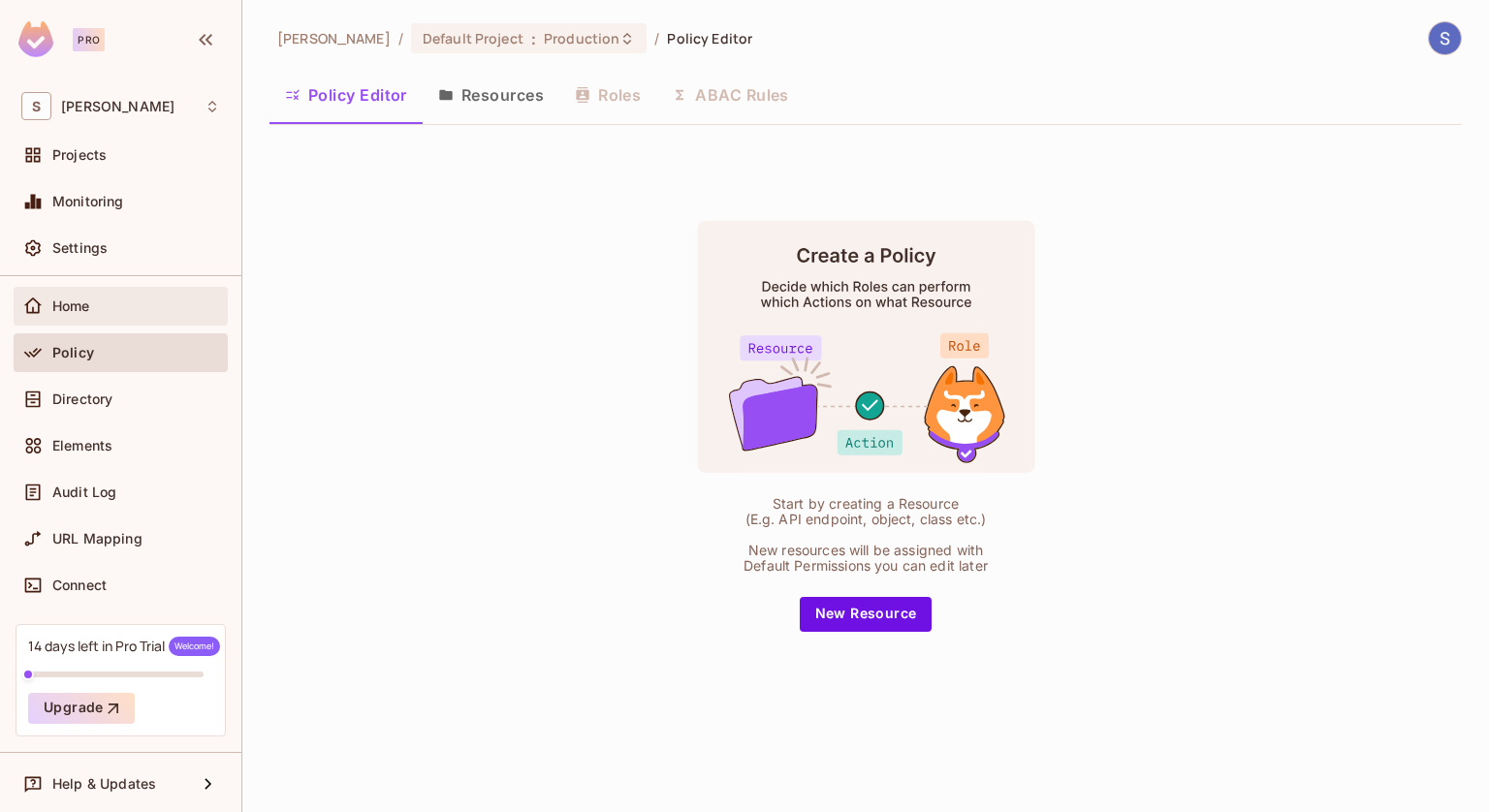
click at [142, 312] on div "Home" at bounding box center [135, 307] width 168 height 16
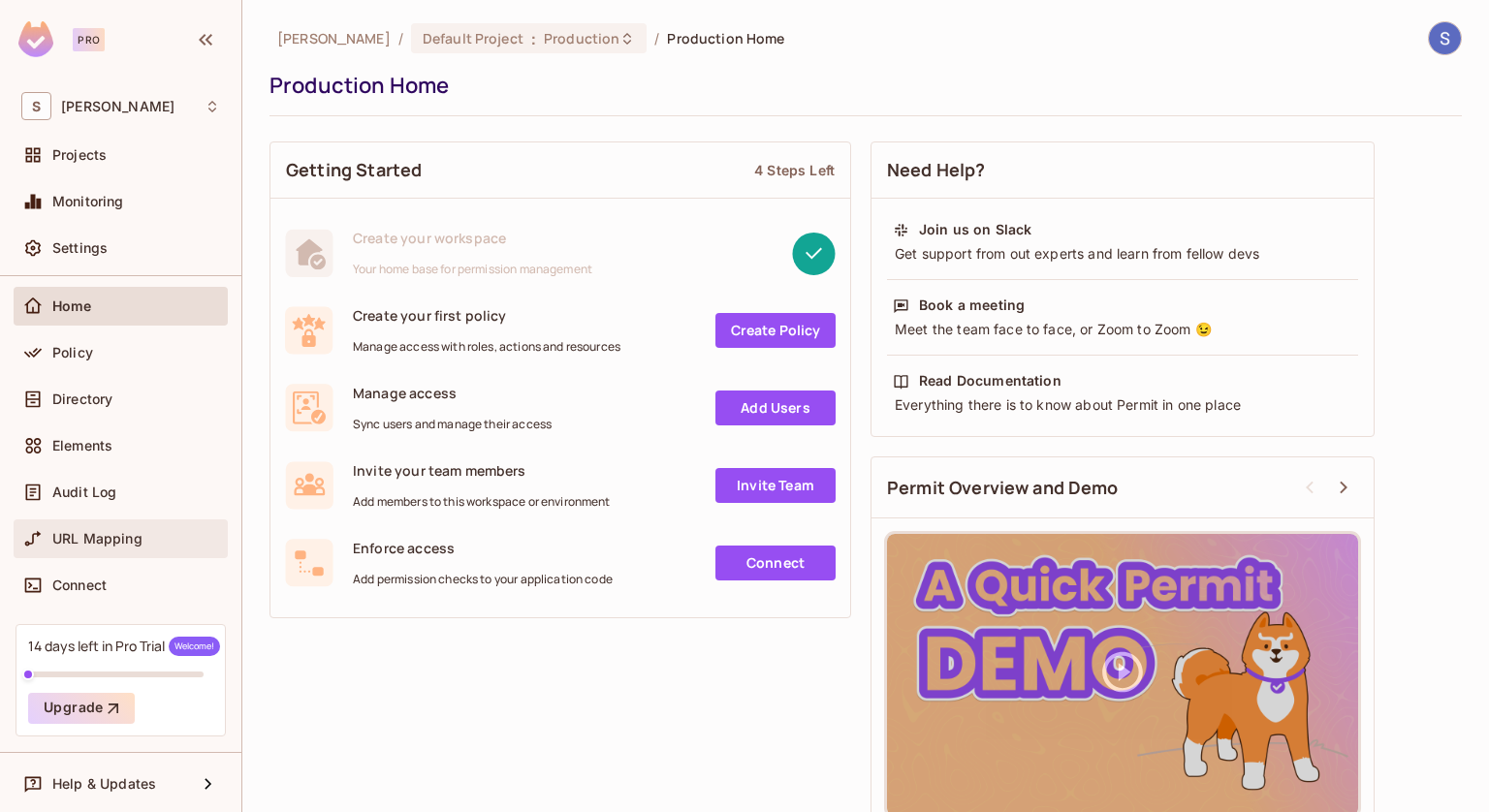
click at [117, 535] on span "URL Mapping" at bounding box center [97, 539] width 90 height 16
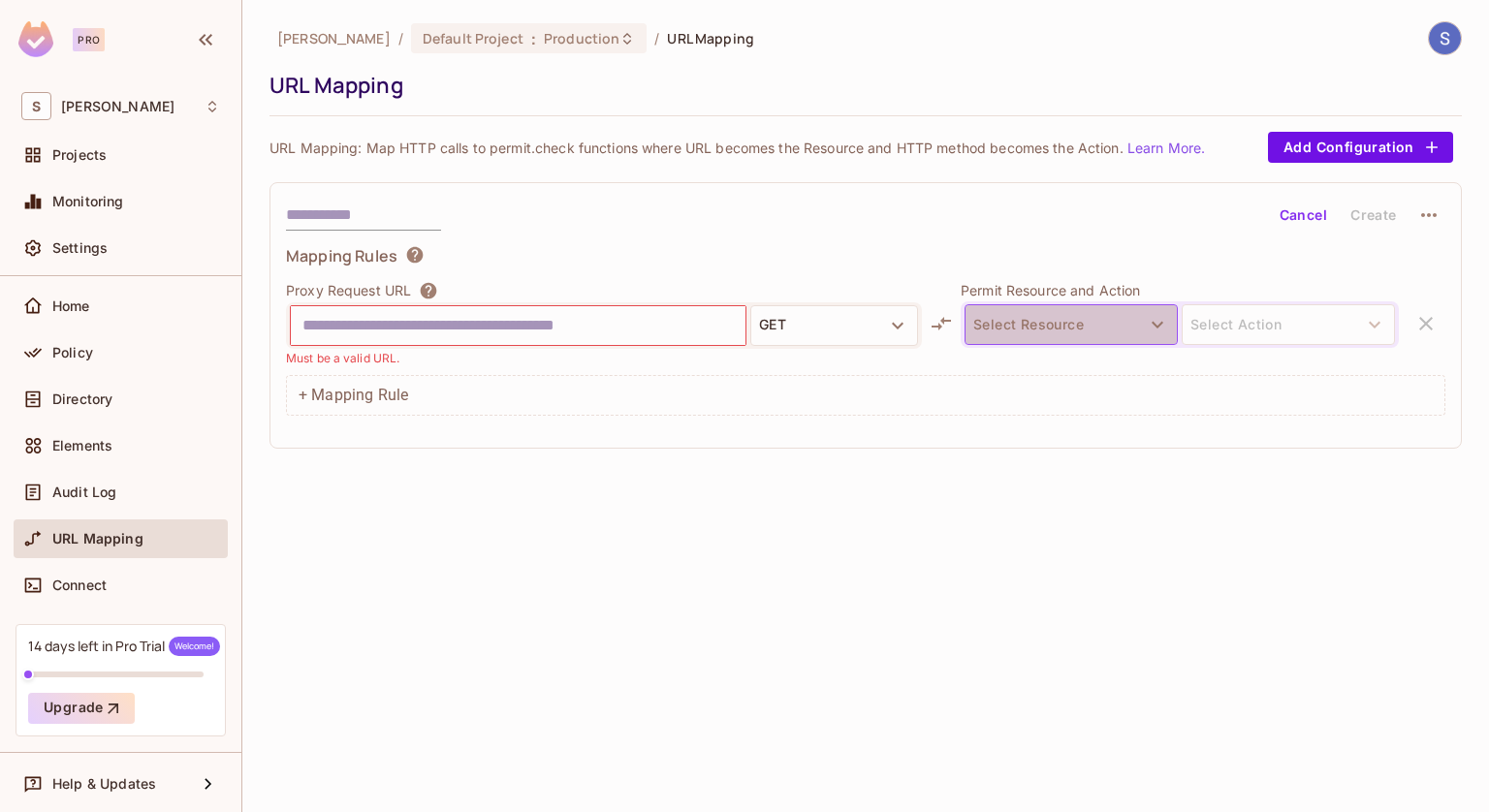
click at [998, 314] on button "Select Resource" at bounding box center [1072, 325] width 214 height 41
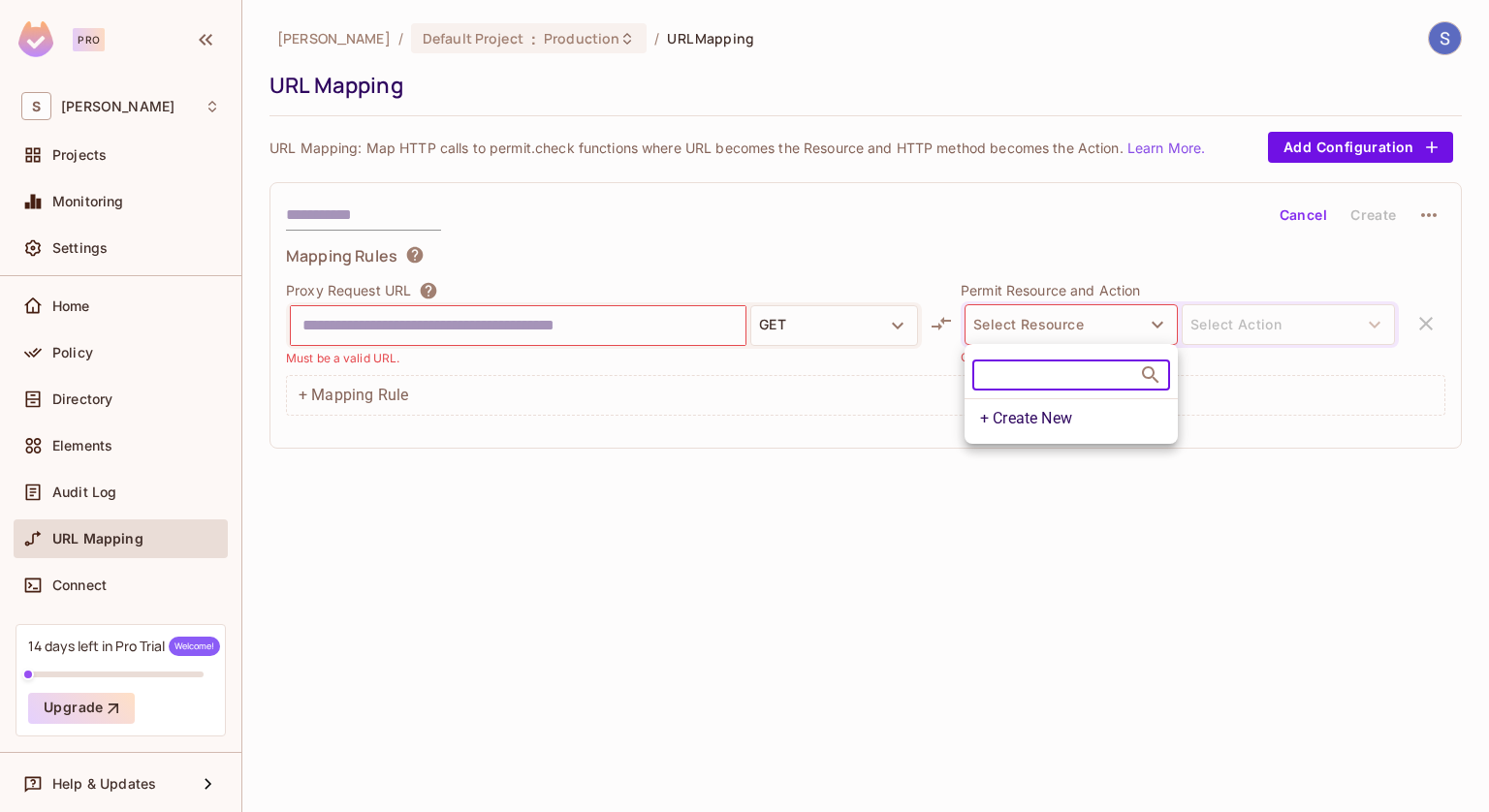
click at [690, 406] on div at bounding box center [744, 406] width 1489 height 812
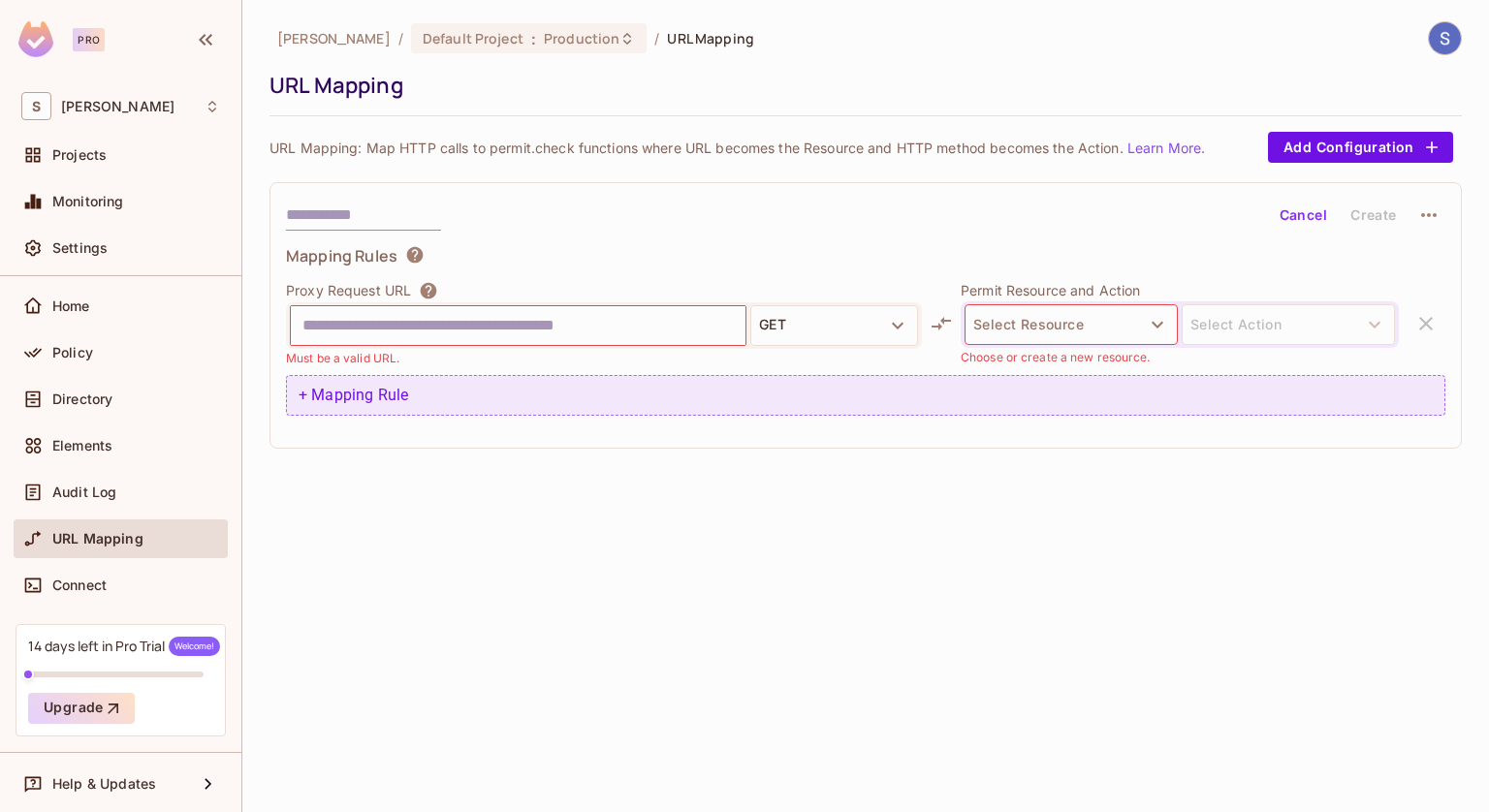
click at [376, 394] on div "+ Mapping Rule" at bounding box center [866, 396] width 1160 height 41
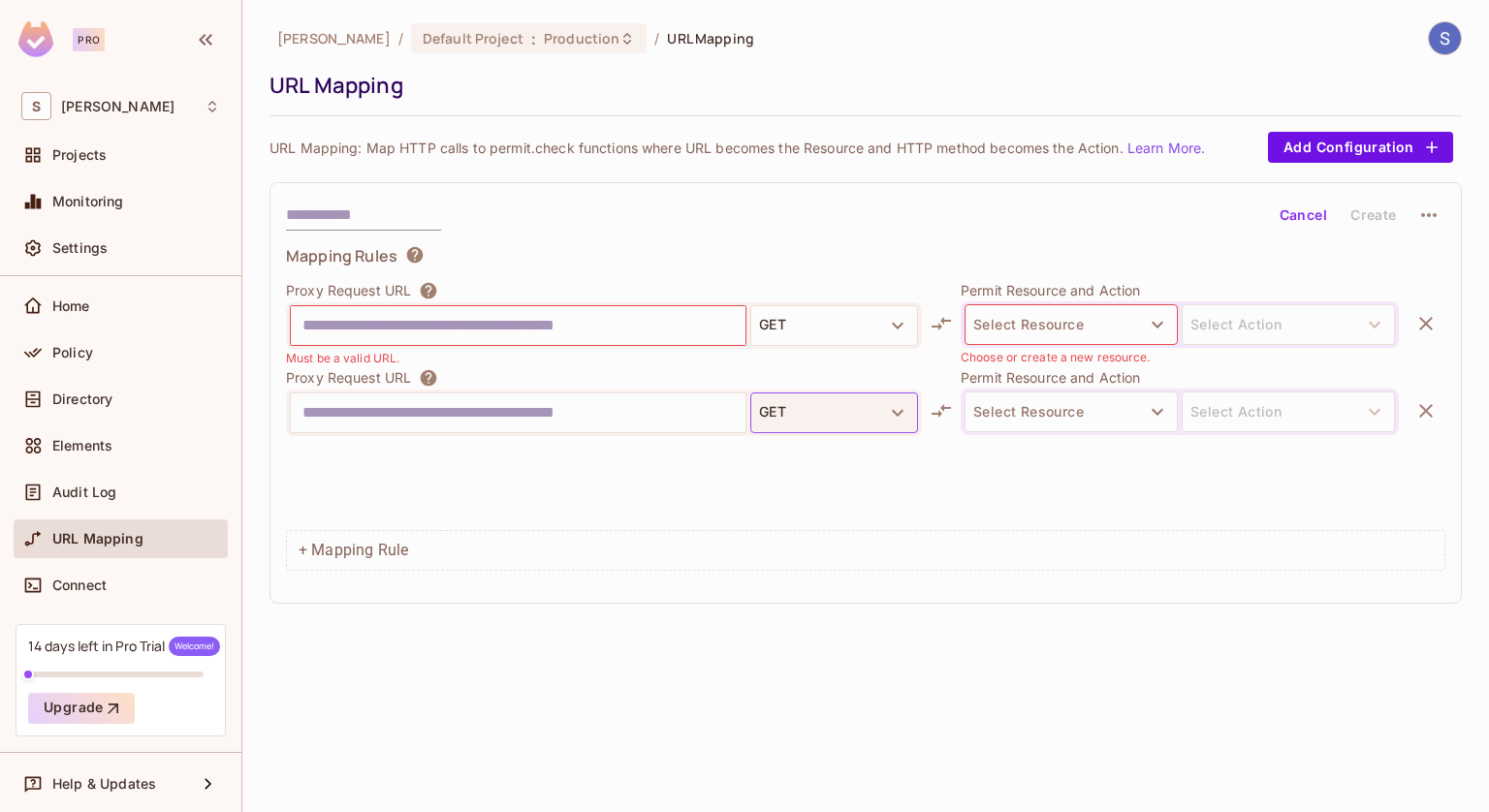
click at [878, 395] on button "GET" at bounding box center [834, 413] width 168 height 41
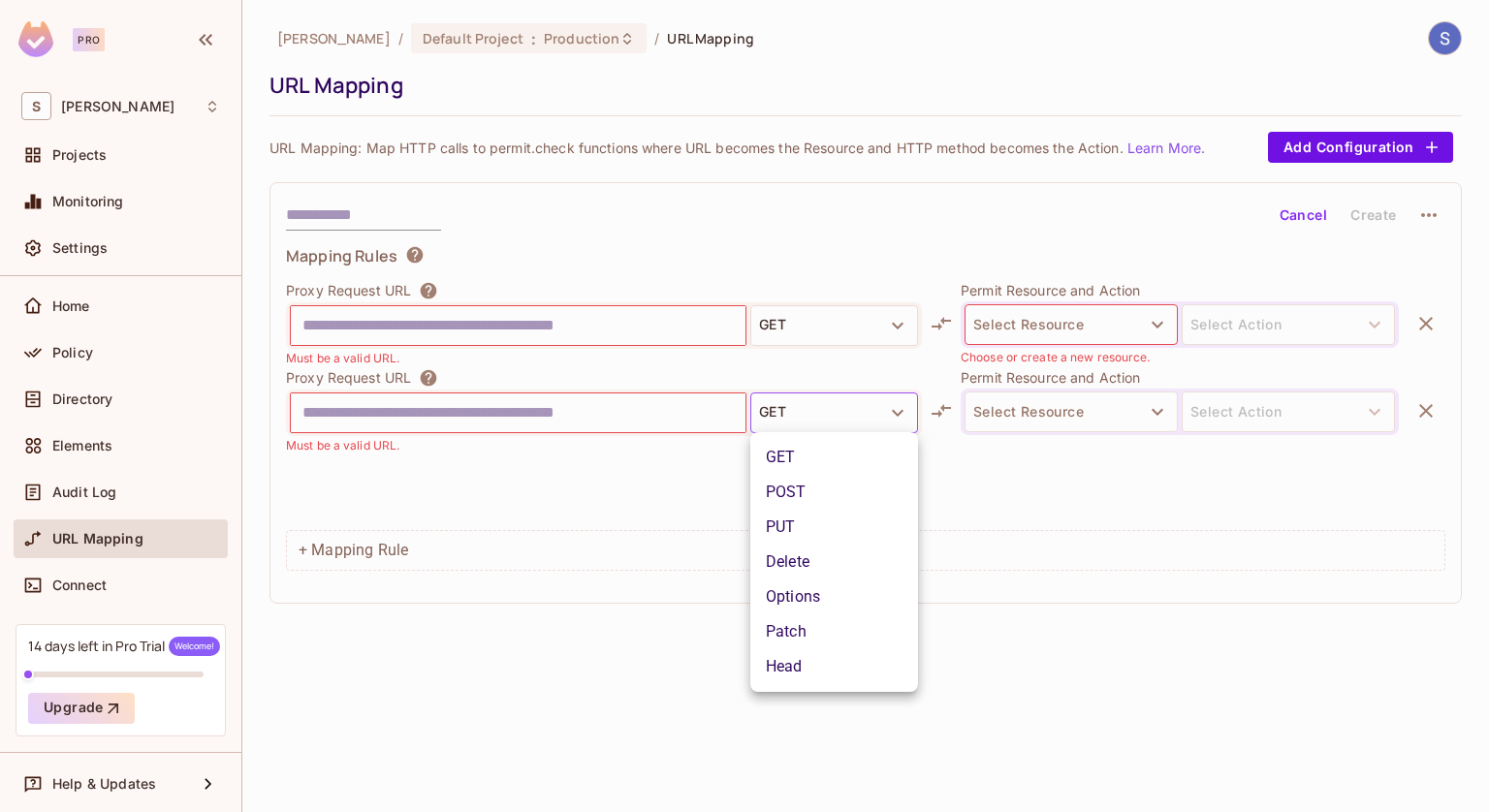
click at [1026, 600] on div at bounding box center [744, 406] width 1489 height 812
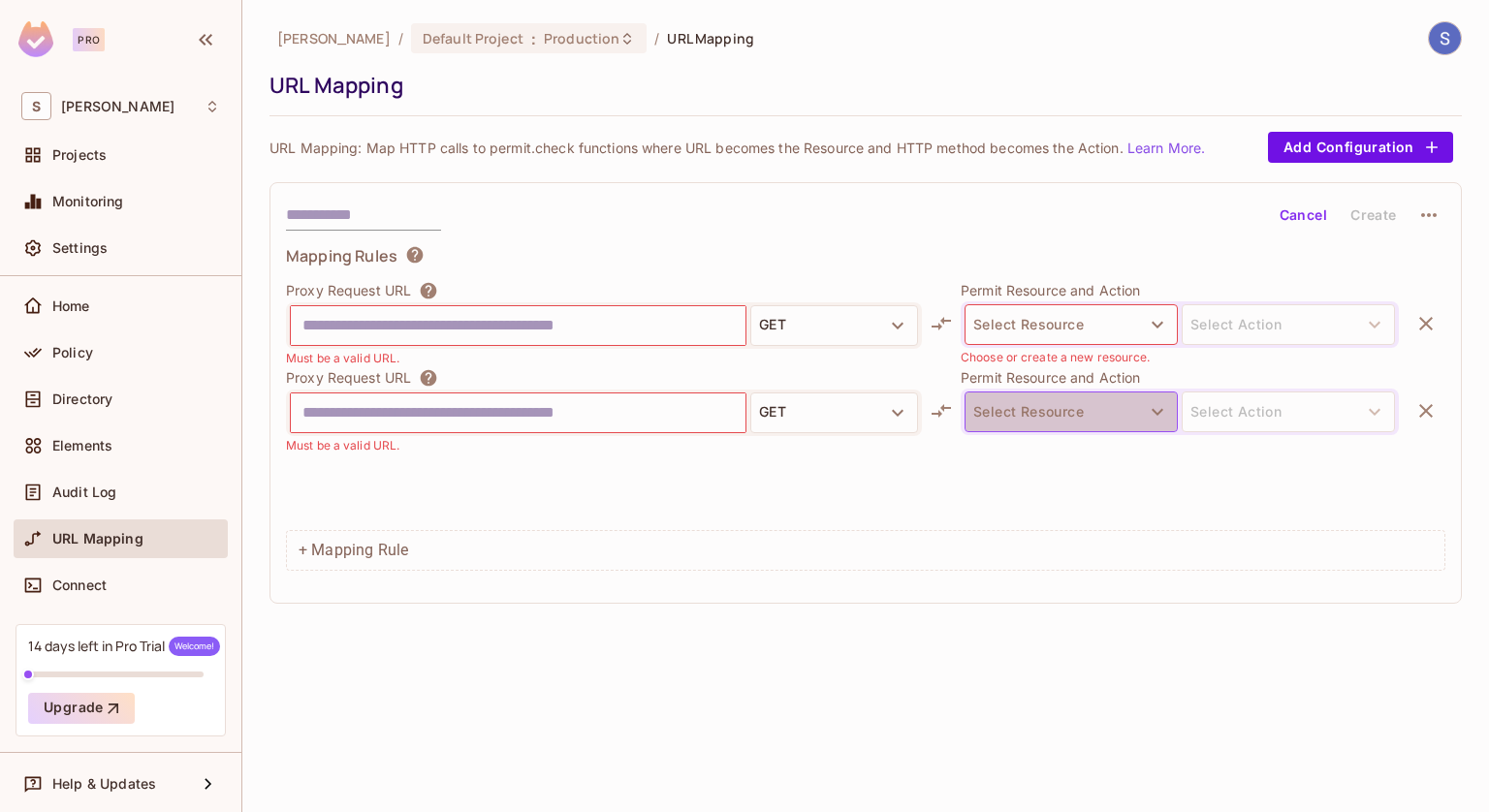
click at [1044, 421] on button "Select Resource" at bounding box center [1072, 412] width 214 height 41
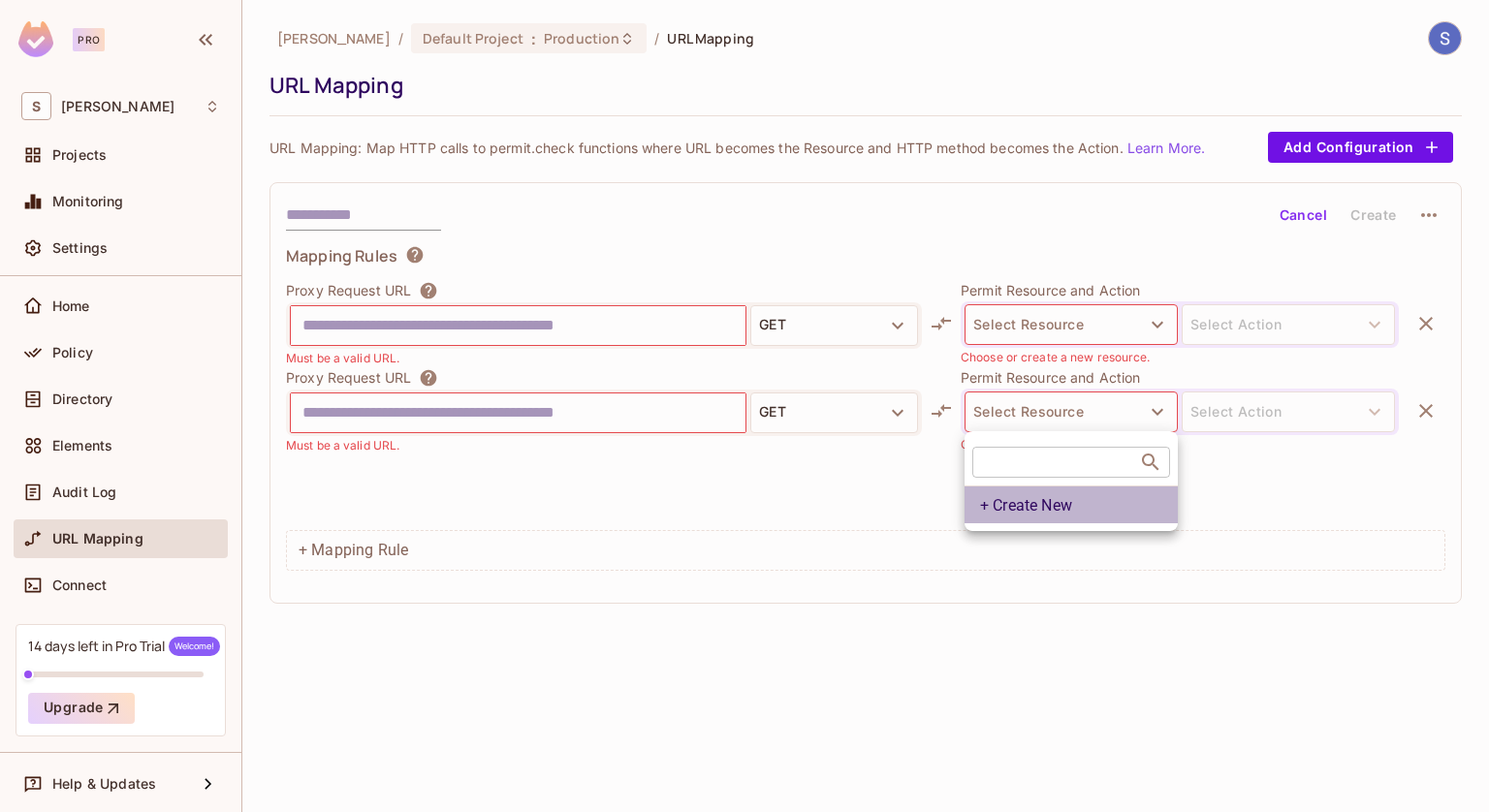
click at [1097, 497] on li "+ Create New" at bounding box center [1072, 504] width 214 height 38
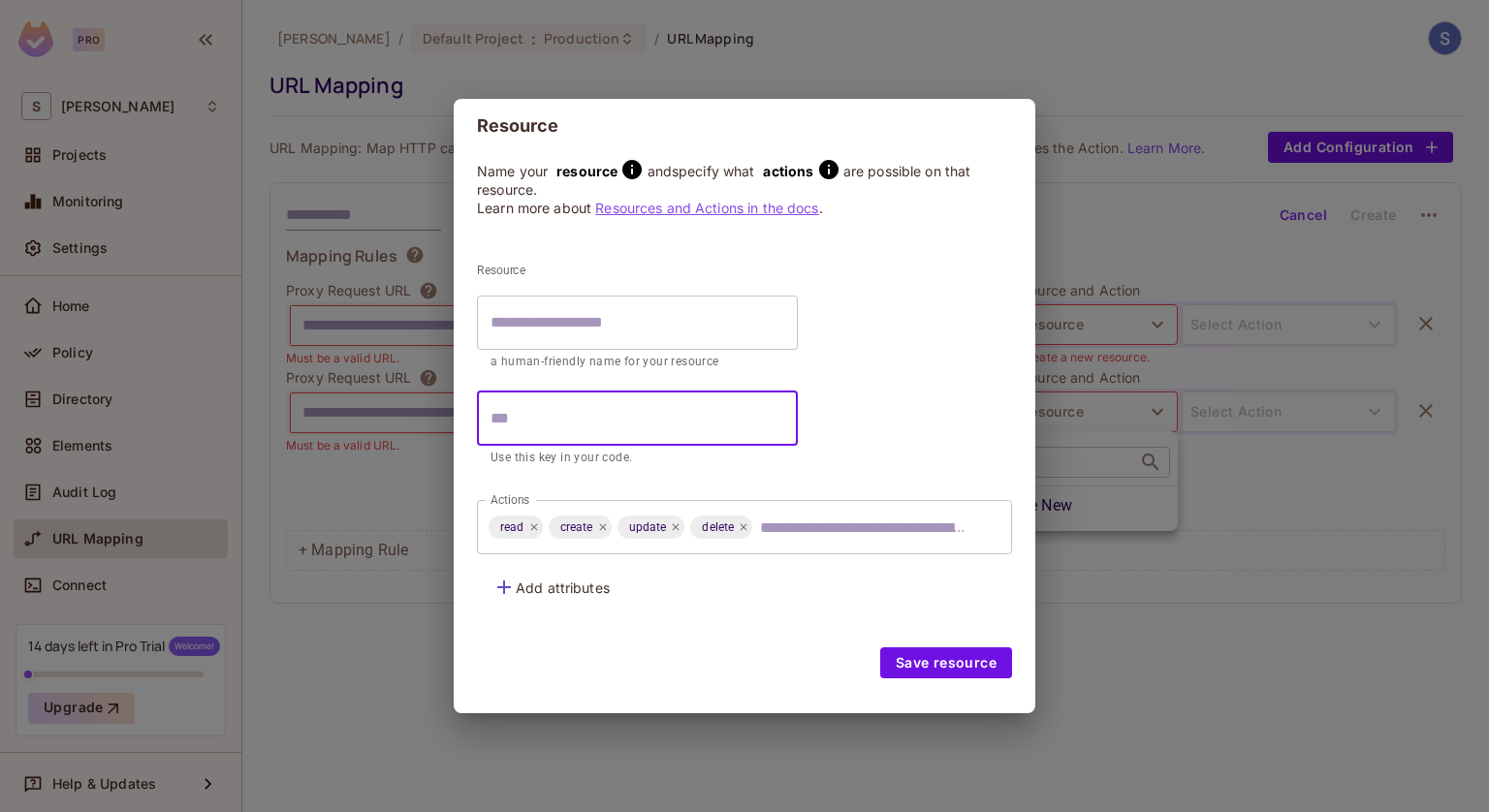
click at [561, 426] on input "text" at bounding box center [638, 418] width 321 height 54
click at [1075, 496] on div "Resource Name your resource and specify what actions are possible on that resou…" at bounding box center [744, 406] width 1489 height 812
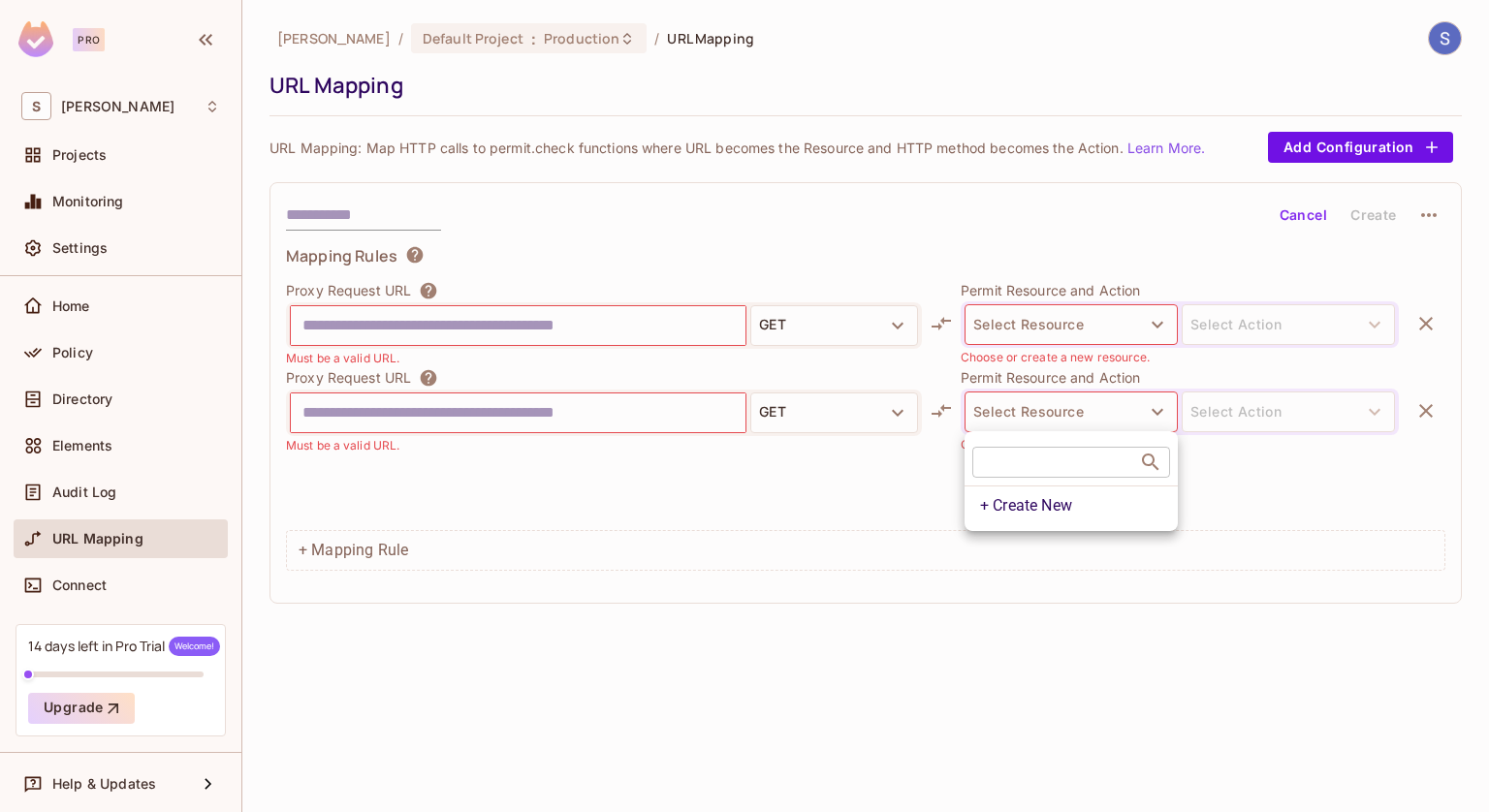
click at [1094, 636] on div at bounding box center [744, 406] width 1489 height 812
click at [1298, 230] on button "Cancel" at bounding box center [1304, 215] width 63 height 31
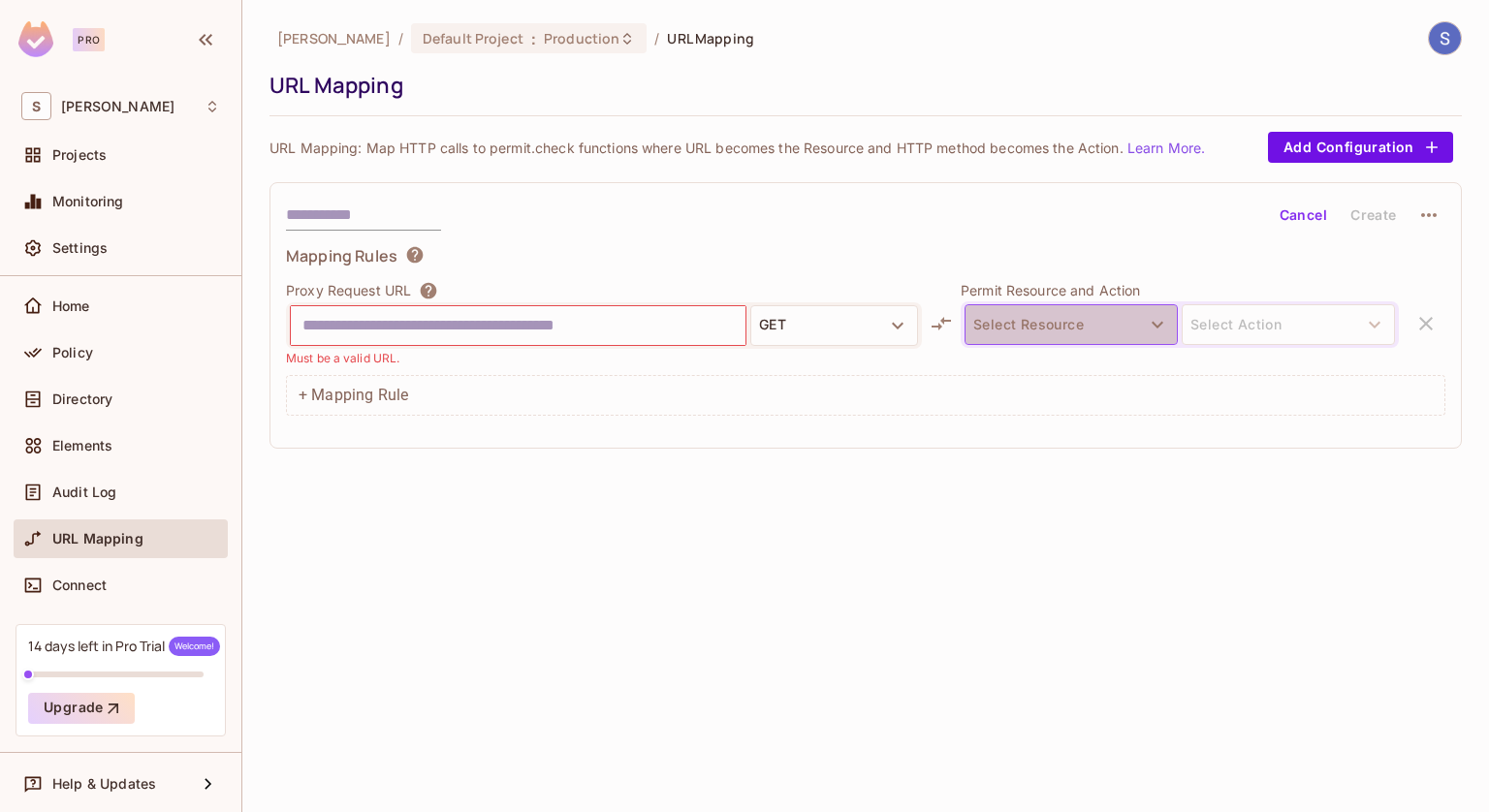
click at [1026, 338] on button "Select Resource" at bounding box center [1072, 325] width 214 height 41
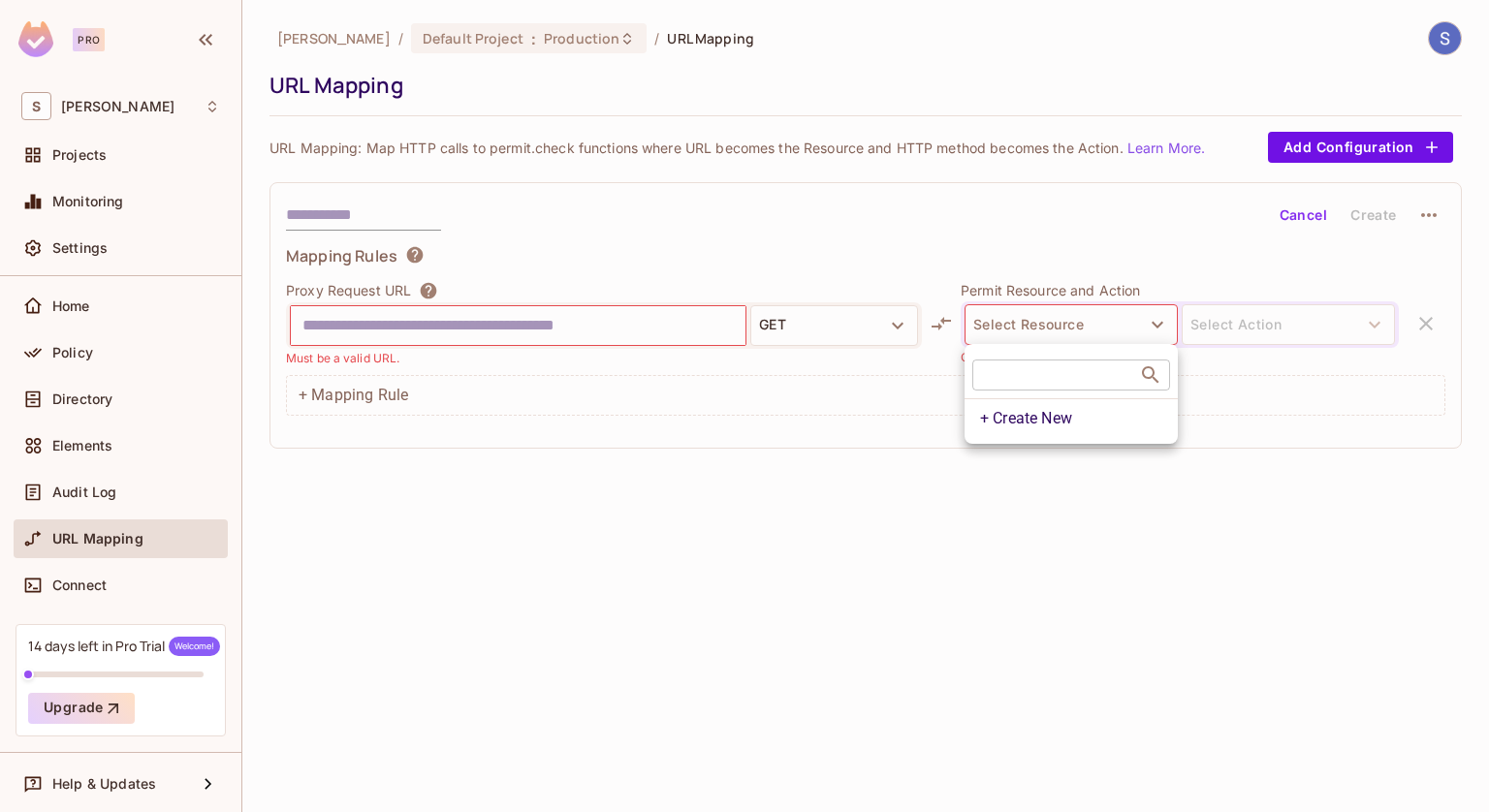
click at [923, 487] on div at bounding box center [744, 406] width 1489 height 812
click at [356, 218] on input "text" at bounding box center [363, 215] width 155 height 31
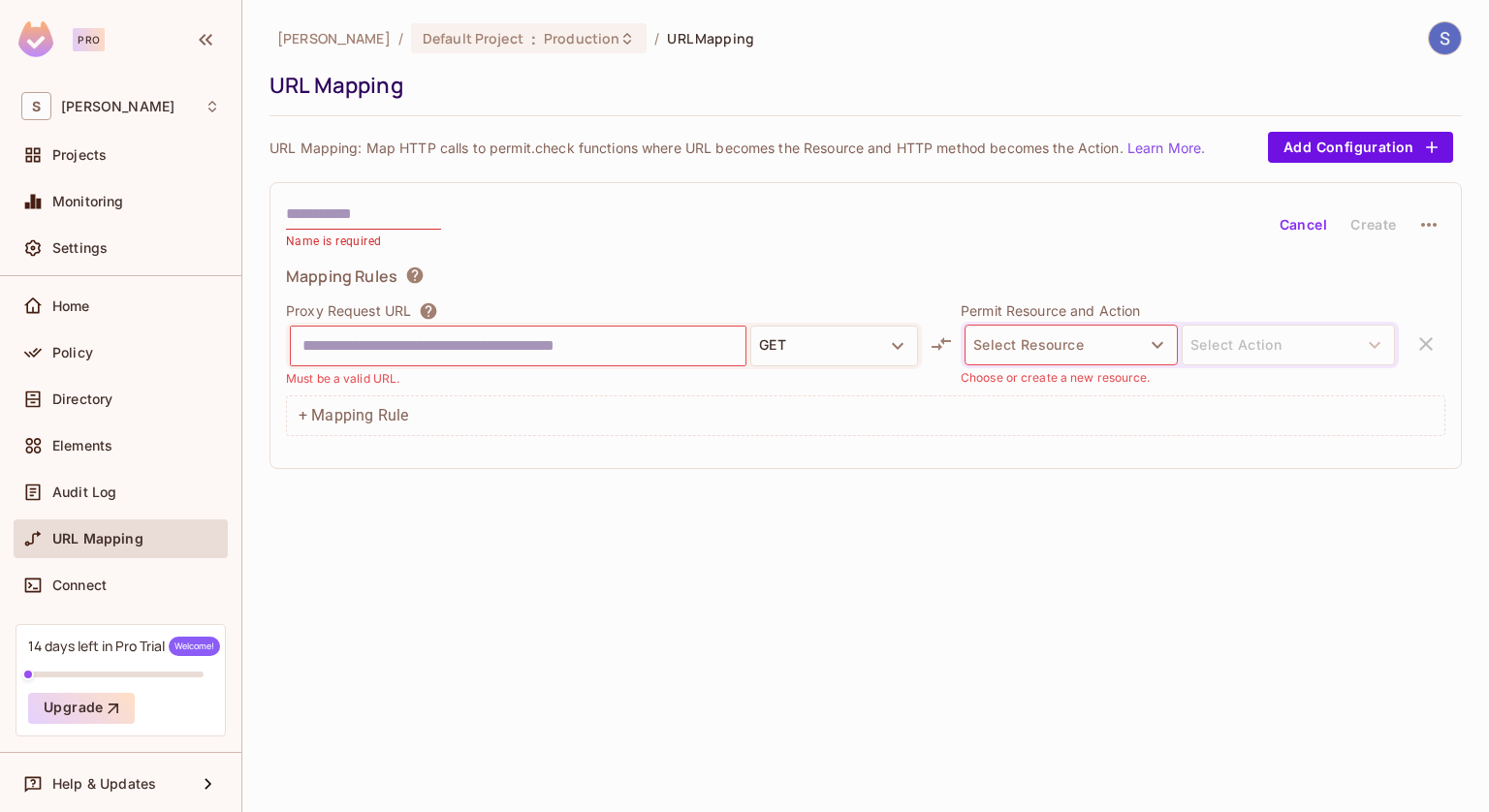
click at [1371, 162] on div "suyash / Default Project : Production / URL Mapping URL Mapping URL Mapping: Ma…" at bounding box center [865, 249] width 1192 height 455
click at [1358, 149] on button "Add Configuration" at bounding box center [1361, 148] width 185 height 31
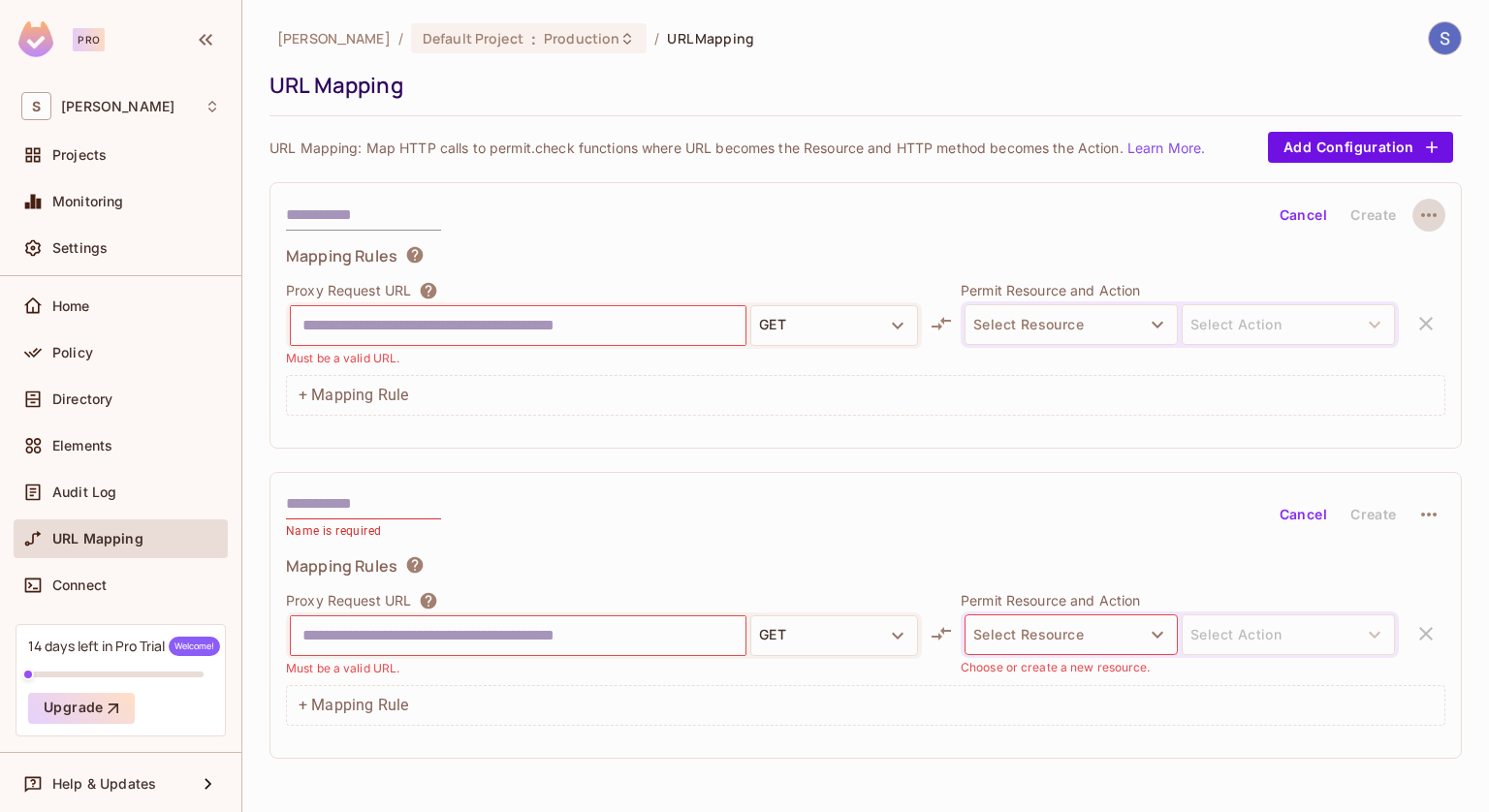
click at [1426, 200] on button "button" at bounding box center [1429, 215] width 33 height 33
click at [1418, 243] on li "Delete" at bounding box center [1415, 261] width 119 height 43
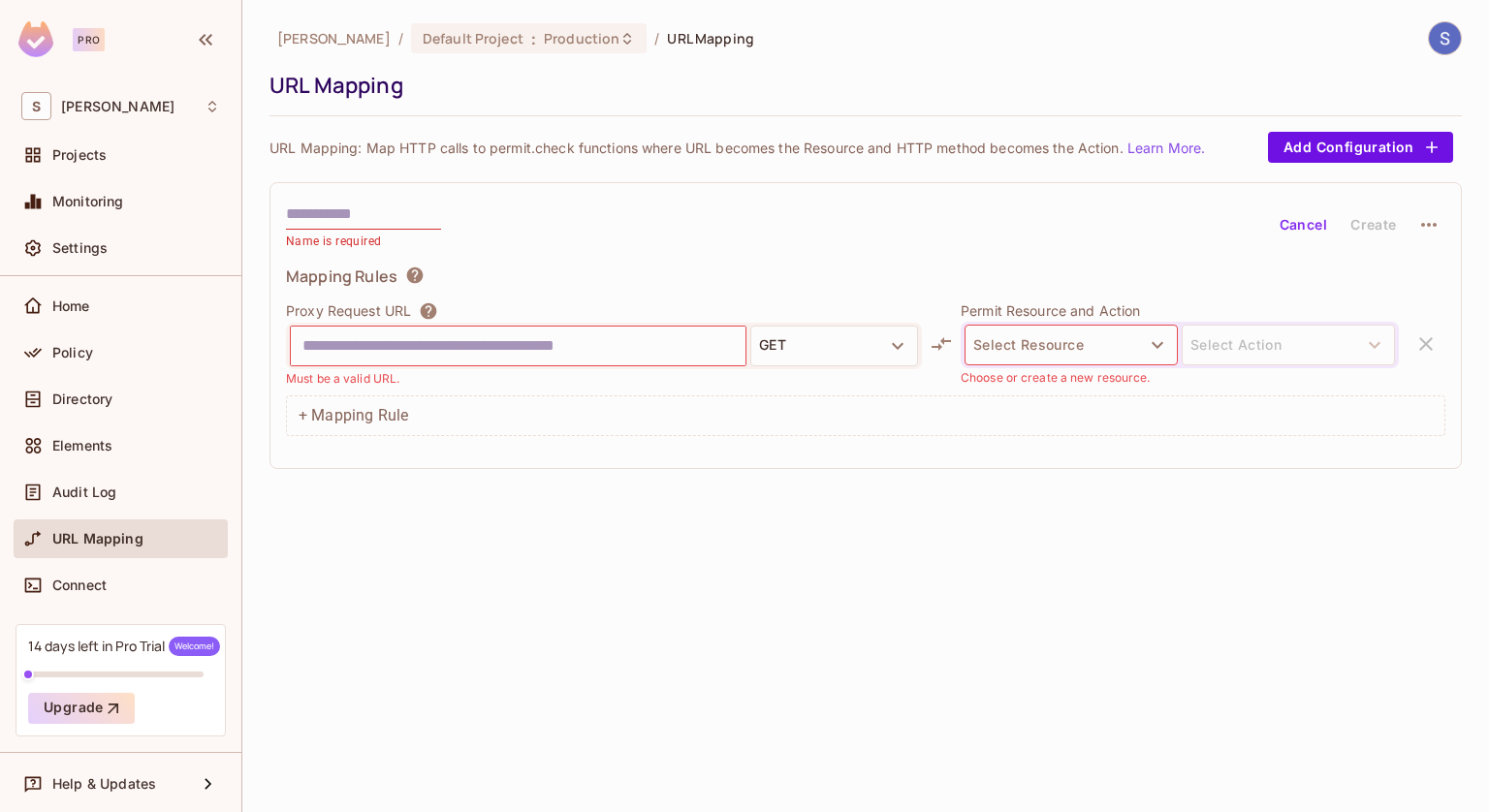
click at [1435, 232] on icon "button" at bounding box center [1429, 225] width 24 height 24
click at [1037, 608] on div at bounding box center [744, 406] width 1489 height 812
